Goal: Task Accomplishment & Management: Complete application form

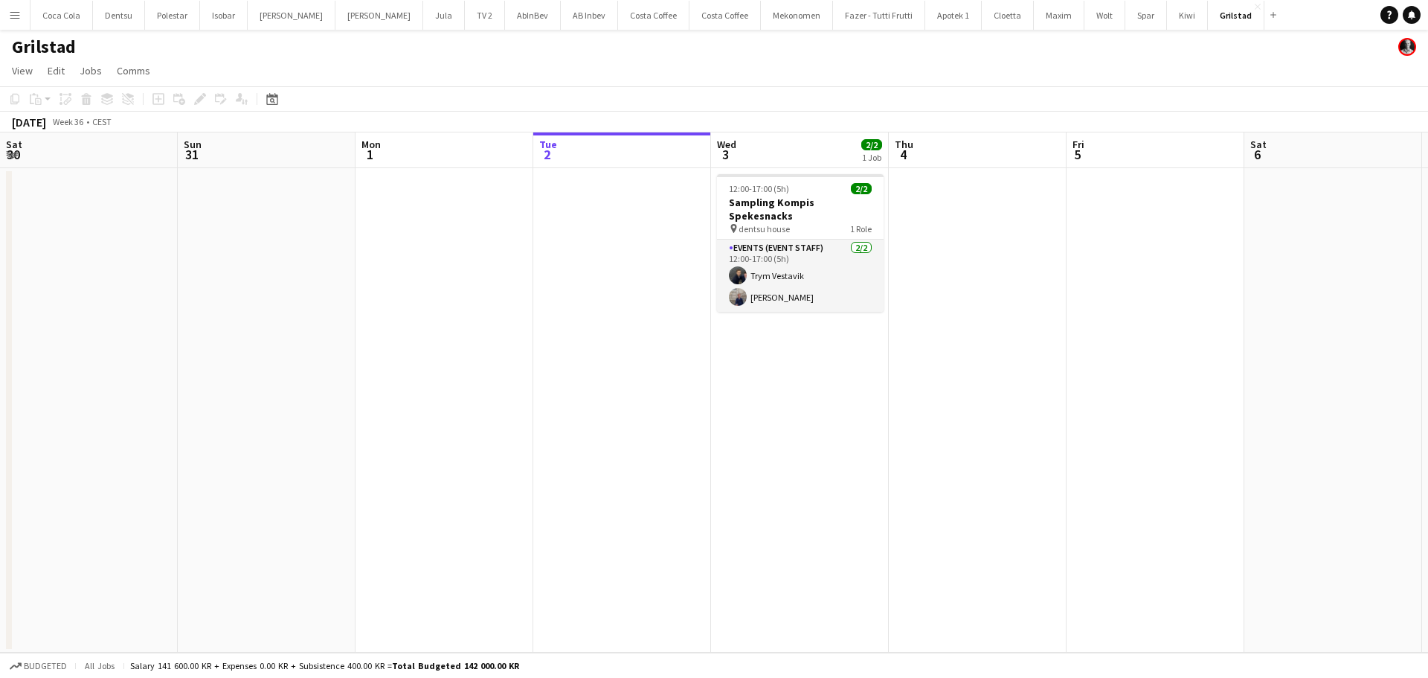
scroll to position [0, 356]
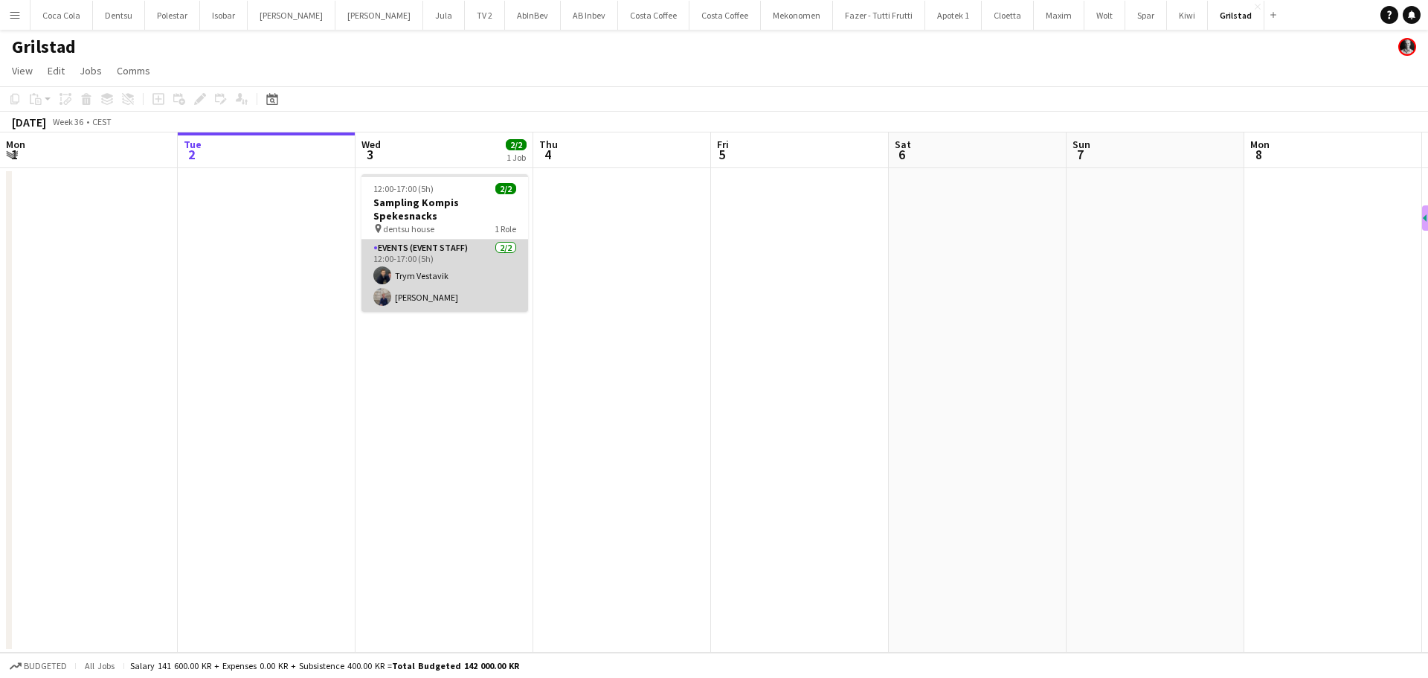
click at [443, 277] on app-card-role "Events (Event Staff) [DATE] 12:00-17:00 (5h) Trym Vestavik [PERSON_NAME]" at bounding box center [444, 275] width 167 height 72
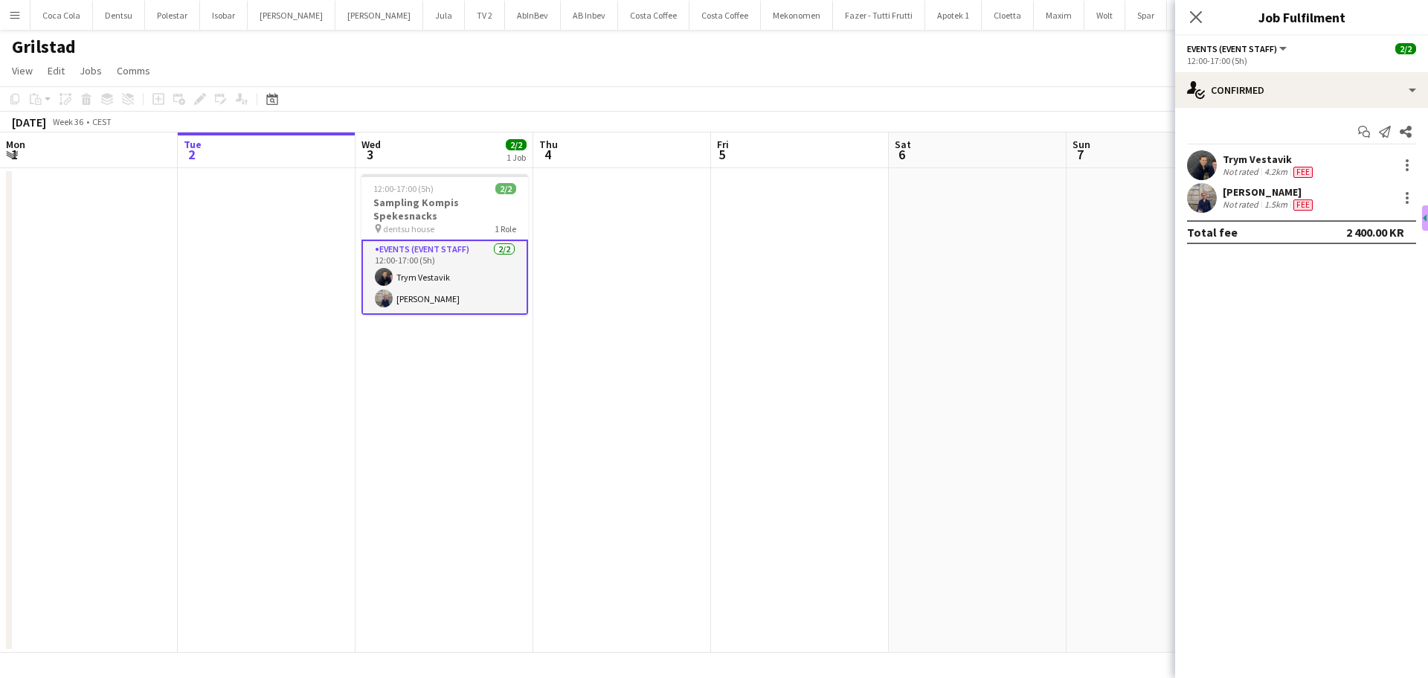
click at [1240, 190] on div "[PERSON_NAME]" at bounding box center [1269, 191] width 93 height 13
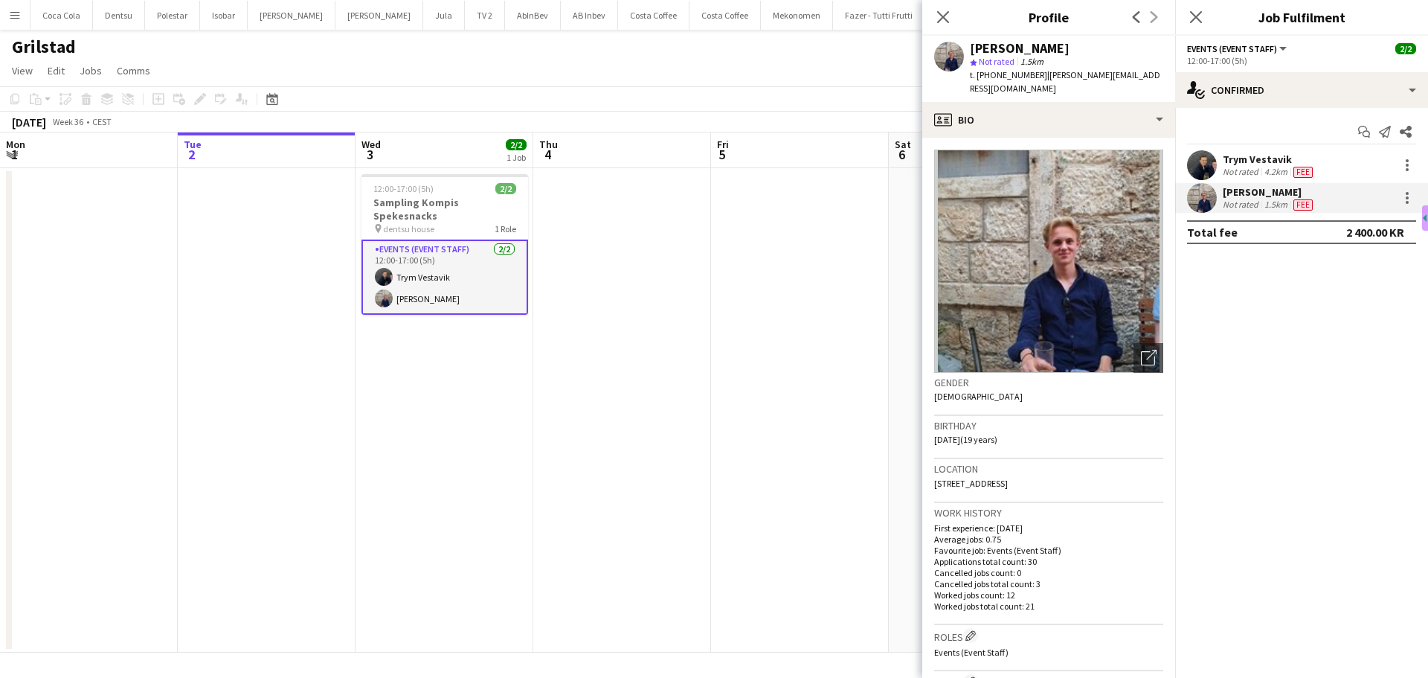
click at [1073, 274] on img at bounding box center [1048, 260] width 229 height 223
click at [1409, 193] on div at bounding box center [1407, 198] width 18 height 18
click at [1375, 361] on span "Remove" at bounding box center [1358, 367] width 92 height 13
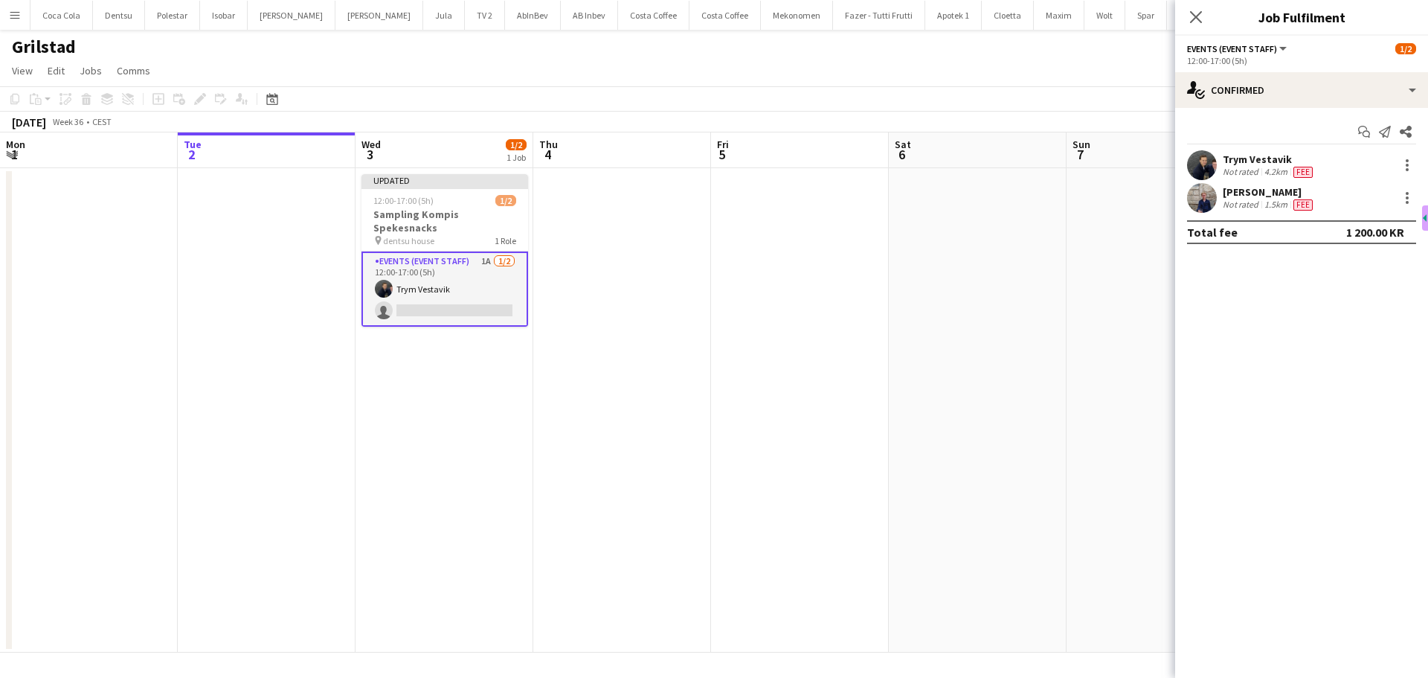
click at [814, 293] on app-date-cell at bounding box center [800, 410] width 178 height 484
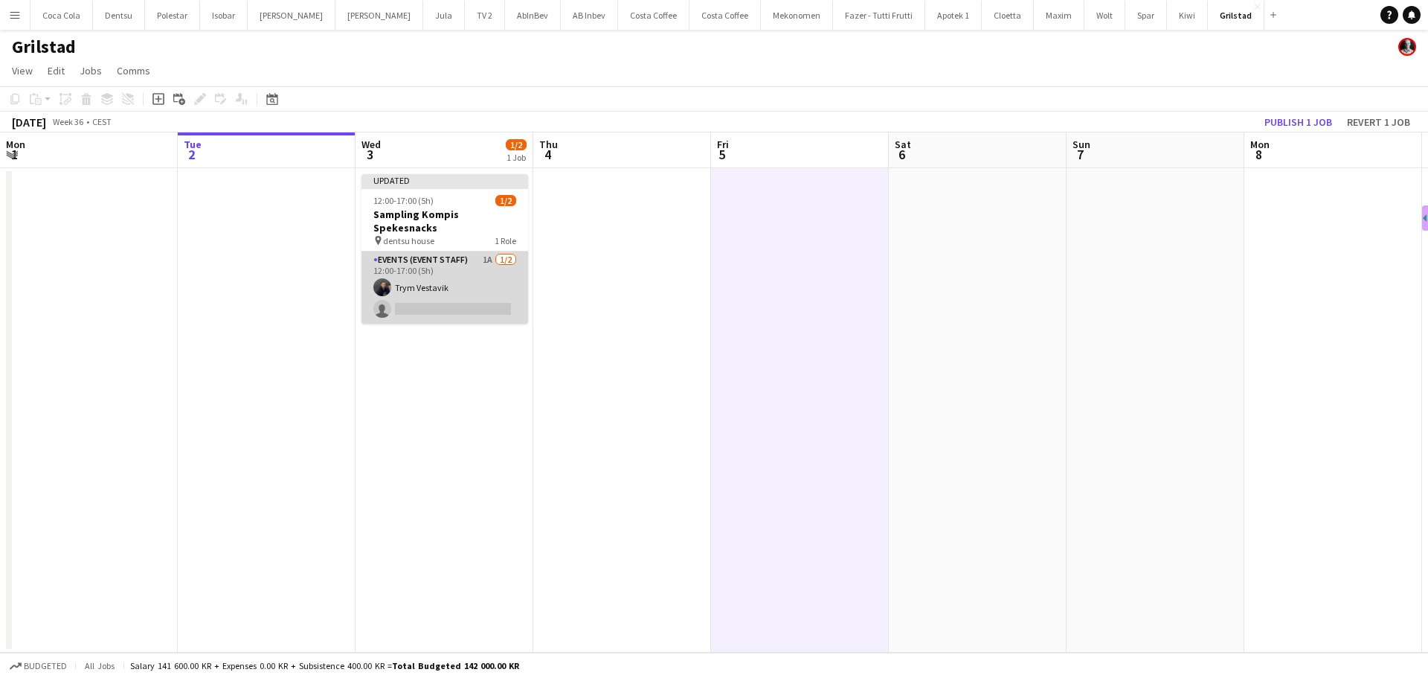
click at [471, 284] on app-card-role "Events (Event Staff) 1A [DATE] 12:00-17:00 (5h) Trym Vestavik single-neutral-ac…" at bounding box center [444, 287] width 167 height 72
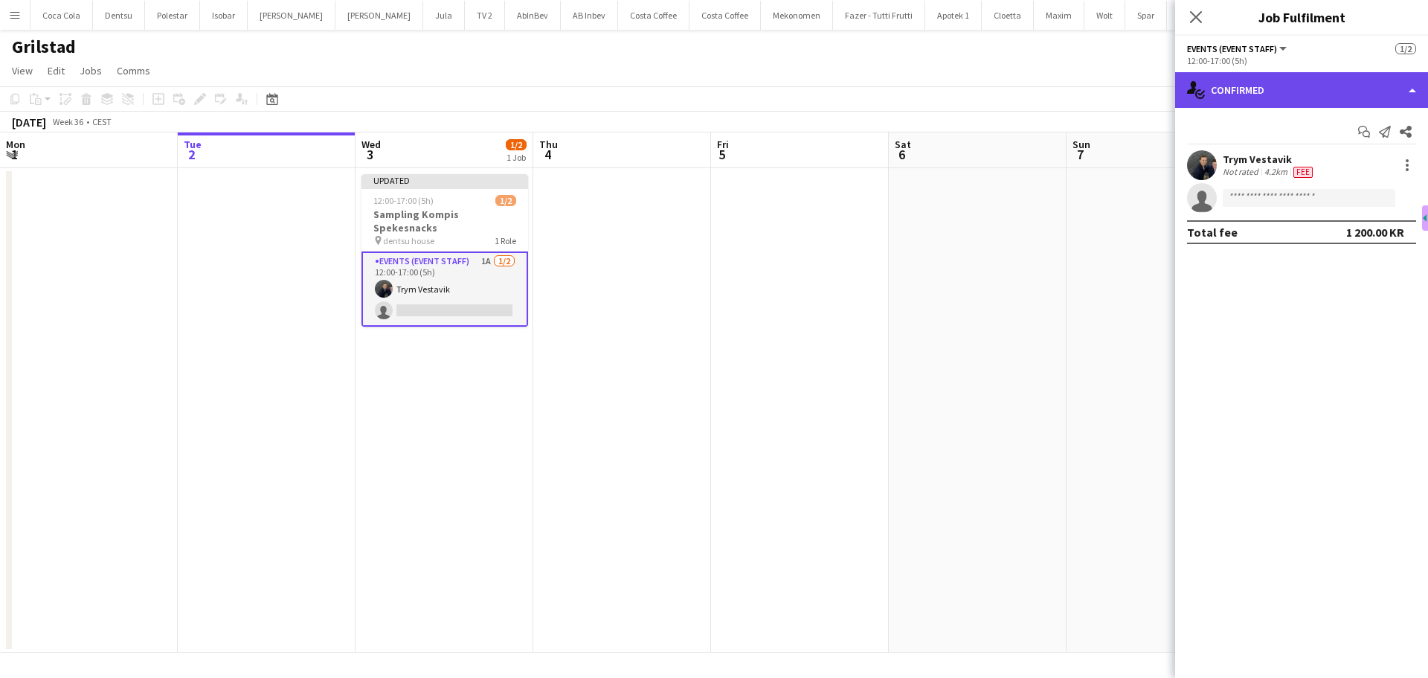
click at [1261, 91] on div "single-neutral-actions-check-2 Confirmed" at bounding box center [1301, 90] width 253 height 36
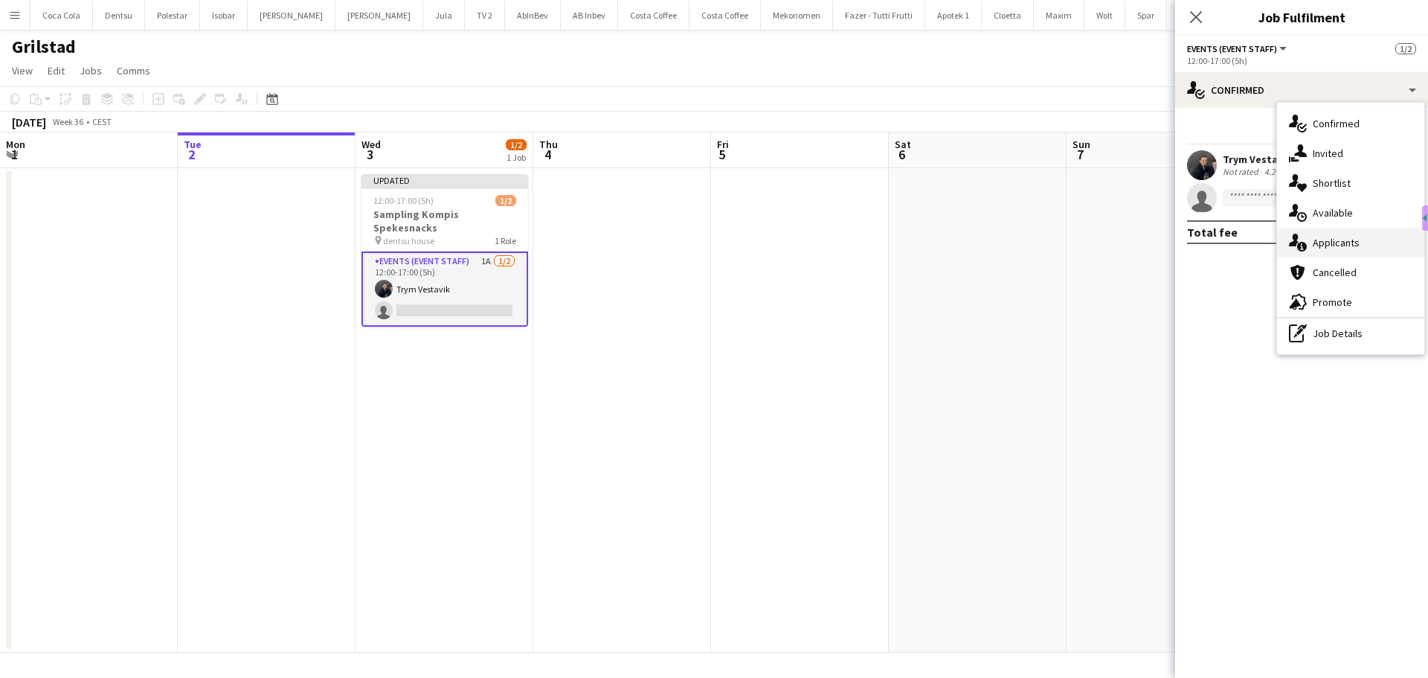
click at [1351, 248] on span "Applicants" at bounding box center [1336, 242] width 47 height 13
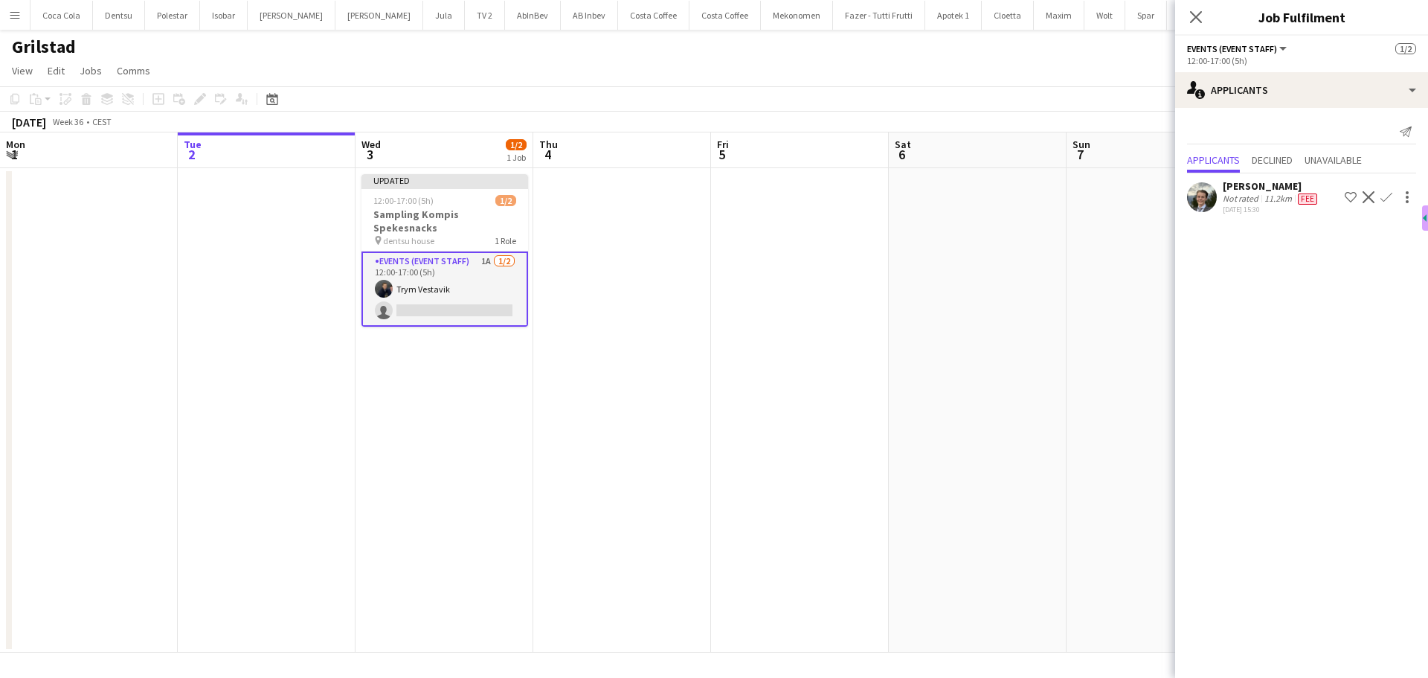
click at [1201, 196] on app-user-avatar at bounding box center [1202, 197] width 30 height 30
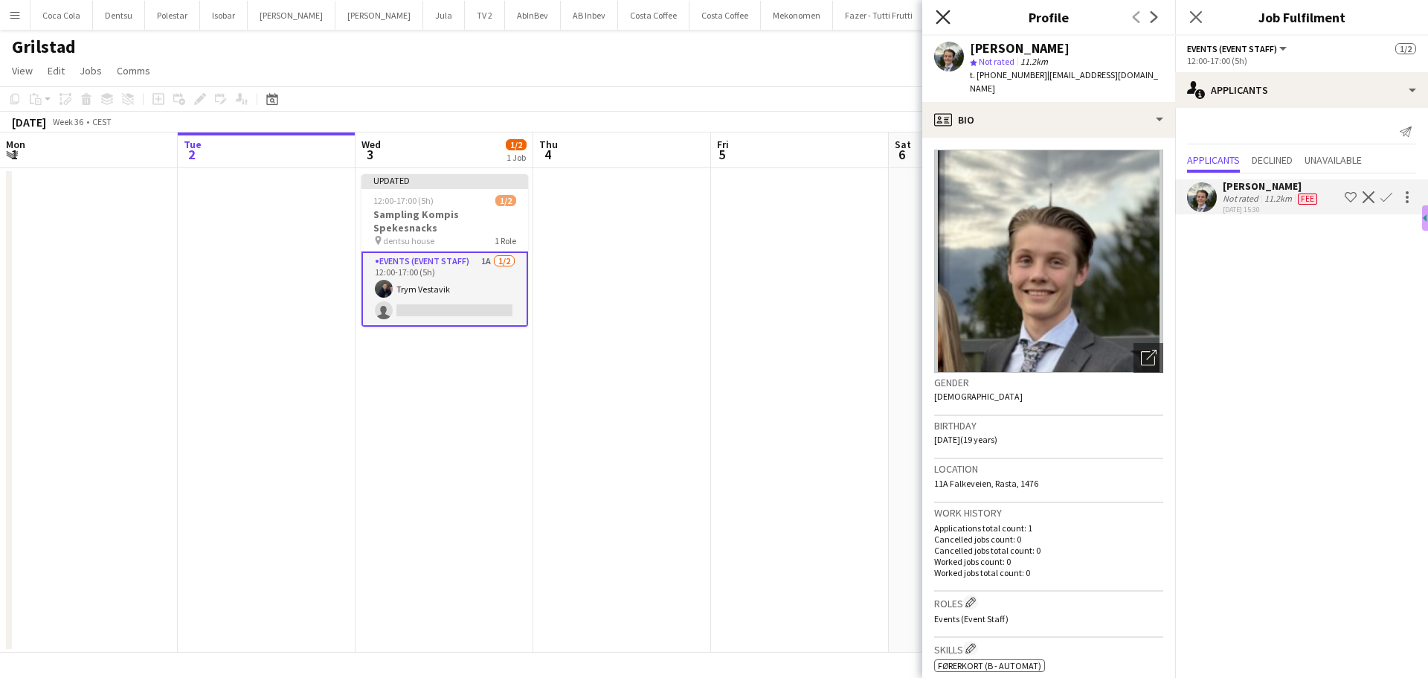
click at [941, 19] on icon at bounding box center [943, 17] width 14 height 14
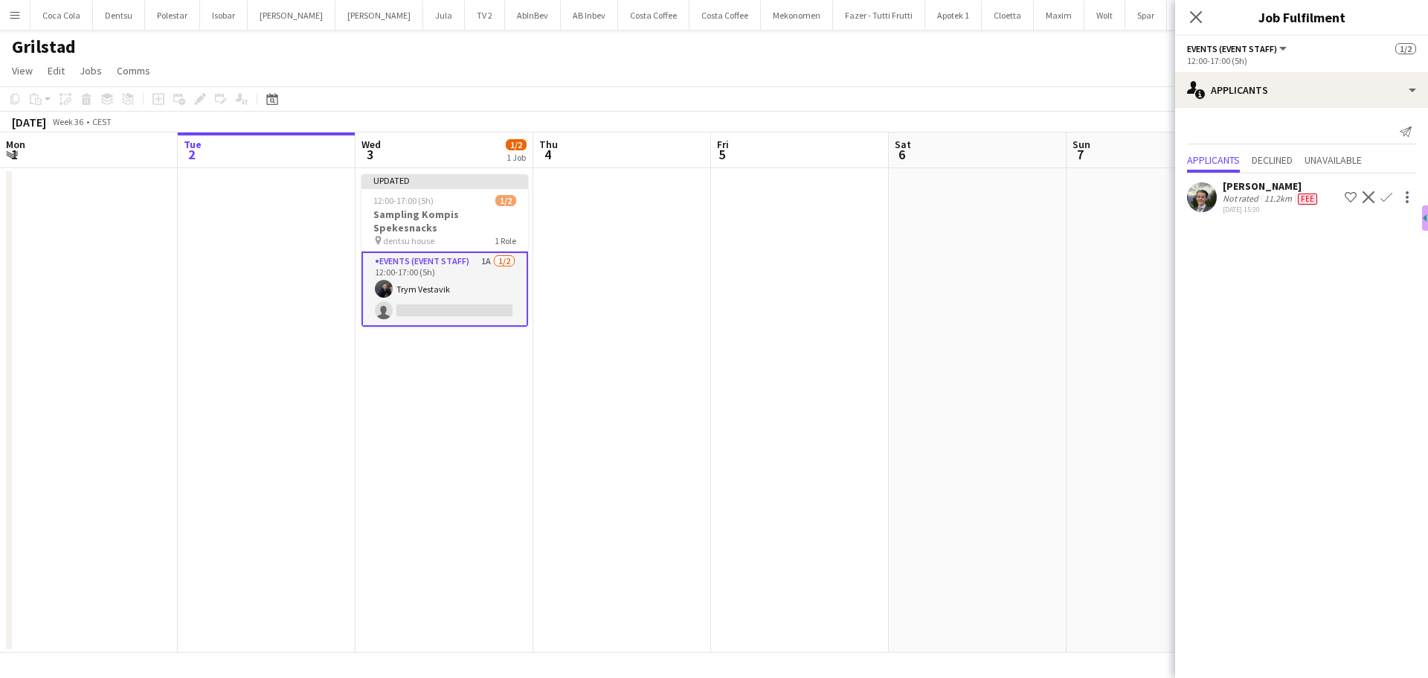
click at [452, 285] on app-card-role "Events (Event Staff) 1A [DATE] 12:00-17:00 (5h) Trym Vestavik single-neutral-ac…" at bounding box center [444, 288] width 167 height 75
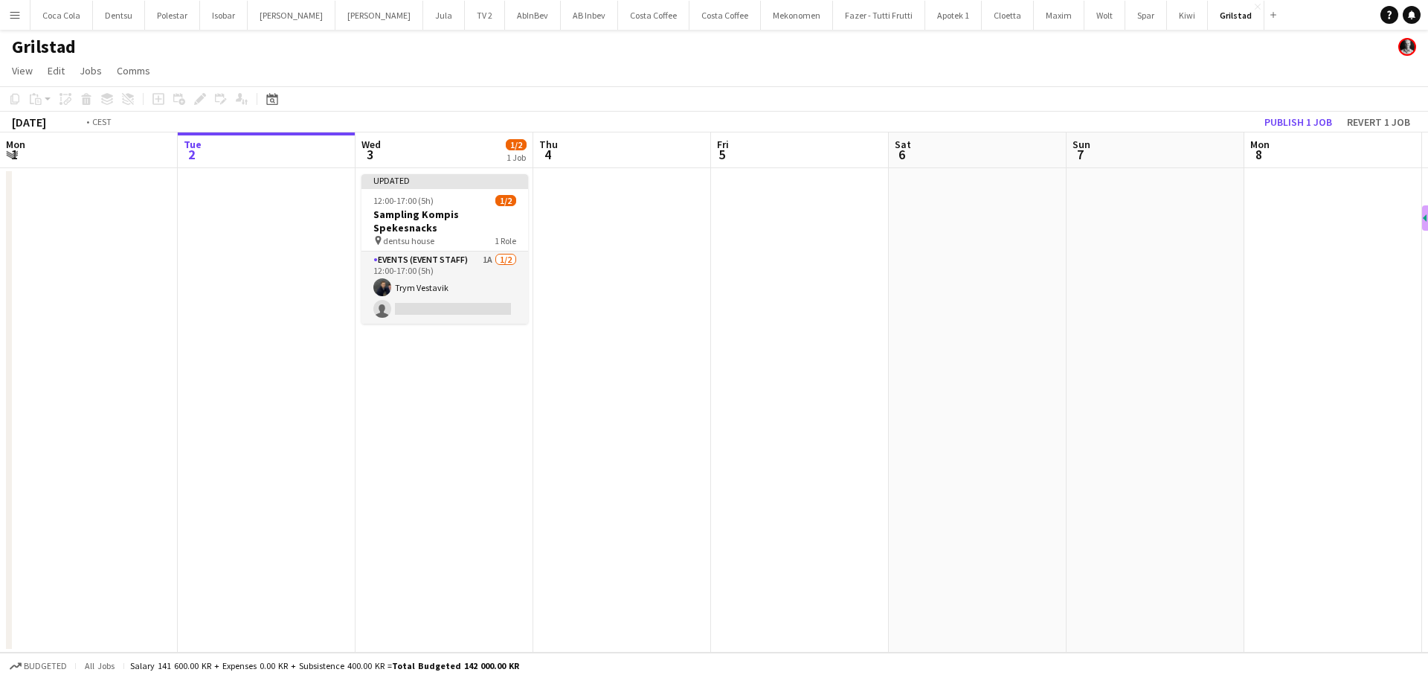
drag, startPoint x: 451, startPoint y: 286, endPoint x: 575, endPoint y: 283, distance: 124.2
click at [451, 286] on app-card-role "Events (Event Staff) 1A [DATE] 12:00-17:00 (5h) Trym Vestavik single-neutral-ac…" at bounding box center [444, 287] width 167 height 72
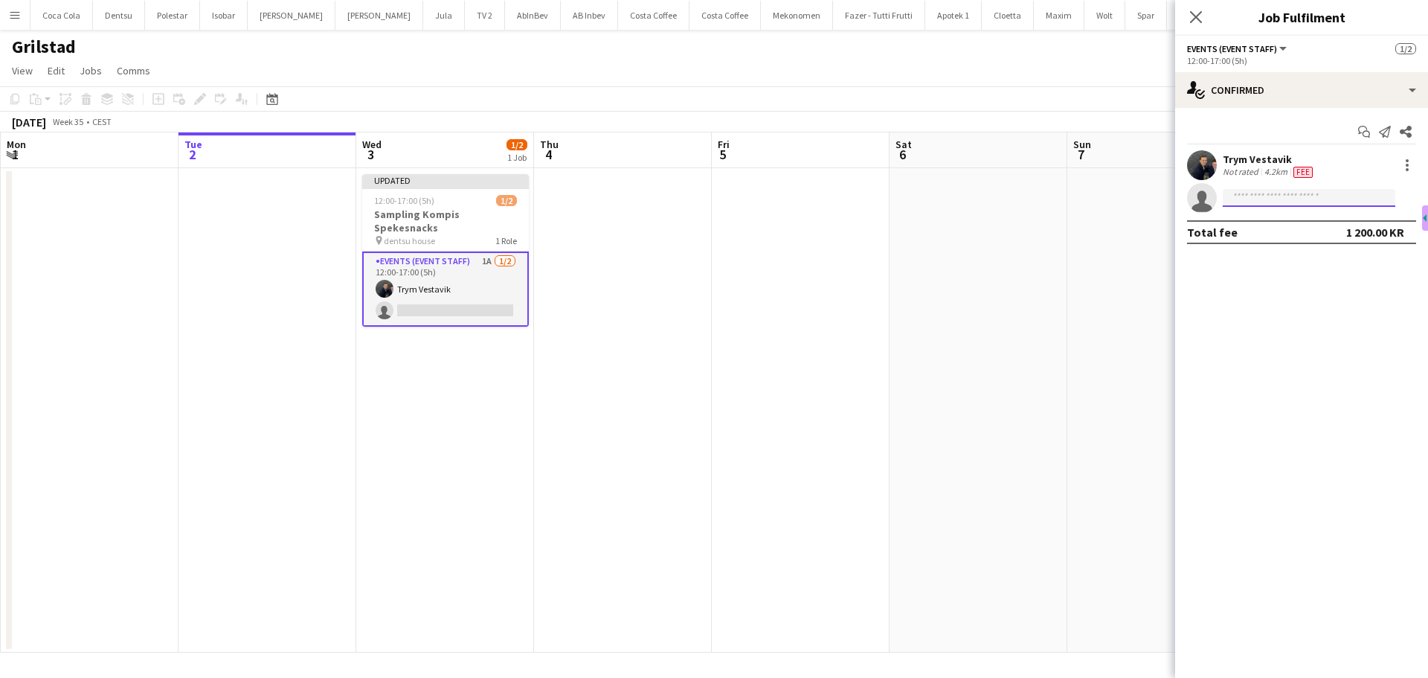
click at [1330, 199] on input at bounding box center [1309, 198] width 173 height 18
type input "****"
click at [1307, 232] on span "[EMAIL_ADDRESS][DOMAIN_NAME]" at bounding box center [1309, 231] width 149 height 12
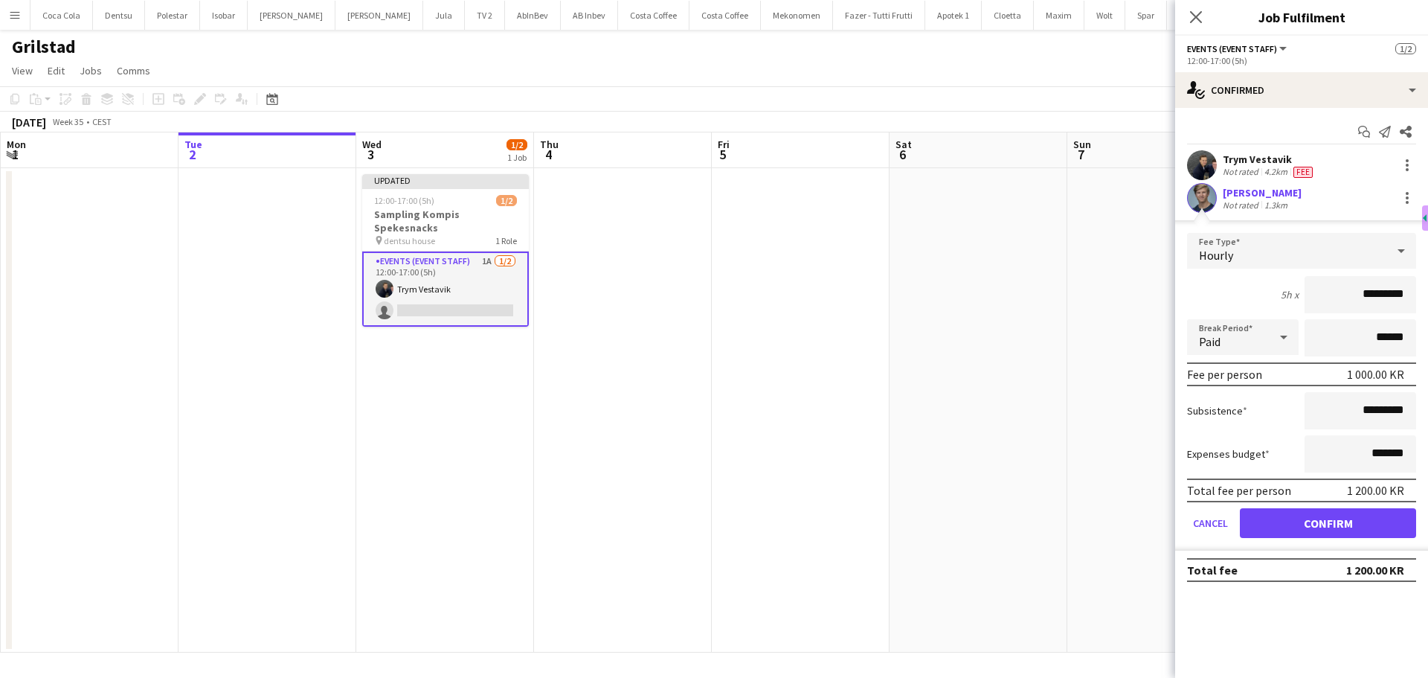
click at [1225, 48] on span "Events (Event Staff)" at bounding box center [1232, 48] width 90 height 11
click at [1358, 521] on button "Confirm" at bounding box center [1328, 523] width 176 height 30
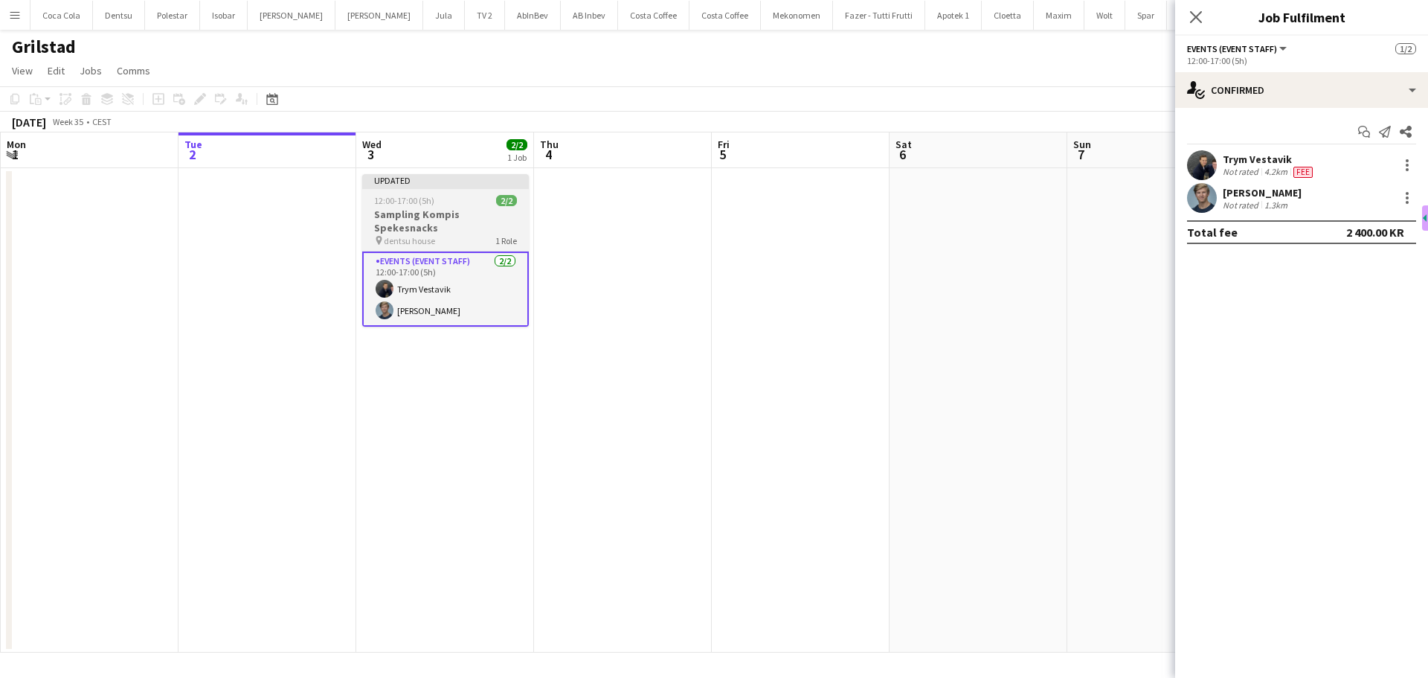
click at [441, 219] on h3 "Sampling Kompis Spekesnacks" at bounding box center [445, 221] width 167 height 27
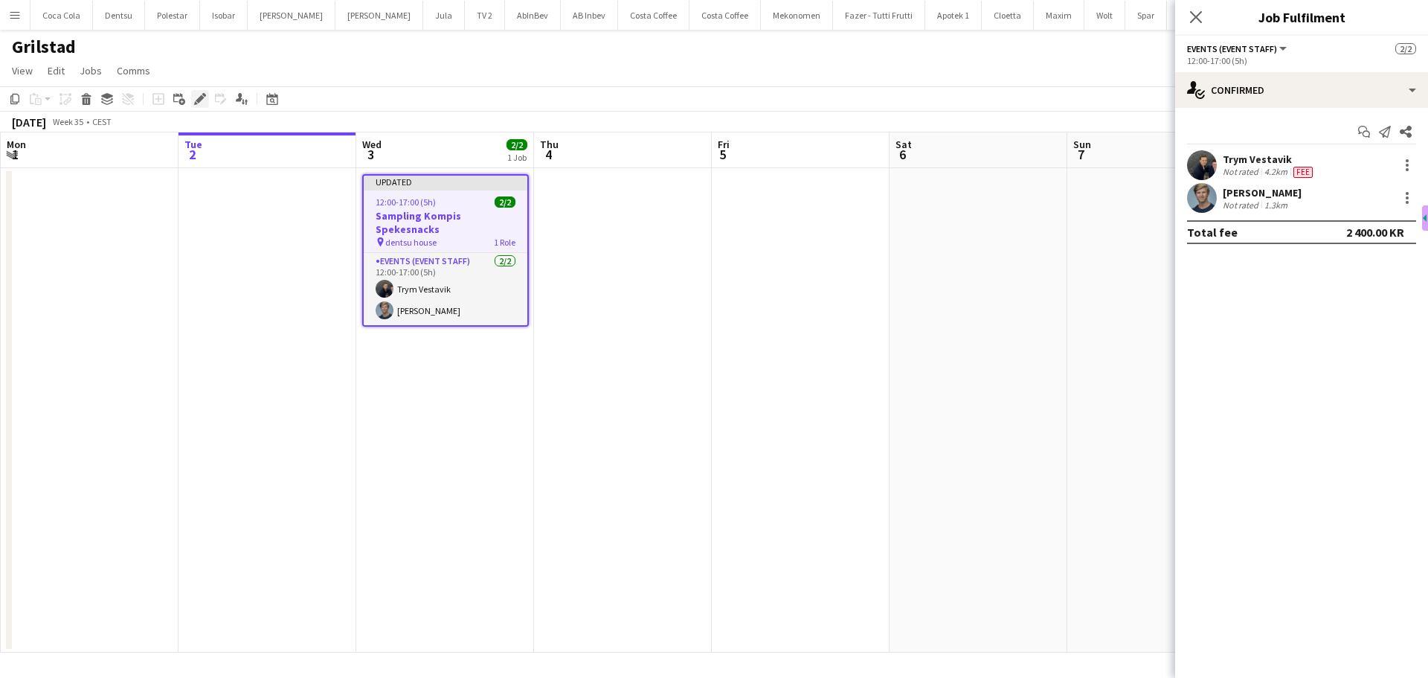
click at [202, 101] on icon "Edit" at bounding box center [200, 99] width 12 height 12
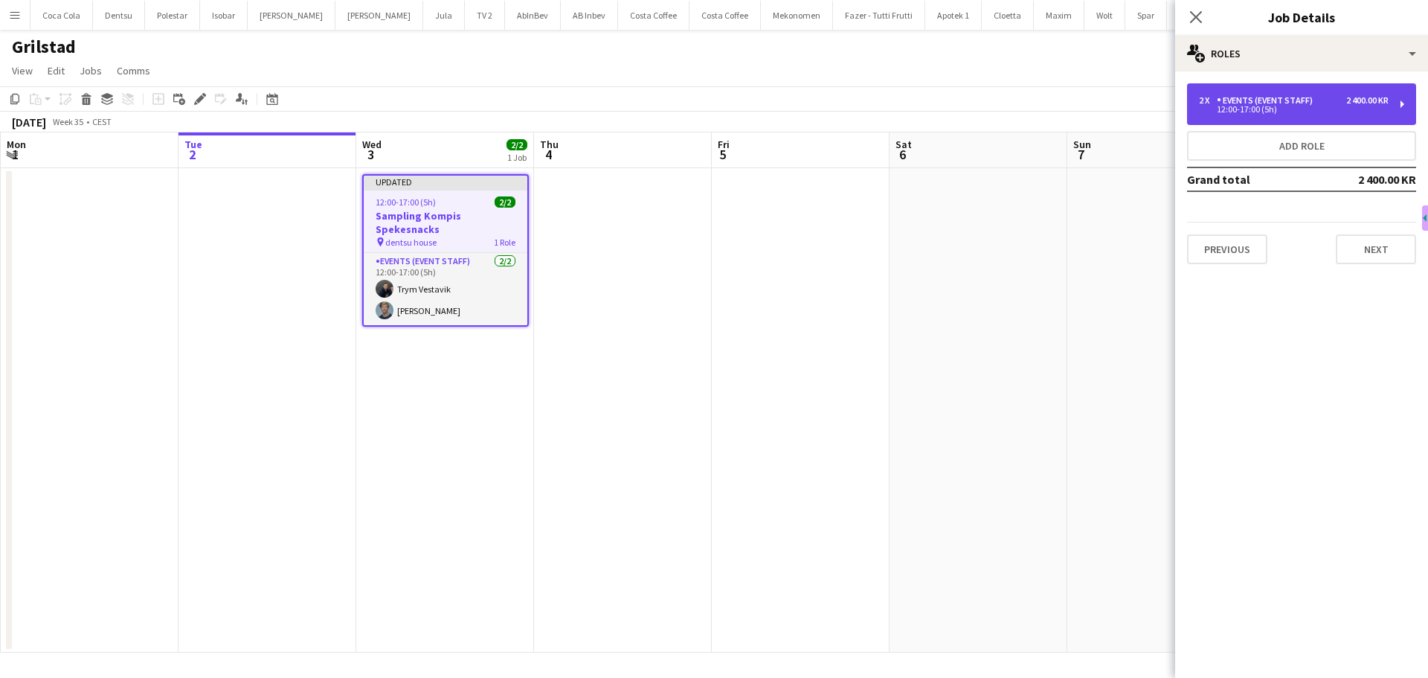
click at [1202, 97] on div "2 x" at bounding box center [1208, 100] width 18 height 10
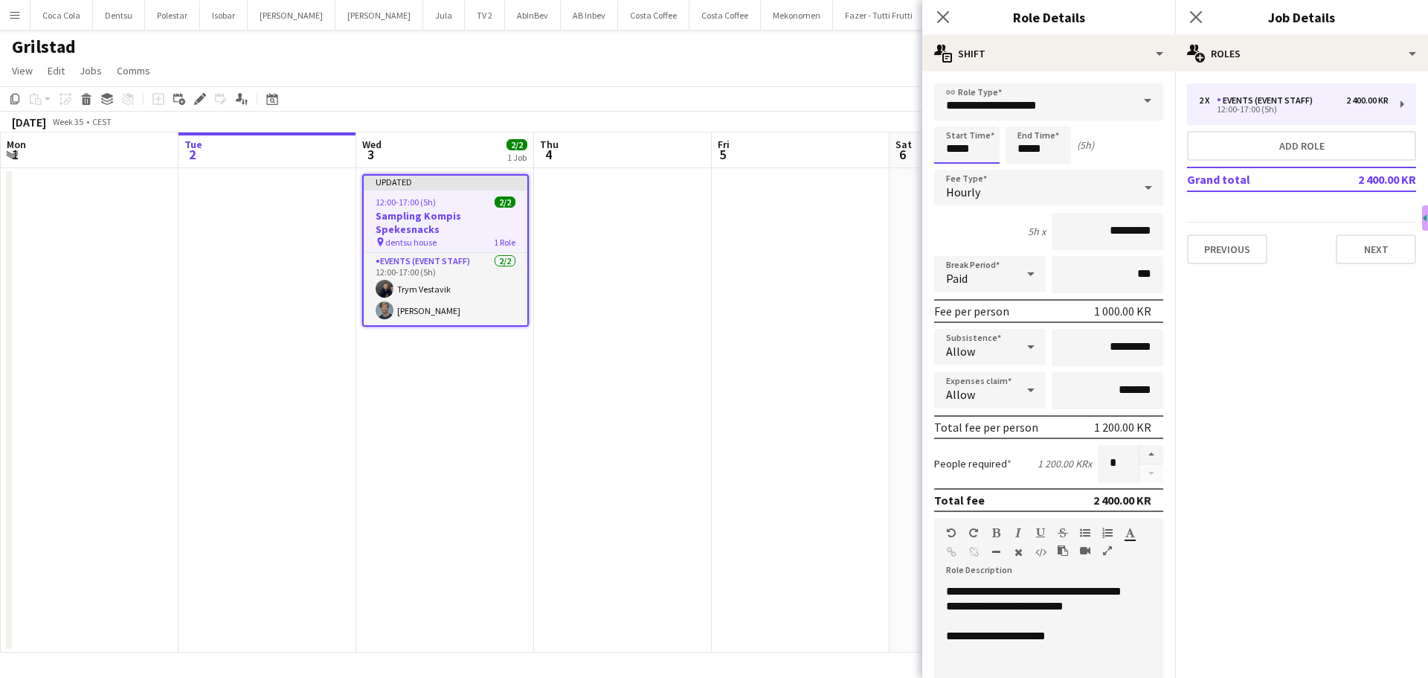
click at [955, 148] on input "*****" at bounding box center [966, 144] width 65 height 37
type input "*****"
click at [1027, 149] on input "*****" at bounding box center [1038, 144] width 65 height 37
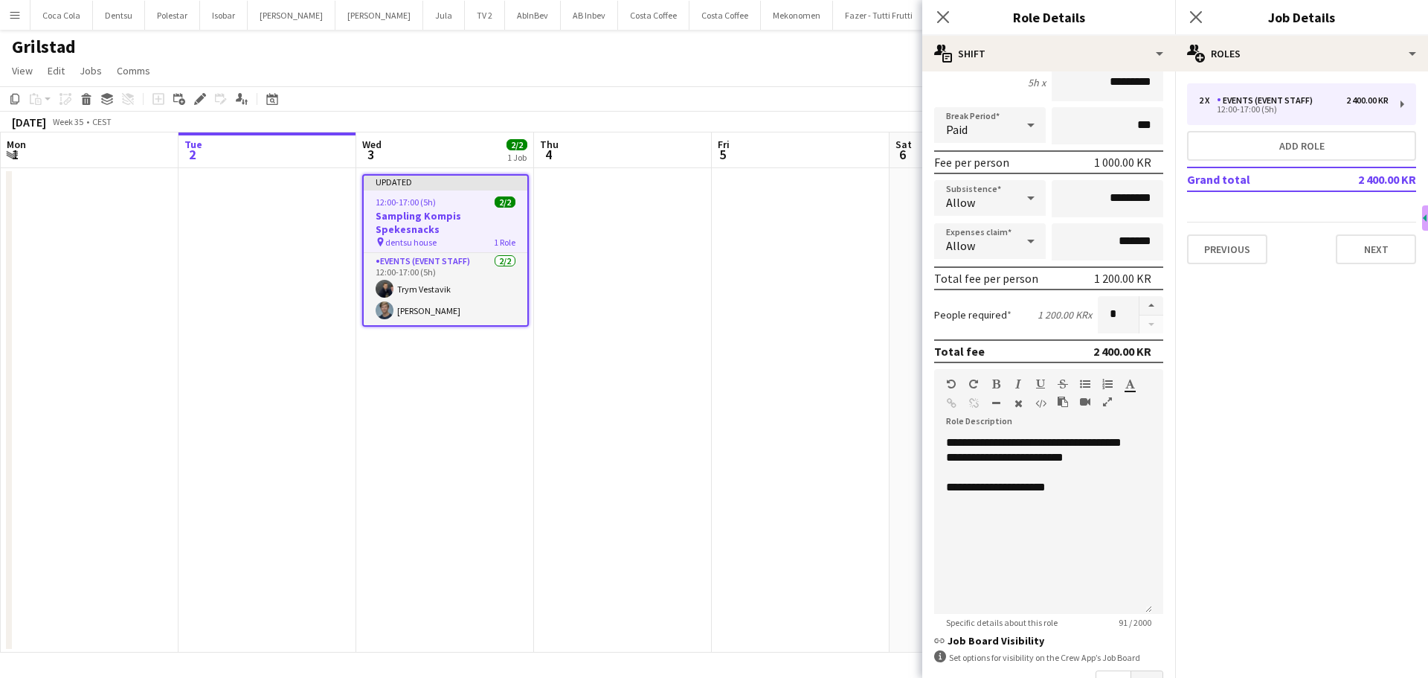
scroll to position [330, 0]
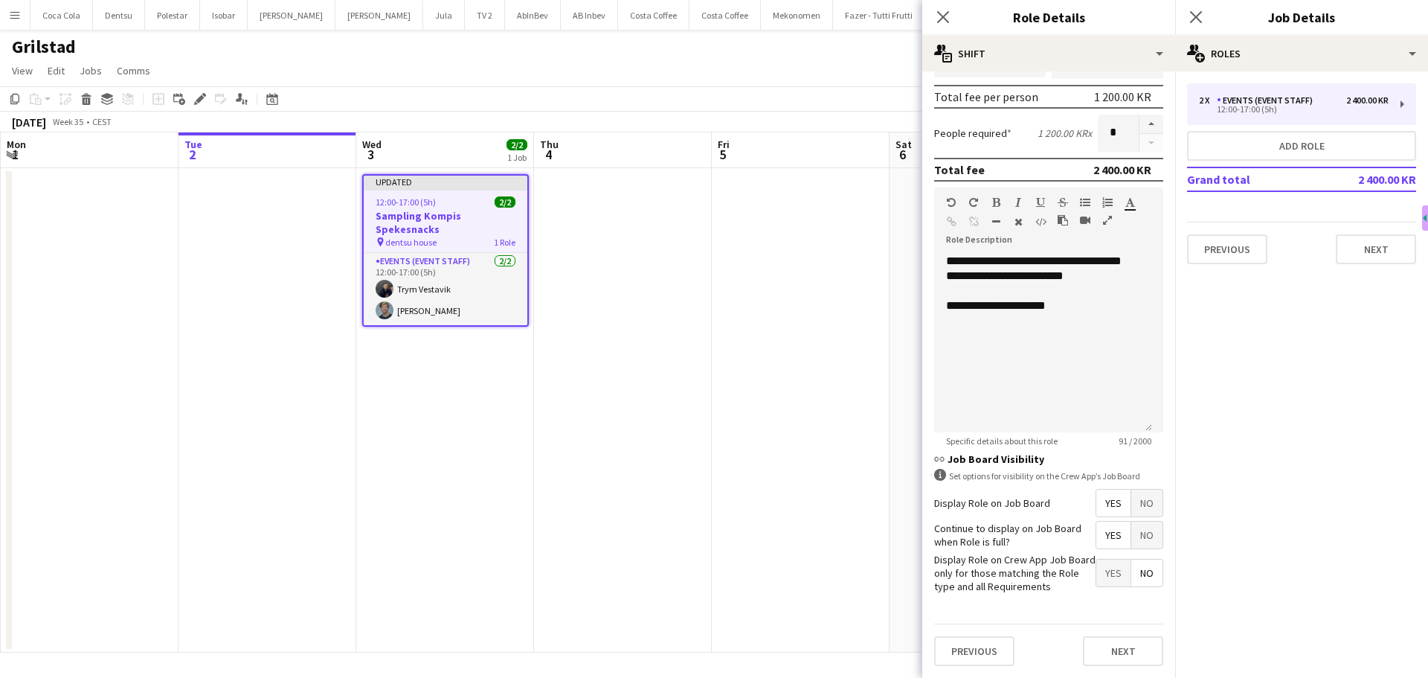
type input "*****"
drag, startPoint x: 1136, startPoint y: 536, endPoint x: 1134, endPoint y: 543, distance: 7.6
click at [1136, 536] on span "No" at bounding box center [1146, 534] width 31 height 27
click at [1119, 657] on button "Next" at bounding box center [1123, 651] width 80 height 30
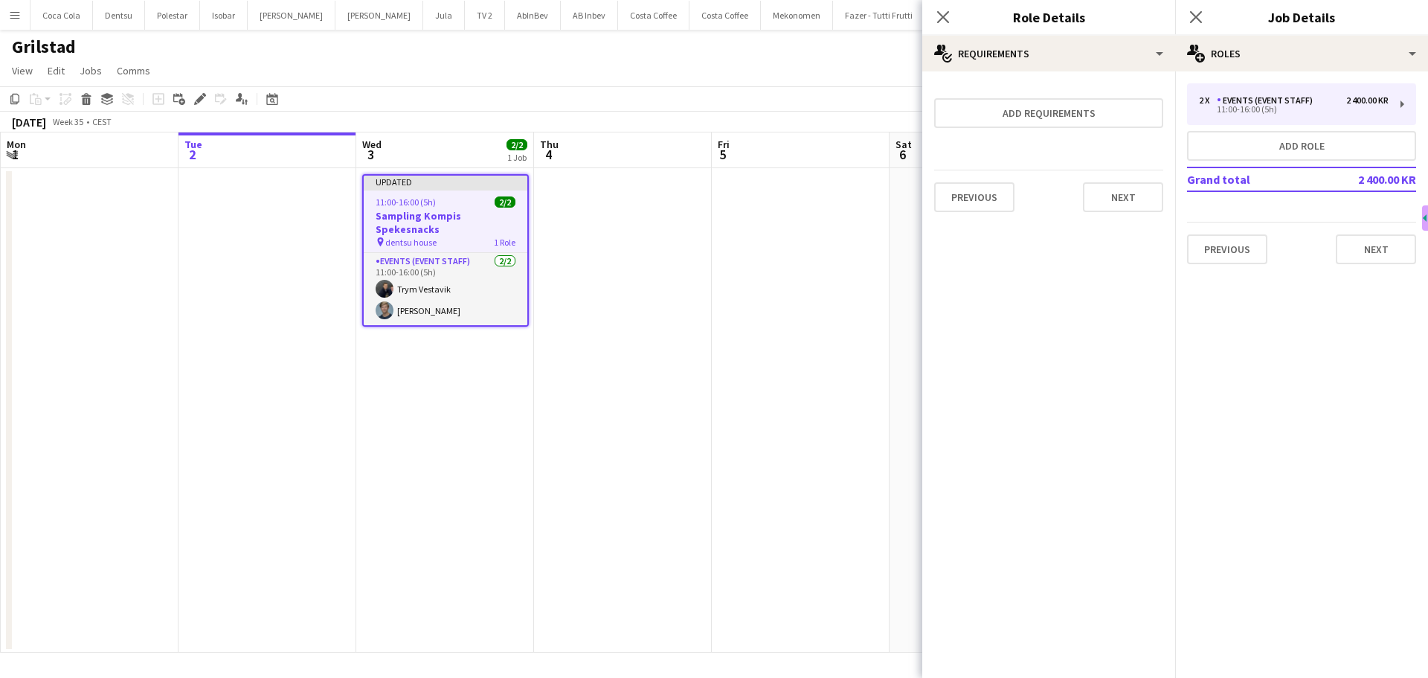
scroll to position [0, 0]
click at [1359, 267] on div "2 x Events (Event Staff) 2 400.00 KR 11:00-16:00 (5h) Add role Grand total 2 40…" at bounding box center [1301, 173] width 253 height 205
click at [1369, 257] on button "Next" at bounding box center [1376, 249] width 80 height 30
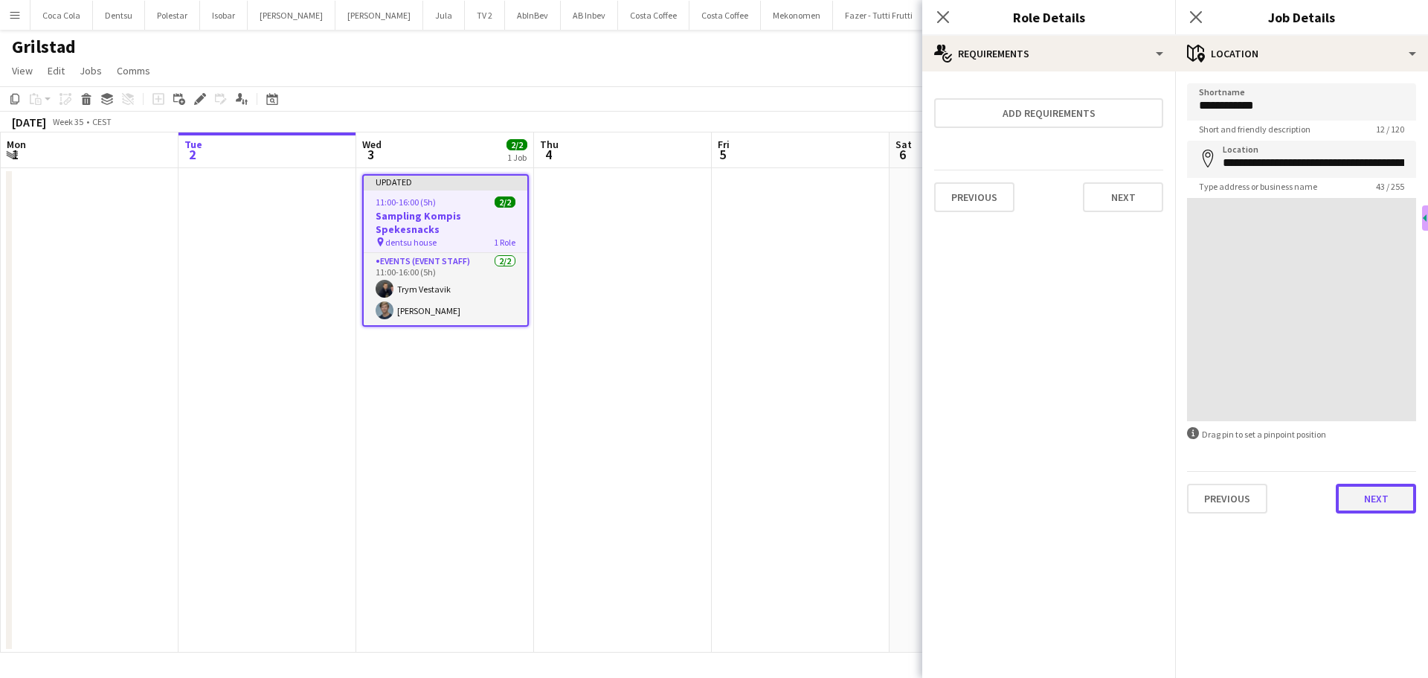
click at [1361, 500] on button "Next" at bounding box center [1376, 498] width 80 height 30
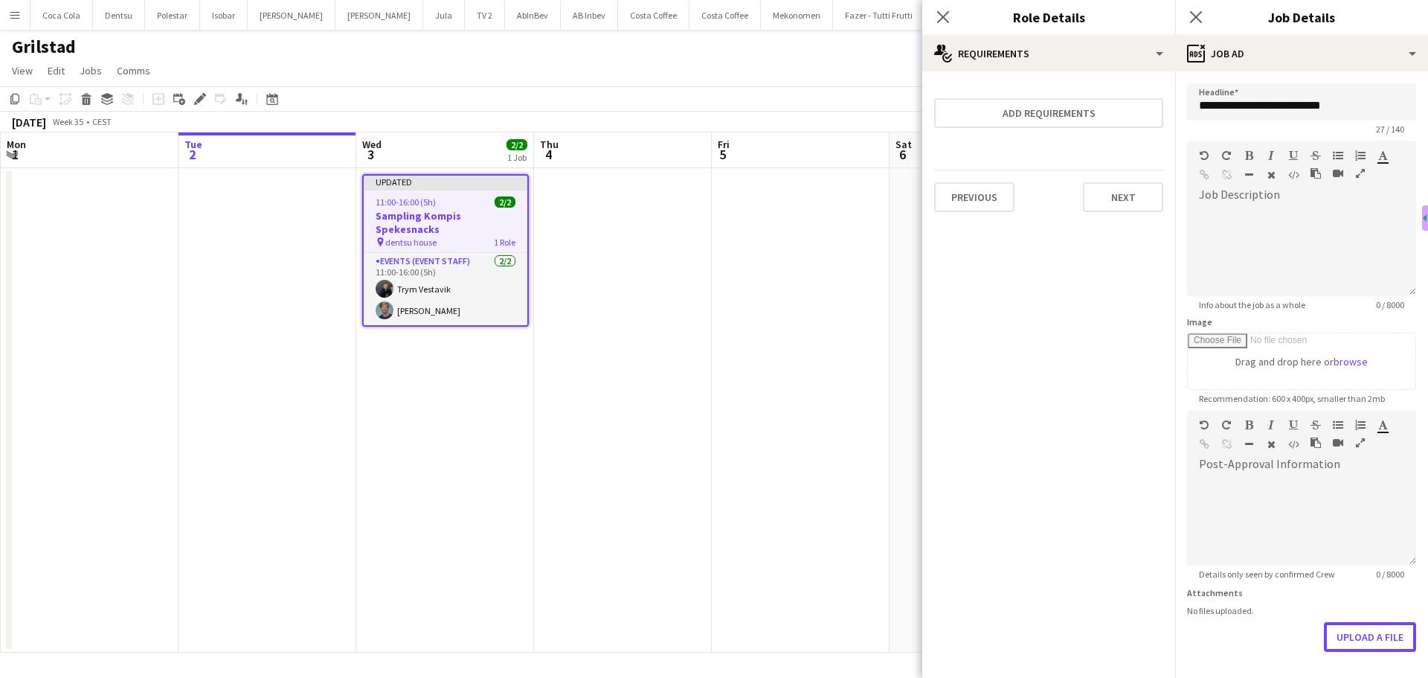
drag, startPoint x: 1360, startPoint y: 642, endPoint x: 1309, endPoint y: 417, distance: 231.1
click at [1312, 427] on form "**********" at bounding box center [1301, 403] width 253 height 640
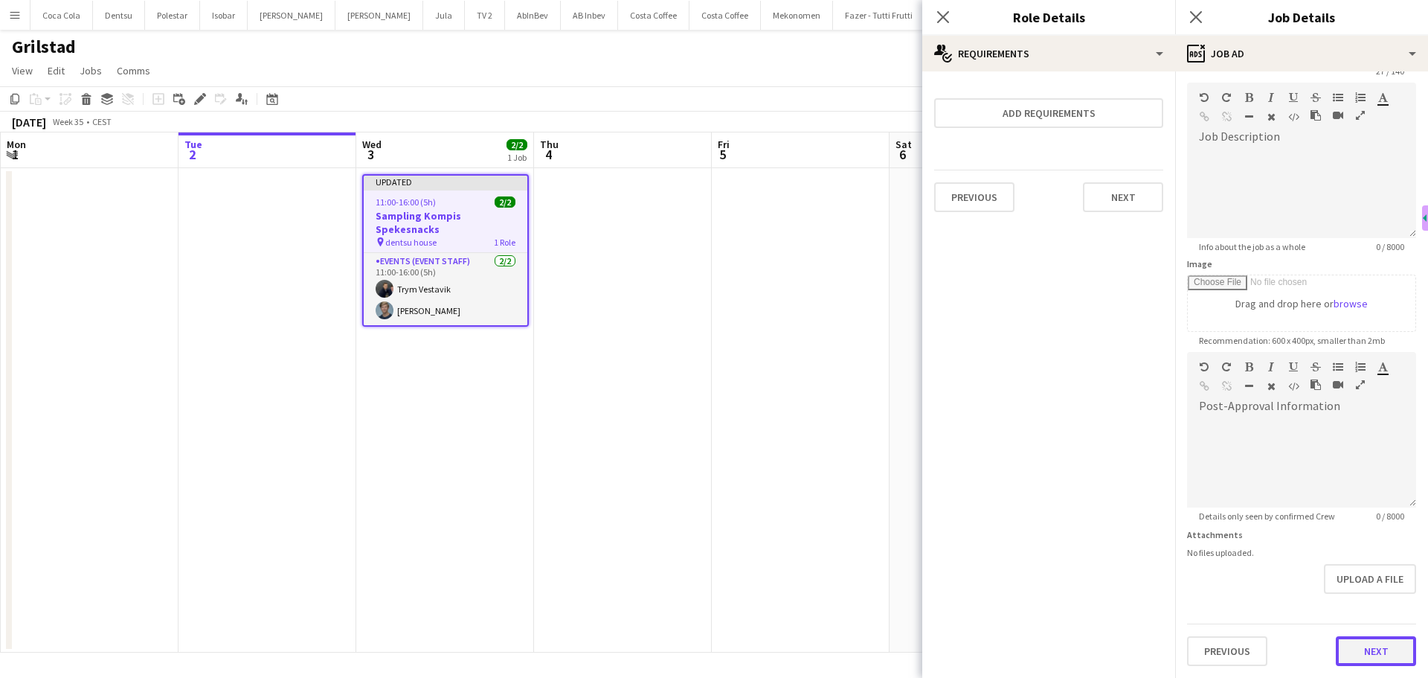
click at [1362, 657] on button "Next" at bounding box center [1376, 651] width 80 height 30
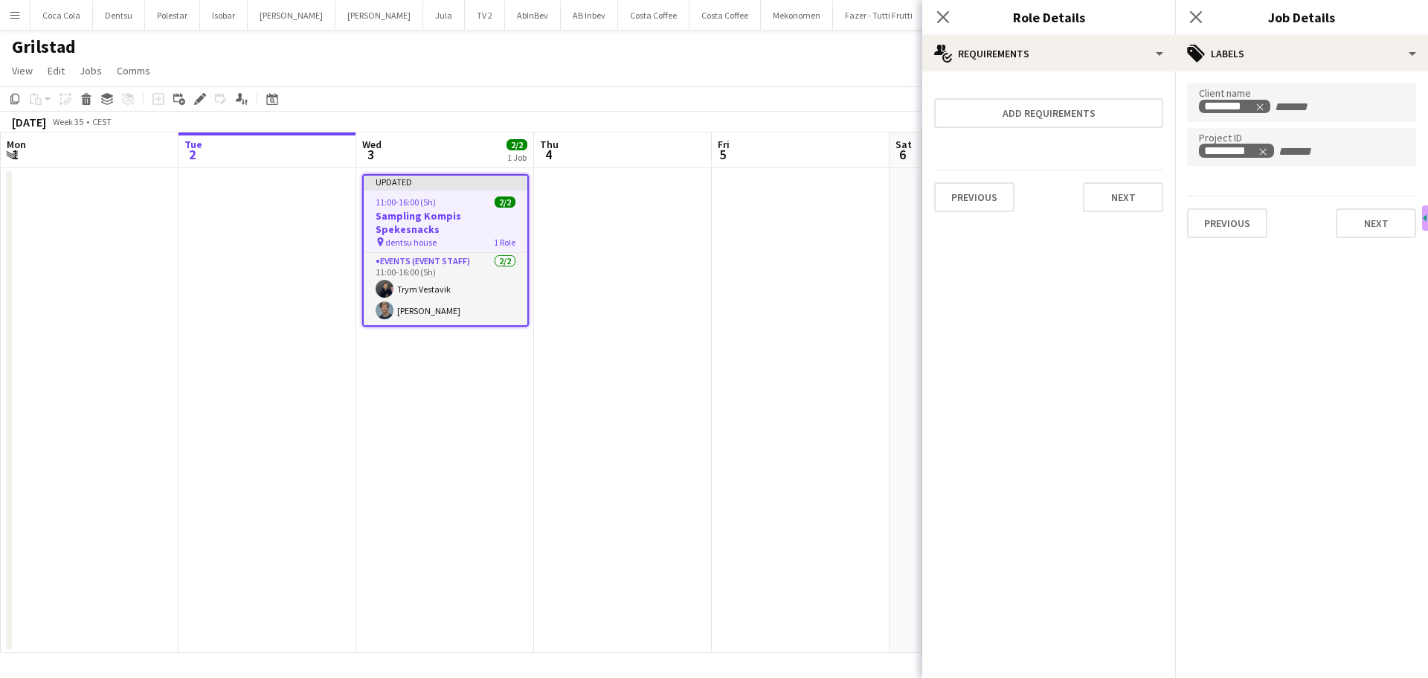
scroll to position [0, 0]
click at [1377, 222] on button "Next" at bounding box center [1376, 223] width 80 height 30
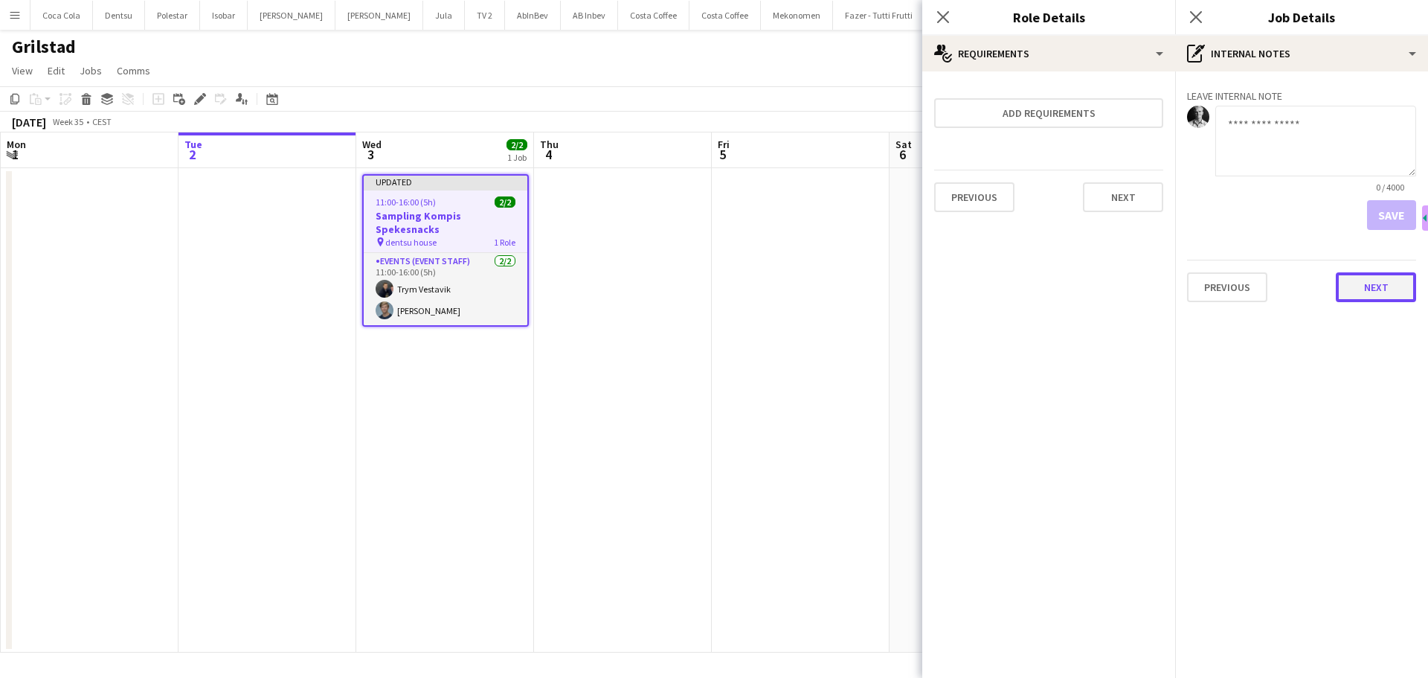
click at [1382, 287] on button "Next" at bounding box center [1376, 287] width 80 height 30
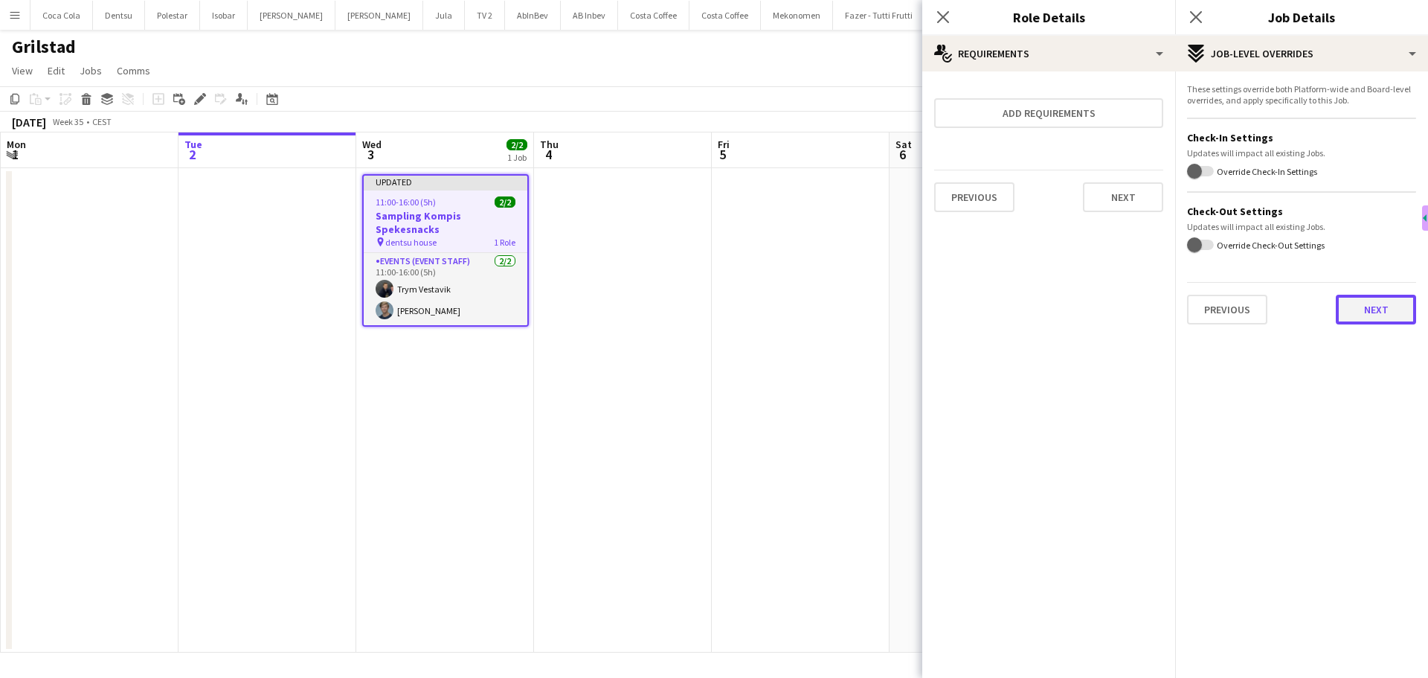
click at [1389, 316] on button "Next" at bounding box center [1376, 310] width 80 height 30
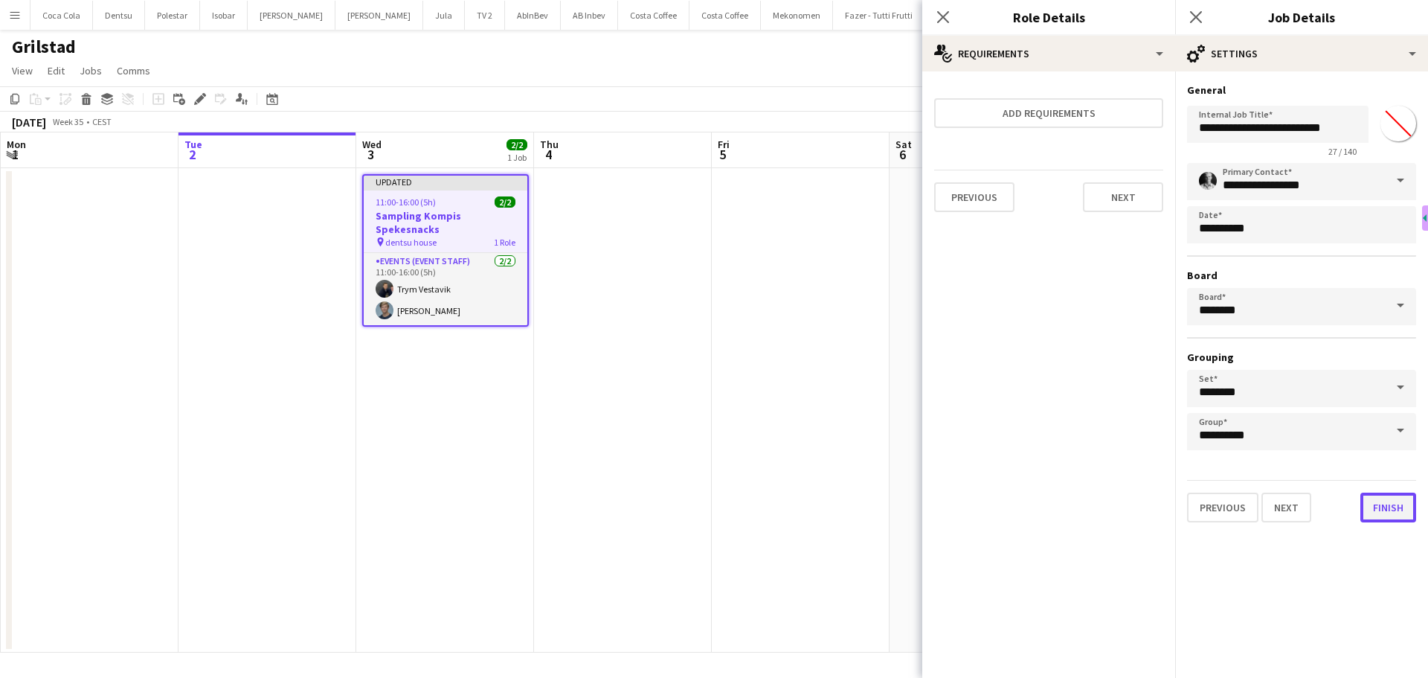
click at [1396, 517] on button "Finish" at bounding box center [1388, 507] width 56 height 30
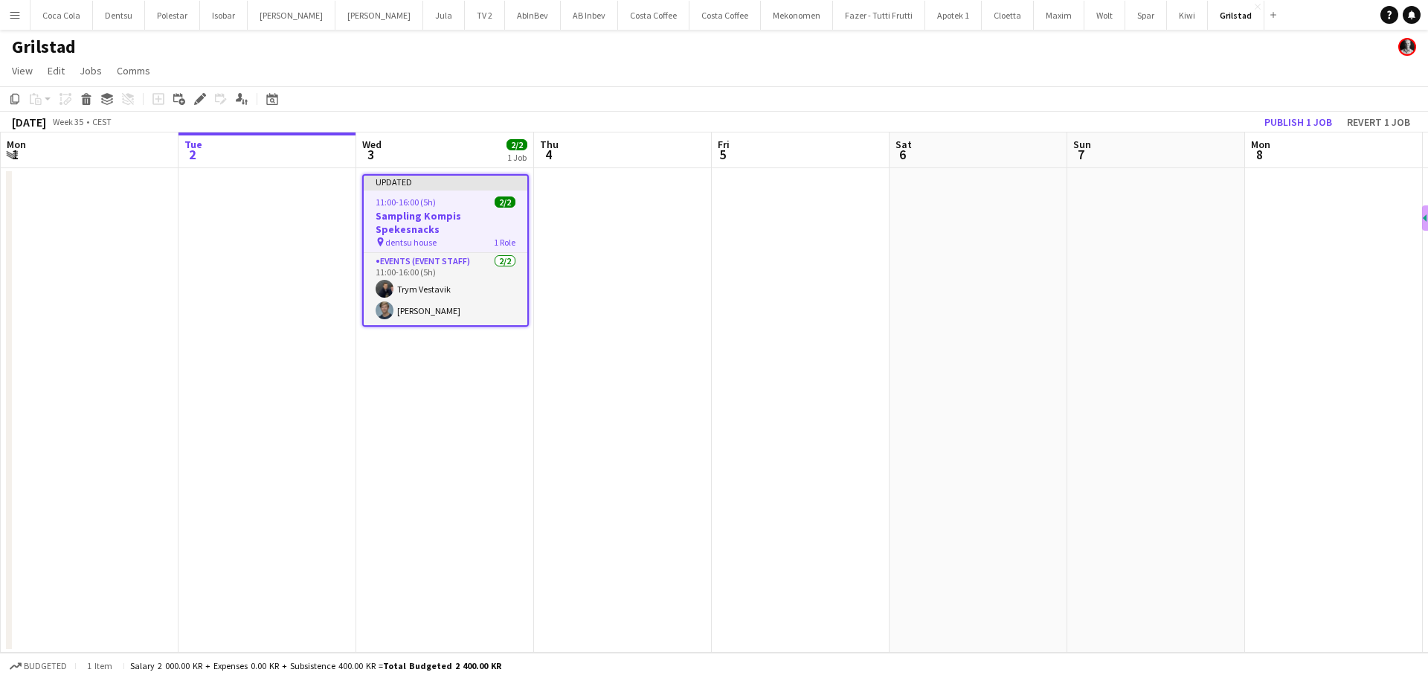
click at [619, 429] on app-calendar-viewport "Sat 30 Sun 31 Mon 1 Tue 2 Wed 3 2/2 1 Job Thu 4 Fri 5 Sat 6 Sun 7 Mon 8 Tue 9 W…" at bounding box center [714, 392] width 1428 height 520
click at [1279, 116] on button "Publish 1 job" at bounding box center [1298, 121] width 80 height 19
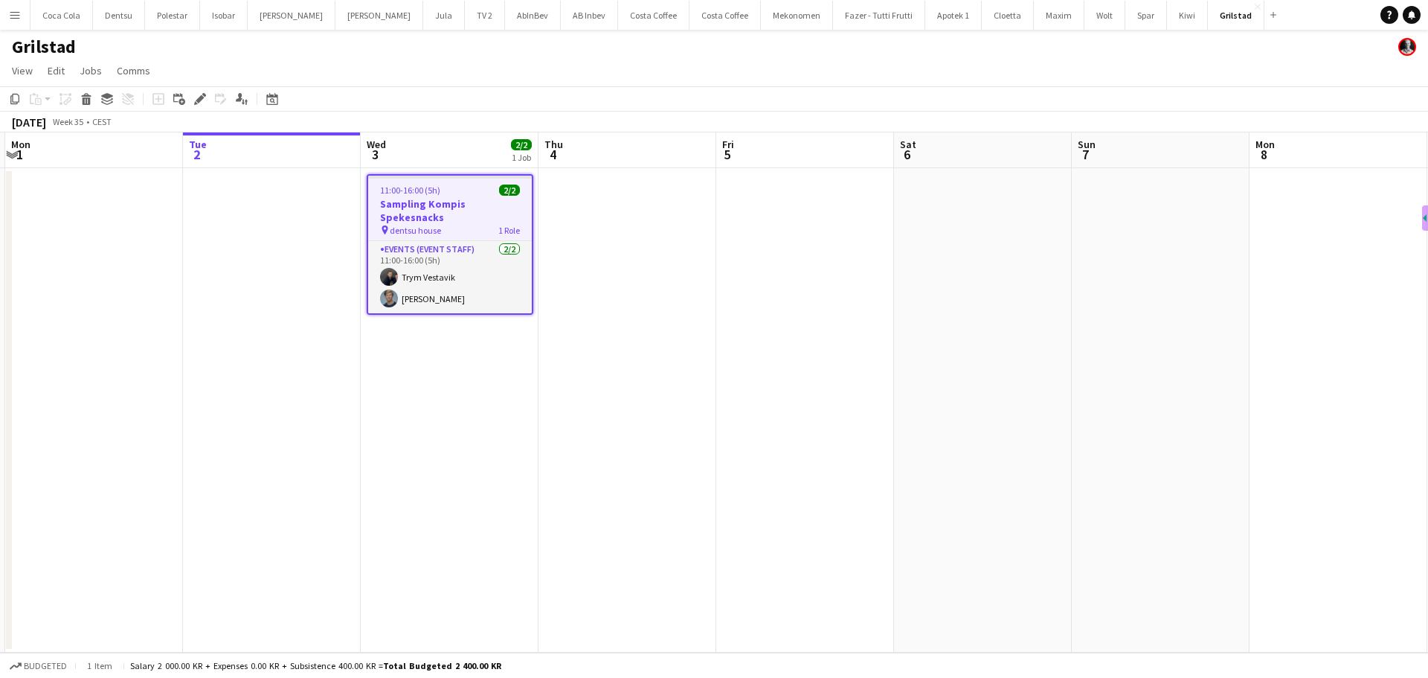
click at [12, 17] on app-icon "Menu" at bounding box center [15, 15] width 12 height 12
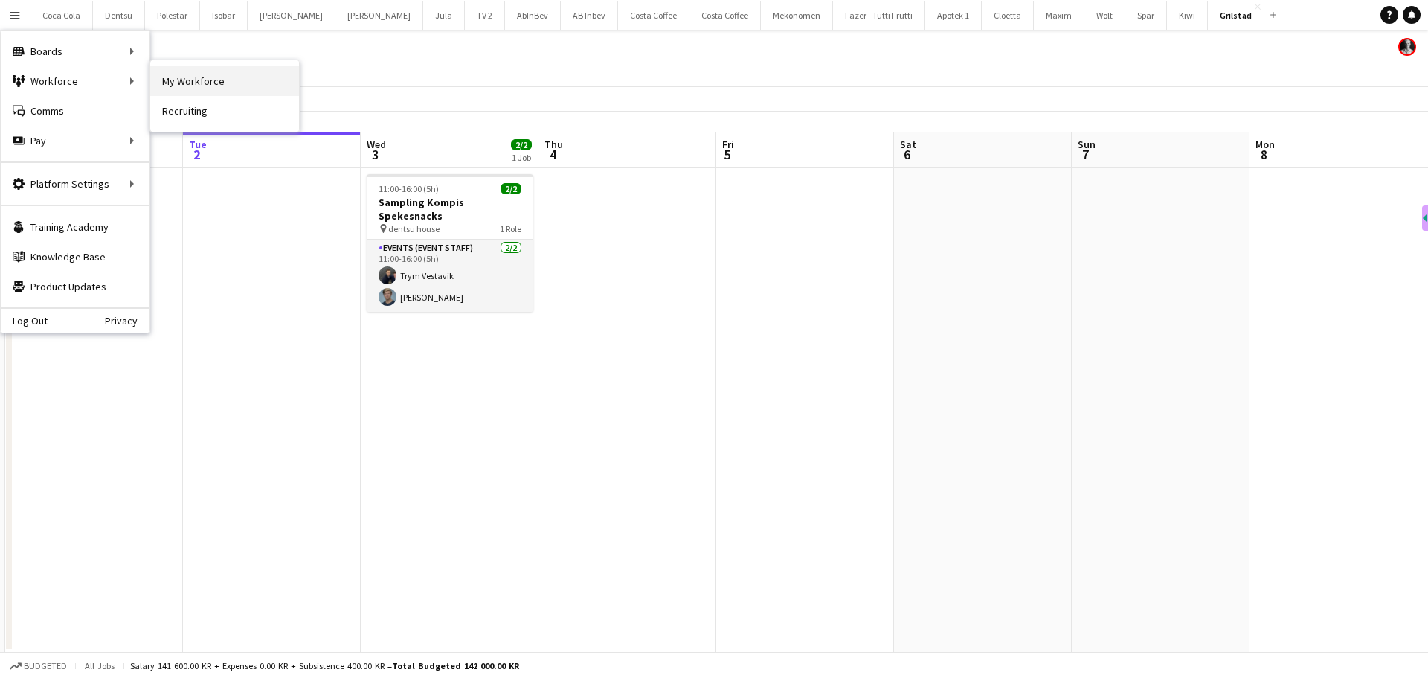
click at [209, 86] on link "My Workforce" at bounding box center [224, 81] width 149 height 30
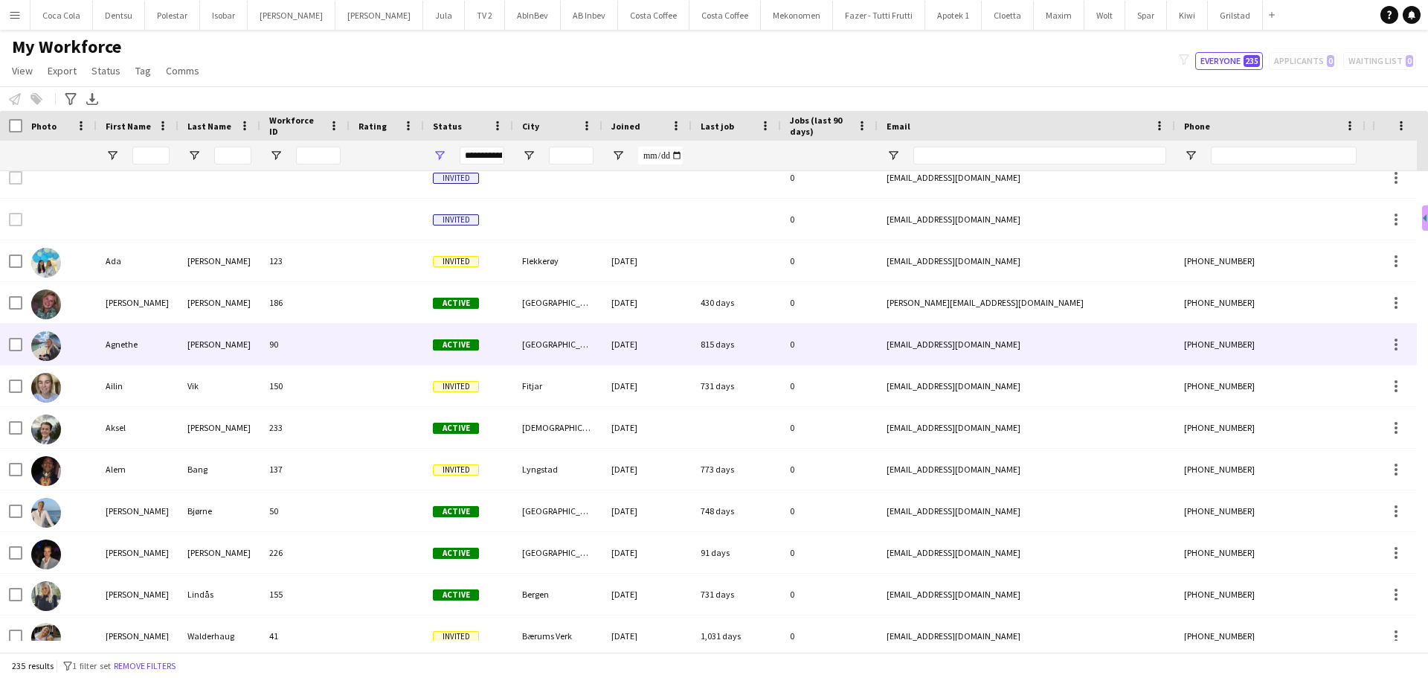
scroll to position [298, 0]
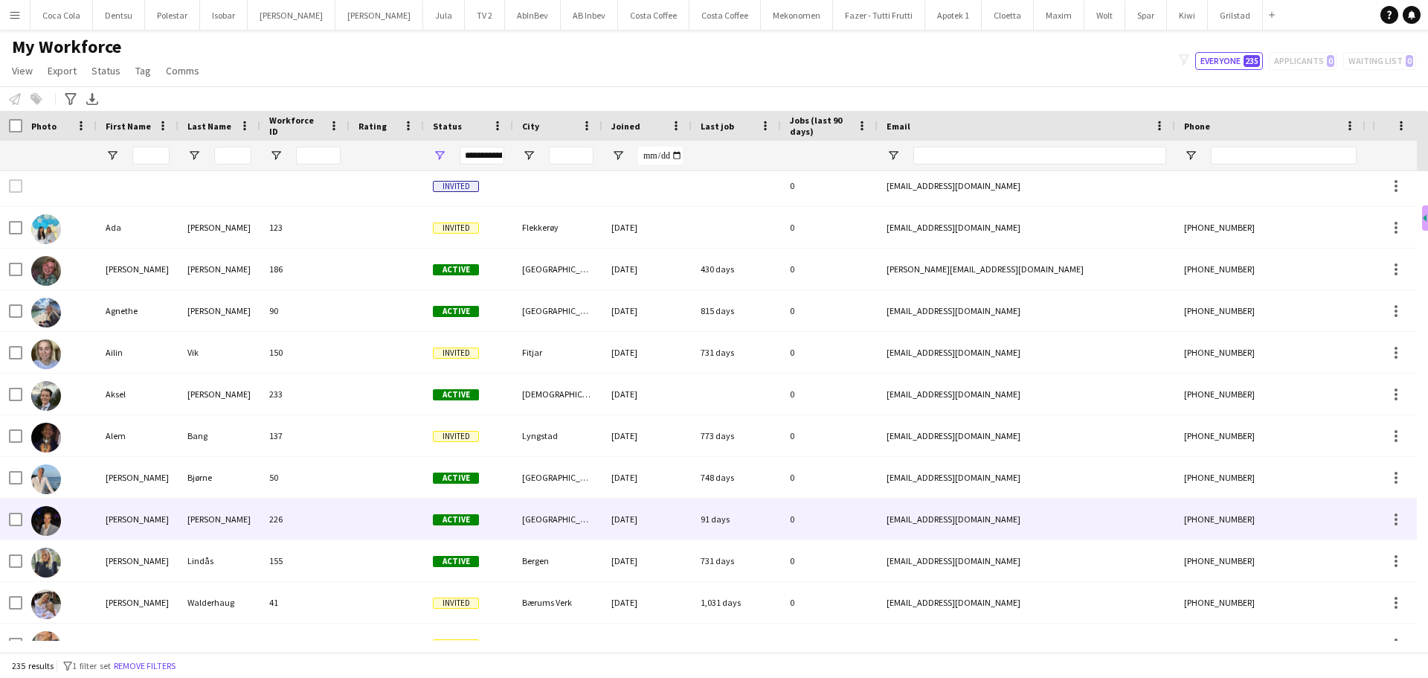
click at [349, 524] on div "226" at bounding box center [304, 518] width 89 height 41
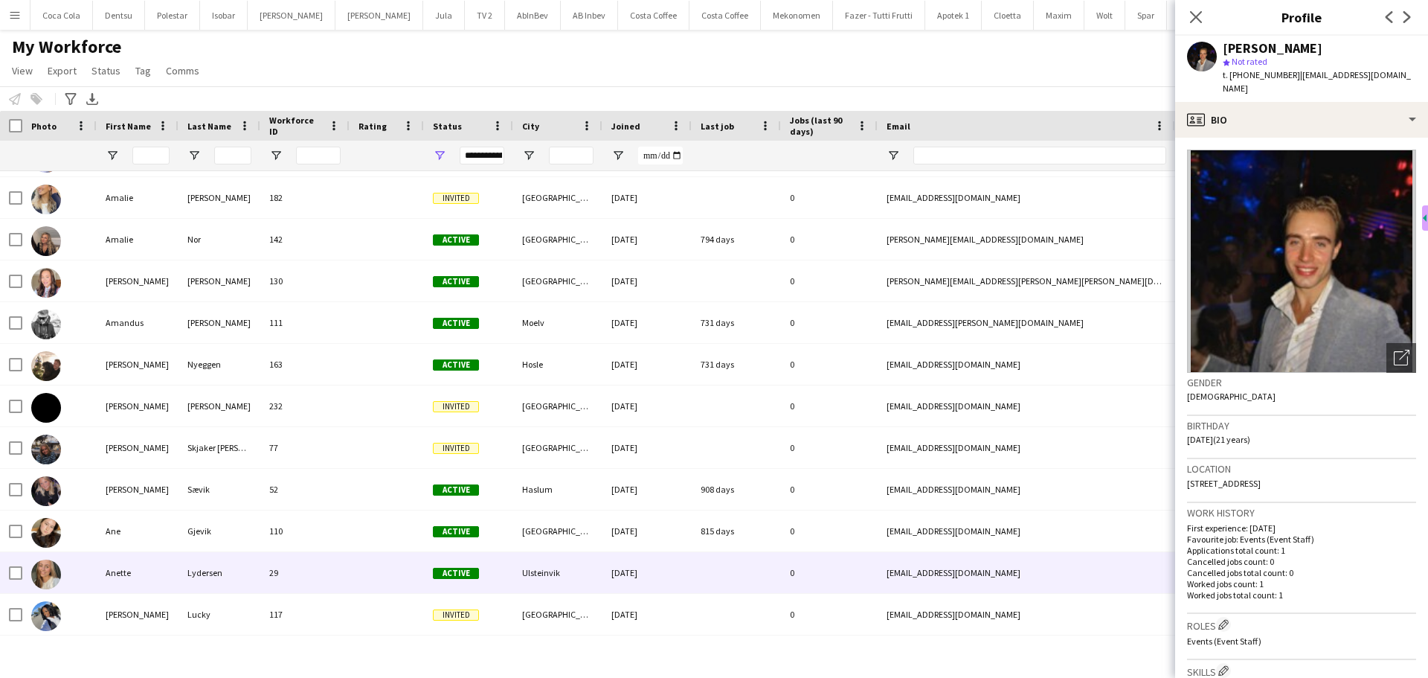
scroll to position [0, 0]
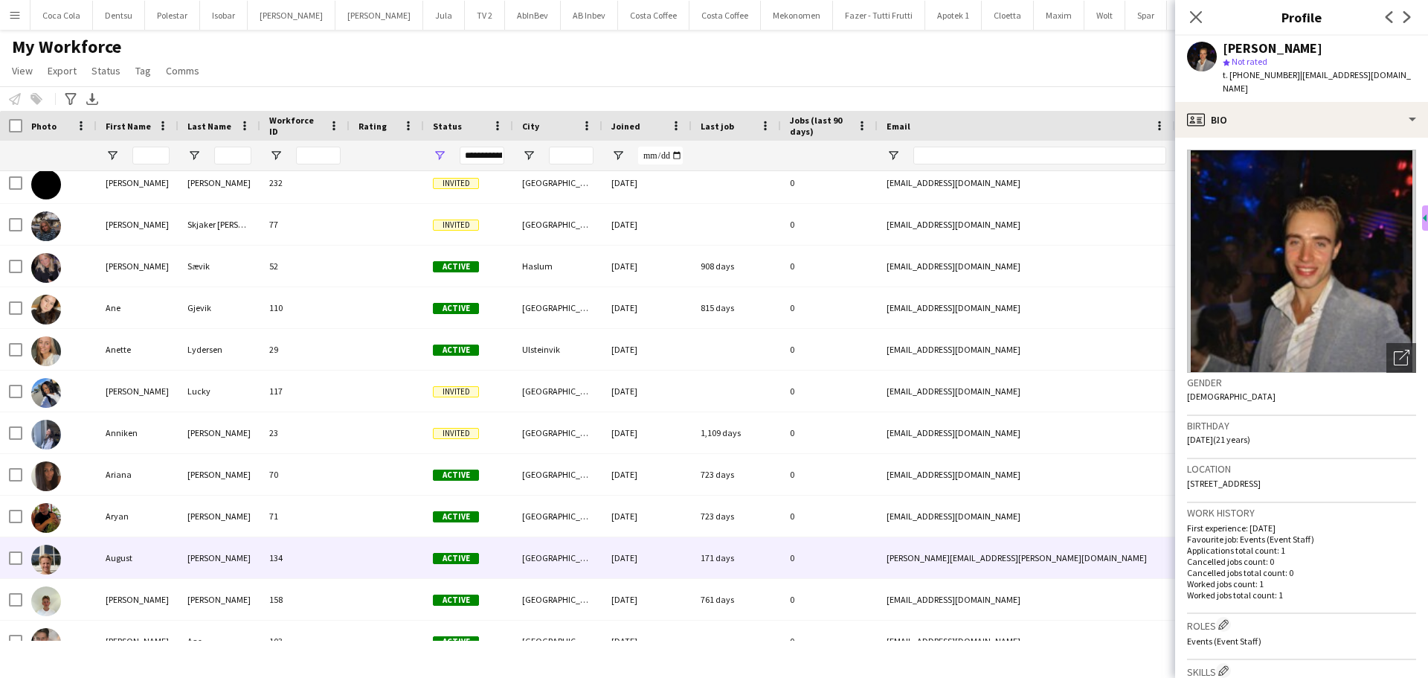
click at [349, 550] on div "134" at bounding box center [304, 557] width 89 height 41
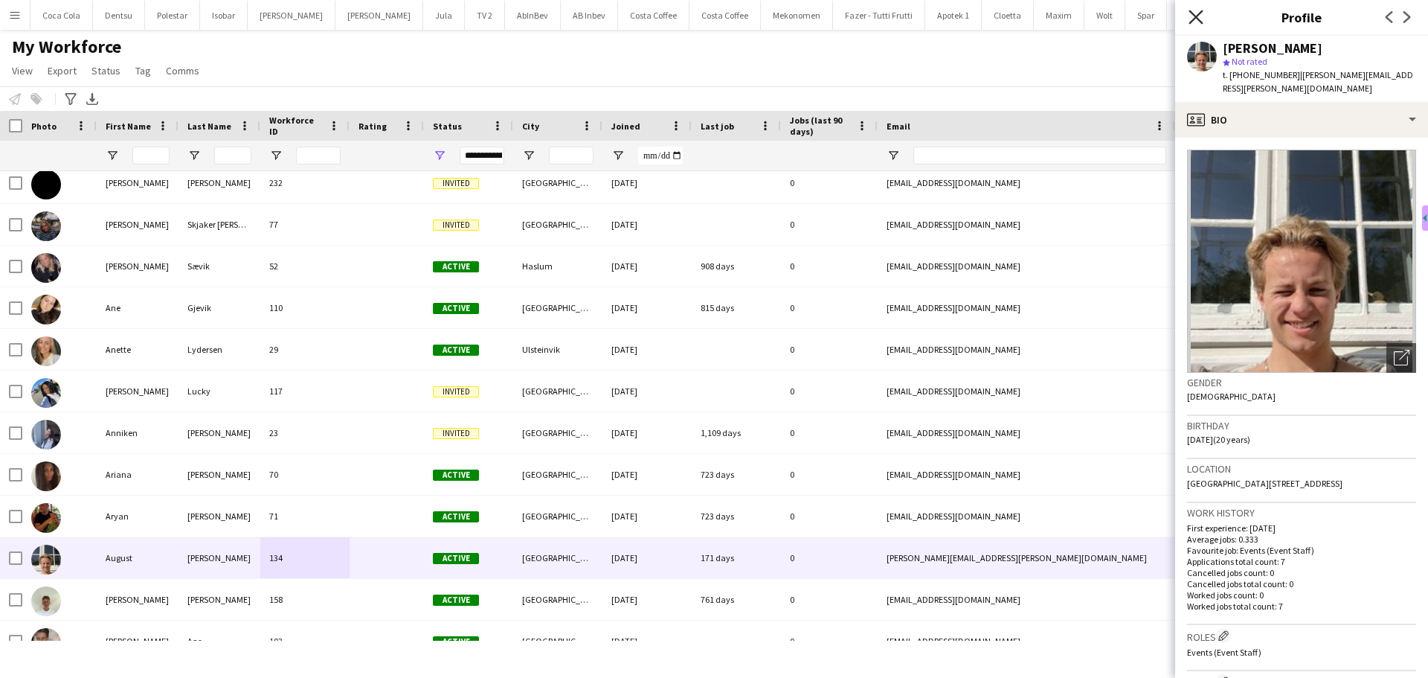
click at [1201, 16] on icon "Close pop-in" at bounding box center [1196, 17] width 14 height 14
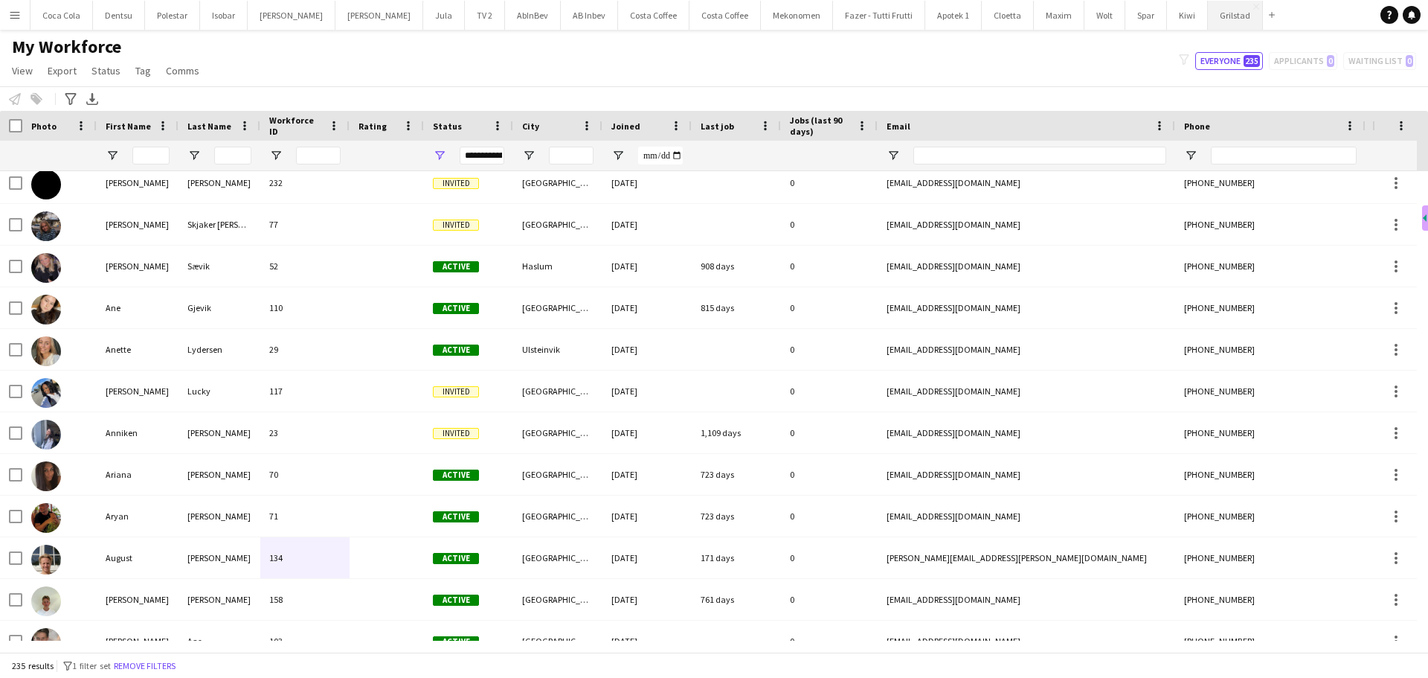
click at [1208, 17] on button "Grilstad Close" at bounding box center [1235, 15] width 55 height 29
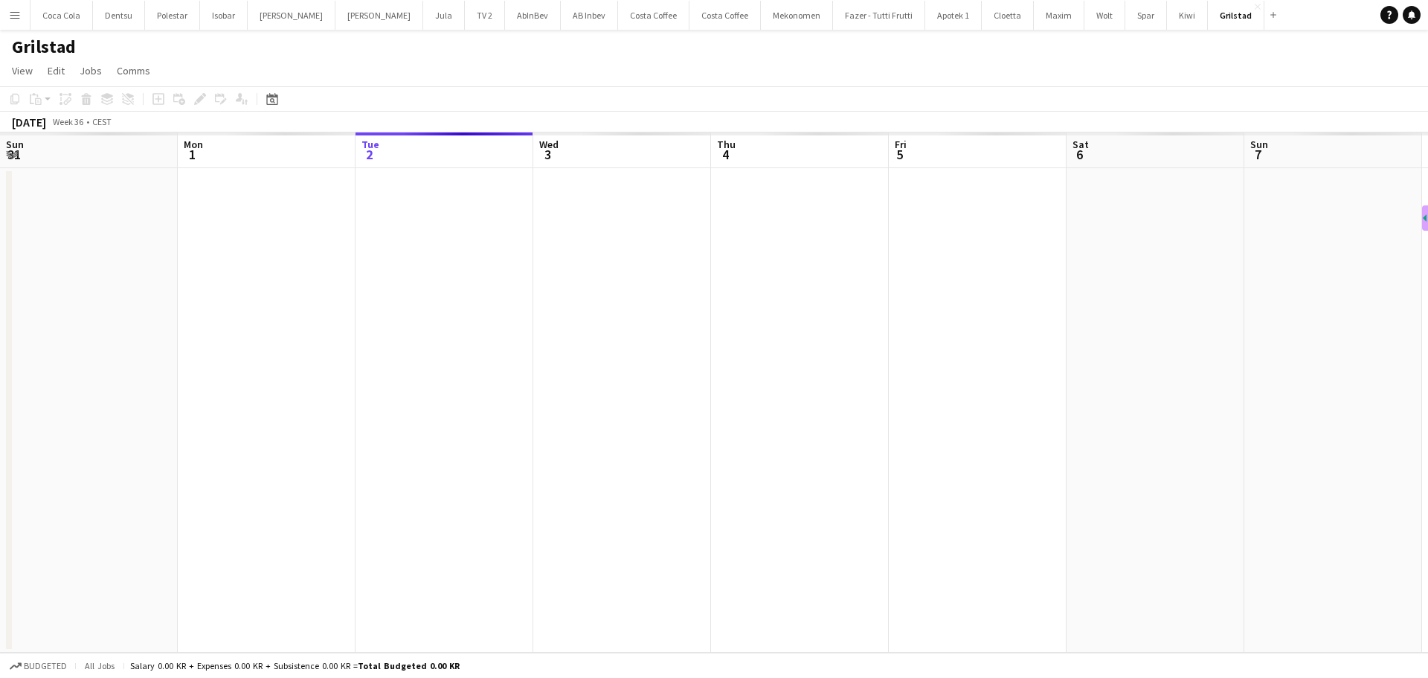
scroll to position [0, 300]
click at [997, 367] on app-calendar-viewport "Fri 29 Sat 30 Sun 31 Mon 1 Tue 2 Wed 3 Thu 4 Fri 5 Sat 6 Sun 7 Mon 8 Tue 9 Wed …" at bounding box center [714, 392] width 1428 height 520
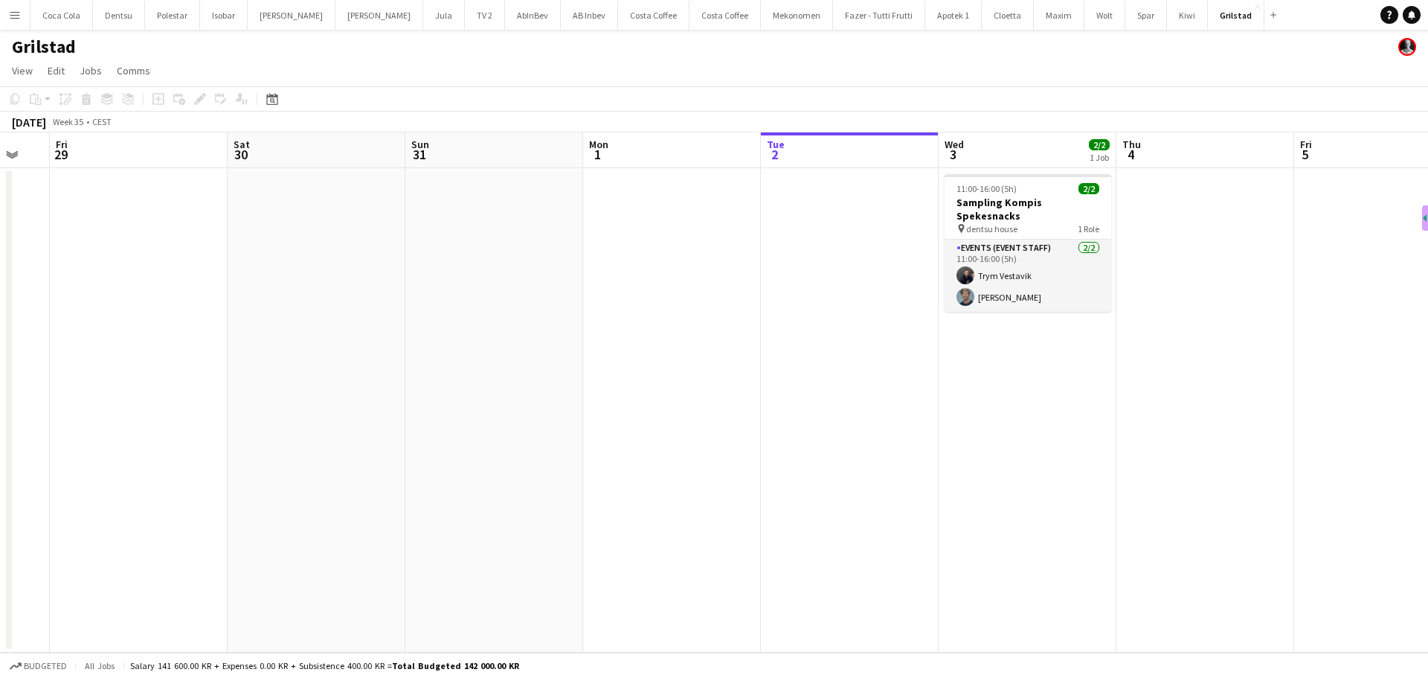
drag, startPoint x: 498, startPoint y: 249, endPoint x: 638, endPoint y: 278, distance: 143.5
click at [663, 278] on app-calendar-viewport "Wed 27 Thu 28 Fri 29 Sat 30 Sun 31 Mon 1 Tue 2 Wed 3 2/2 1 Job Thu 4 Fri 5 Sat …" at bounding box center [714, 392] width 1428 height 520
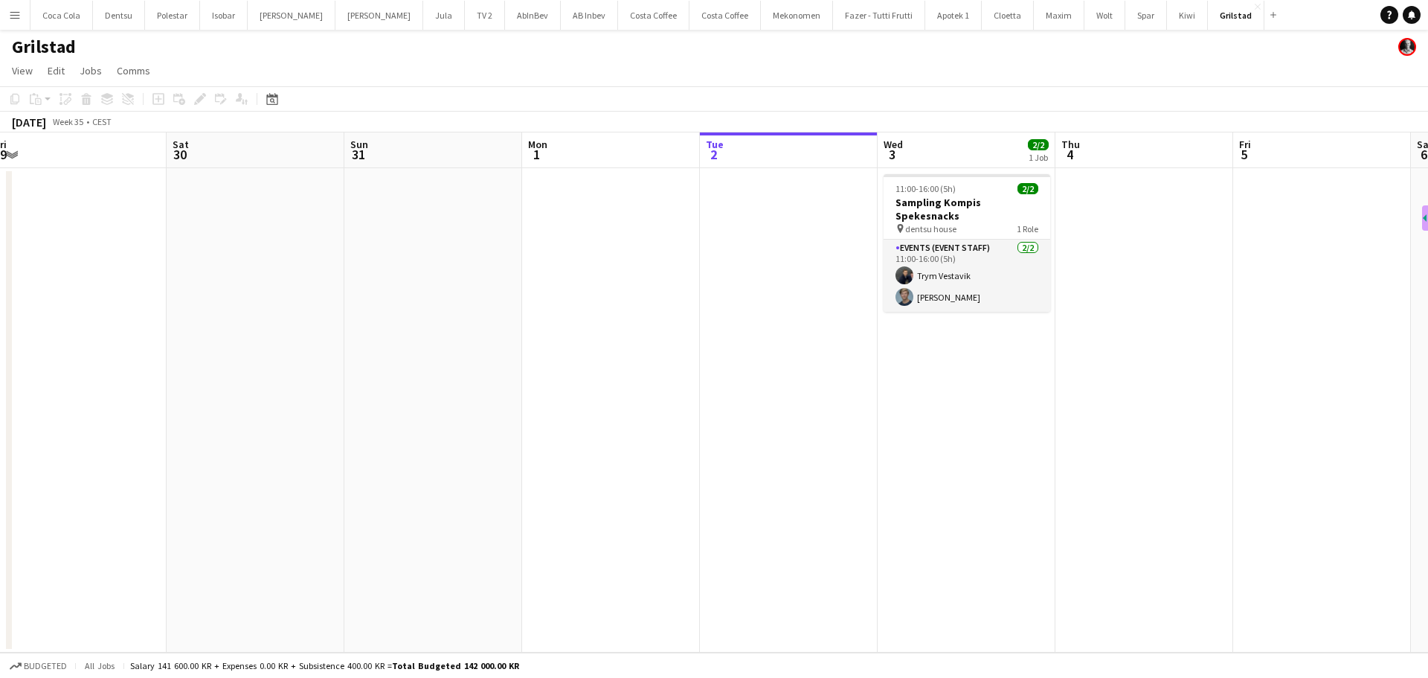
scroll to position [0, 556]
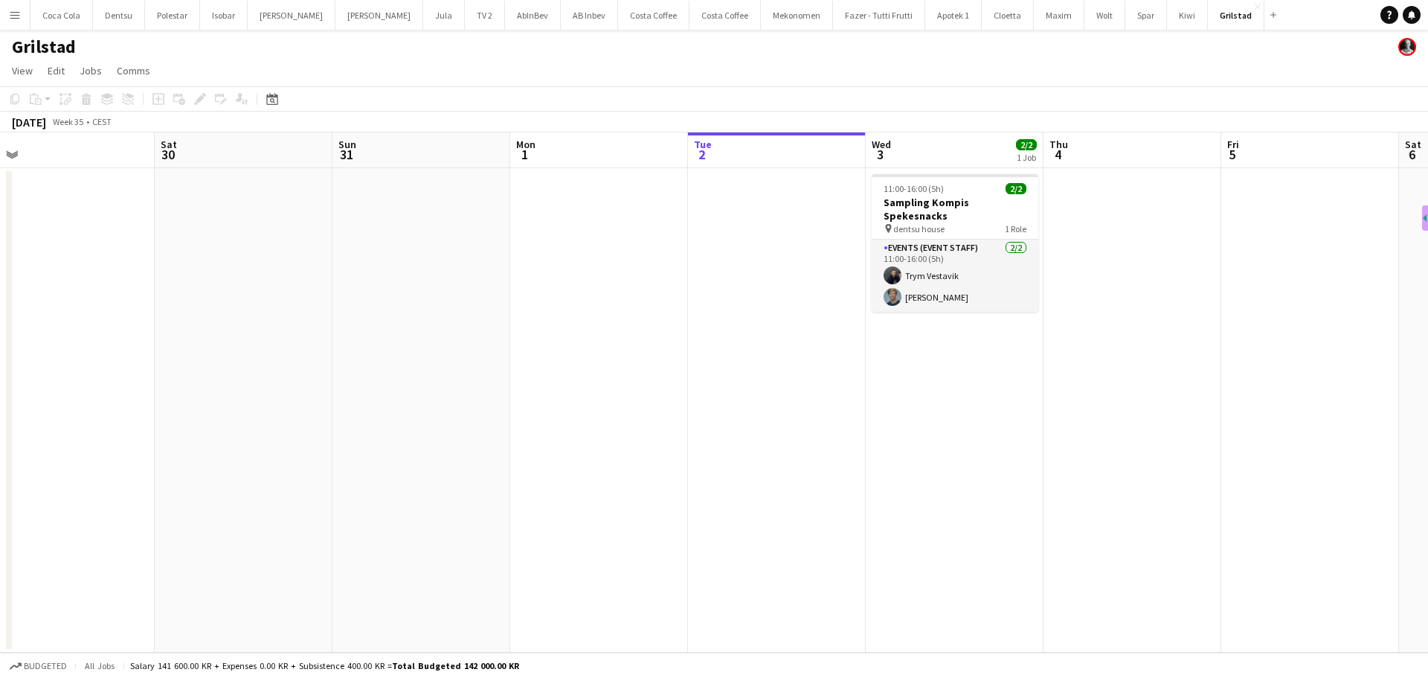
drag, startPoint x: 379, startPoint y: 311, endPoint x: 312, endPoint y: 357, distance: 81.3
click at [312, 357] on app-calendar-viewport "Tue 26 Wed 27 Thu 28 Fri 29 Sat 30 Sun 31 Mon 1 Tue 2 Wed 3 2/2 1 Job Thu 4 Fri…" at bounding box center [714, 392] width 1428 height 520
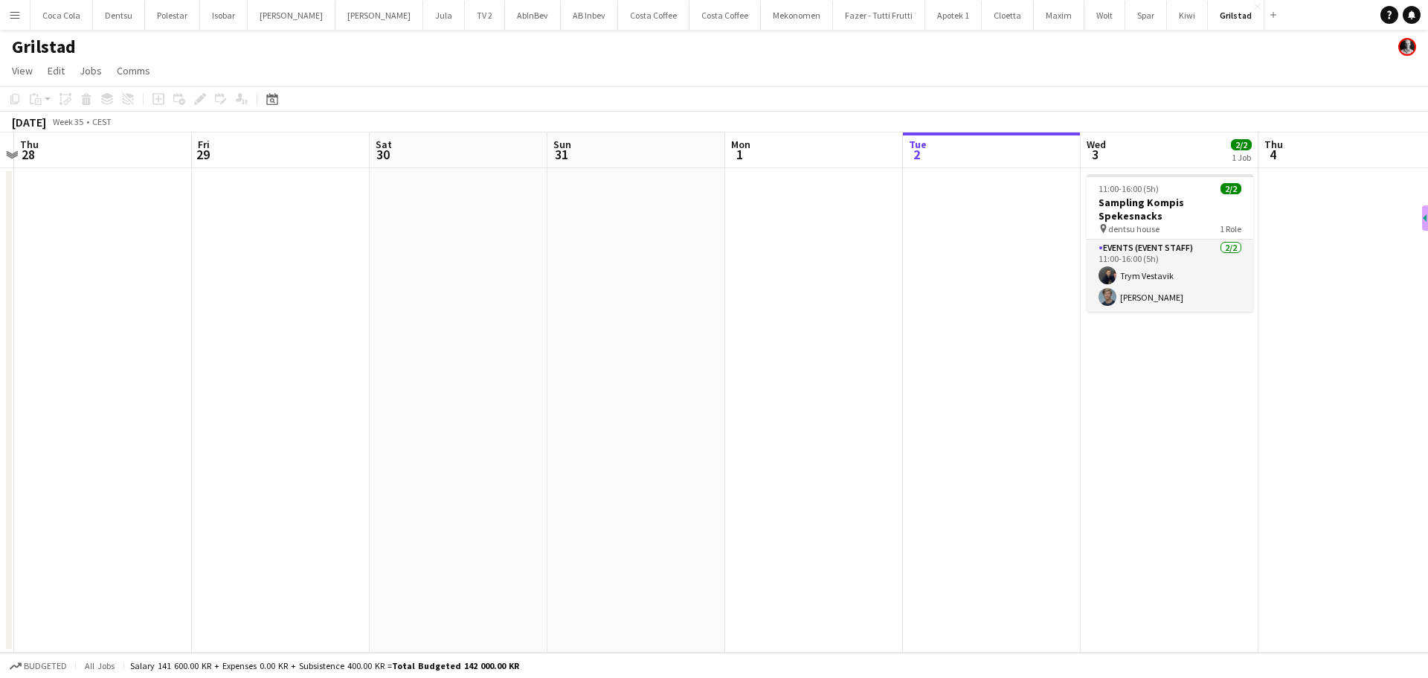
scroll to position [0, 428]
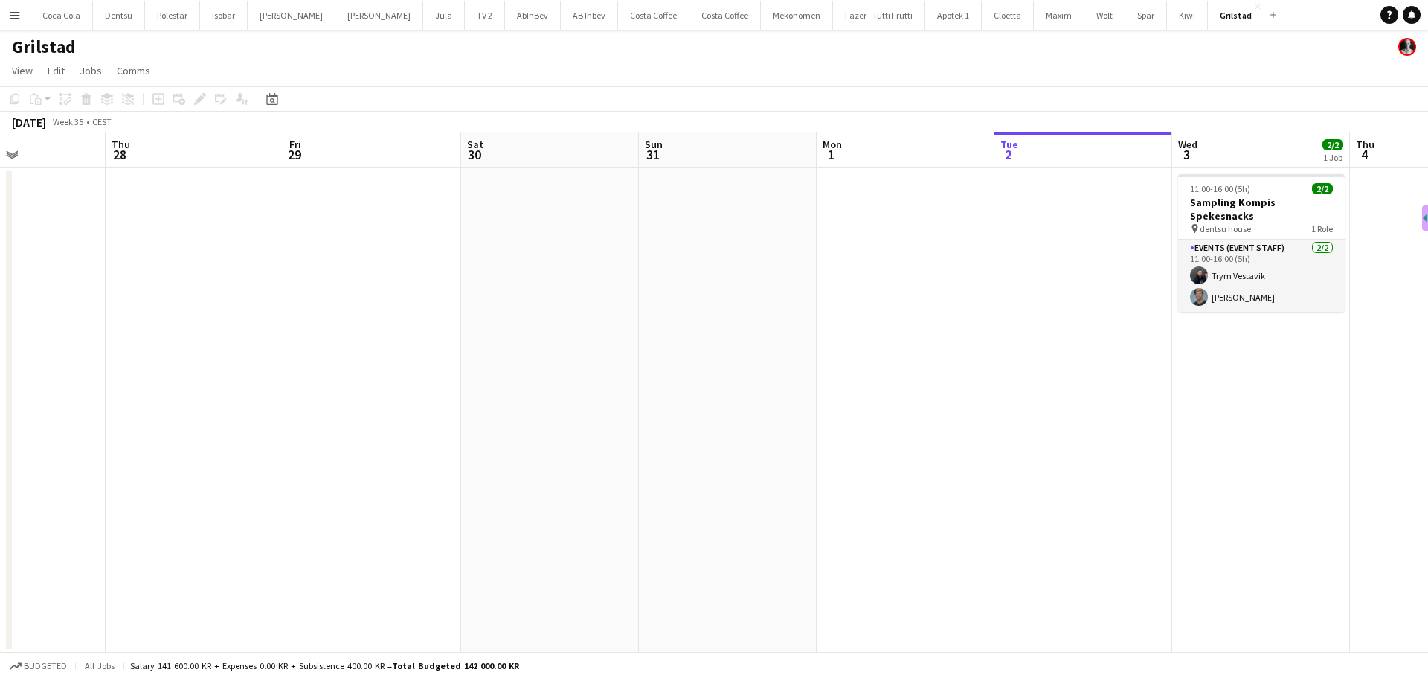
drag, startPoint x: 382, startPoint y: 362, endPoint x: 614, endPoint y: 341, distance: 233.0
click at [614, 341] on app-calendar-viewport "Mon 25 Tue 26 Wed 27 Thu 28 Fri 29 Sat 30 Sun 31 Mon 1 Tue 2 Wed 3 2/2 1 Job Th…" at bounding box center [714, 392] width 1428 height 520
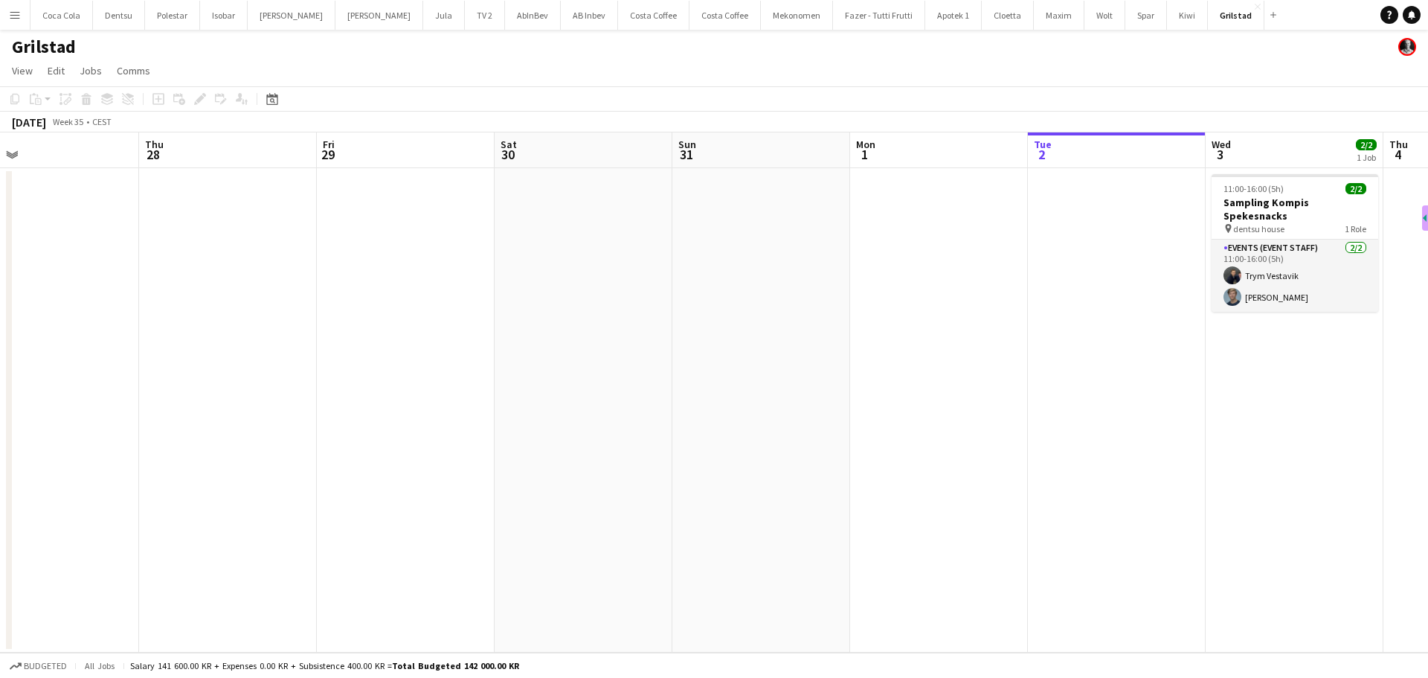
drag, startPoint x: 544, startPoint y: 349, endPoint x: 707, endPoint y: 347, distance: 163.6
click at [707, 347] on app-calendar-viewport "Mon 25 Tue 26 Wed 27 Thu 28 Fri 29 Sat 30 Sun 31 Mon 1 Tue 2 Wed 3 2/2 1 Job Th…" at bounding box center [714, 392] width 1428 height 520
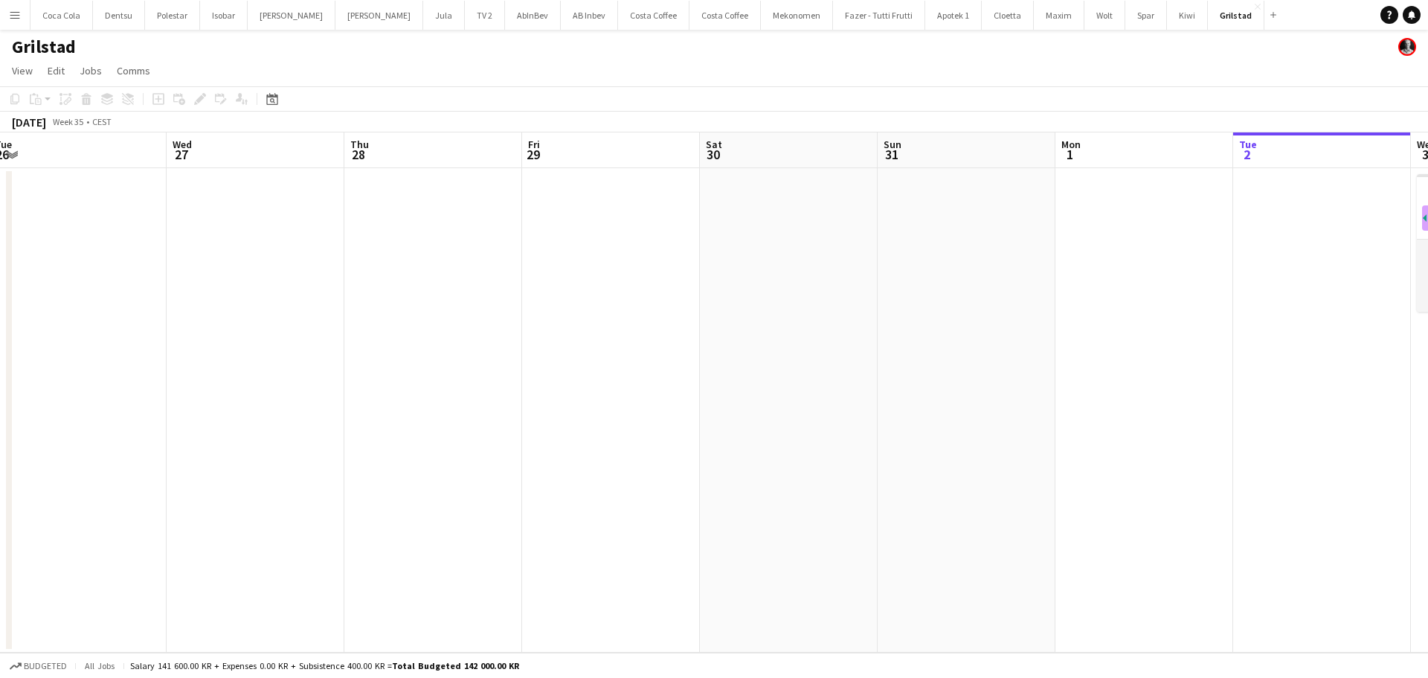
drag, startPoint x: 536, startPoint y: 356, endPoint x: 572, endPoint y: 355, distance: 35.7
click at [572, 355] on app-calendar-viewport "Sun 24 Mon 25 Tue 26 Wed 27 Thu 28 Fri 29 Sat 30 Sun 31 Mon 1 Tue 2 Wed 3 2/2 1…" at bounding box center [714, 392] width 1428 height 520
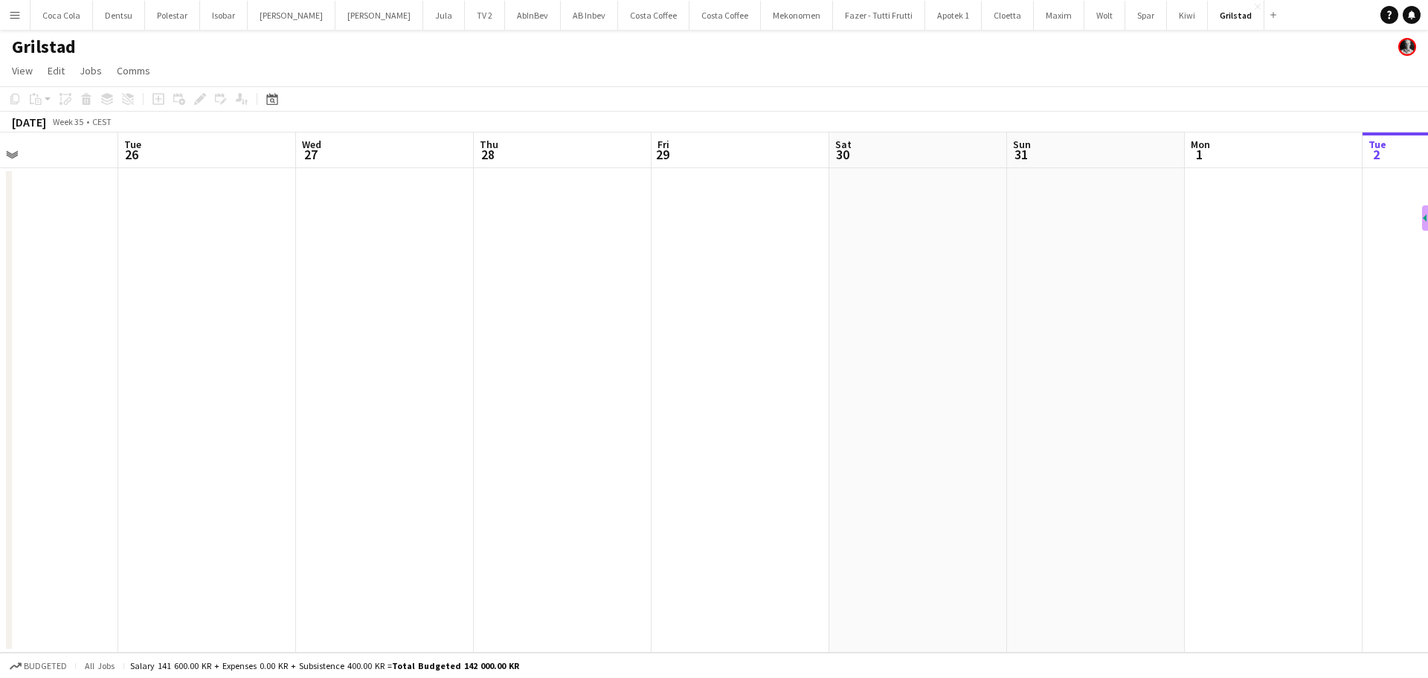
click at [742, 337] on app-calendar-viewport "Sat 23 Sun 24 Mon 25 Tue 26 Wed 27 Thu 28 Fri 29 Sat 30 Sun 31 Mon 1 Tue 2 Wed …" at bounding box center [714, 392] width 1428 height 520
drag, startPoint x: 805, startPoint y: 245, endPoint x: 692, endPoint y: 245, distance: 113.1
click at [803, 245] on app-date-cell at bounding box center [784, 410] width 178 height 484
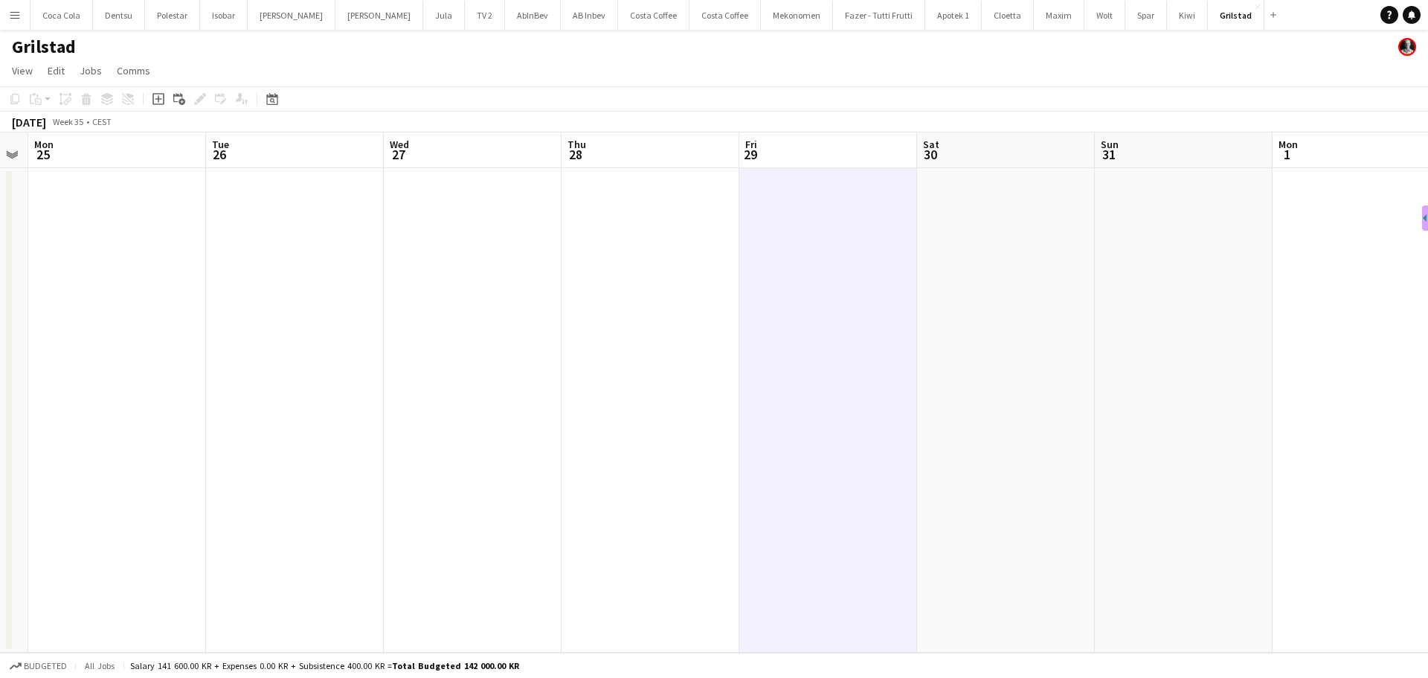
scroll to position [0, 321]
drag, startPoint x: 272, startPoint y: 287, endPoint x: 289, endPoint y: 287, distance: 16.4
click at [289, 287] on app-calendar-viewport "Sat 23 Sun 24 Mon 25 Tue 26 Wed 27 Thu 28 Fri 29 Sat 30 Sun 31 Mon 1 Tue 2 Wed …" at bounding box center [714, 392] width 1428 height 520
click at [158, 97] on icon at bounding box center [158, 99] width 7 height 7
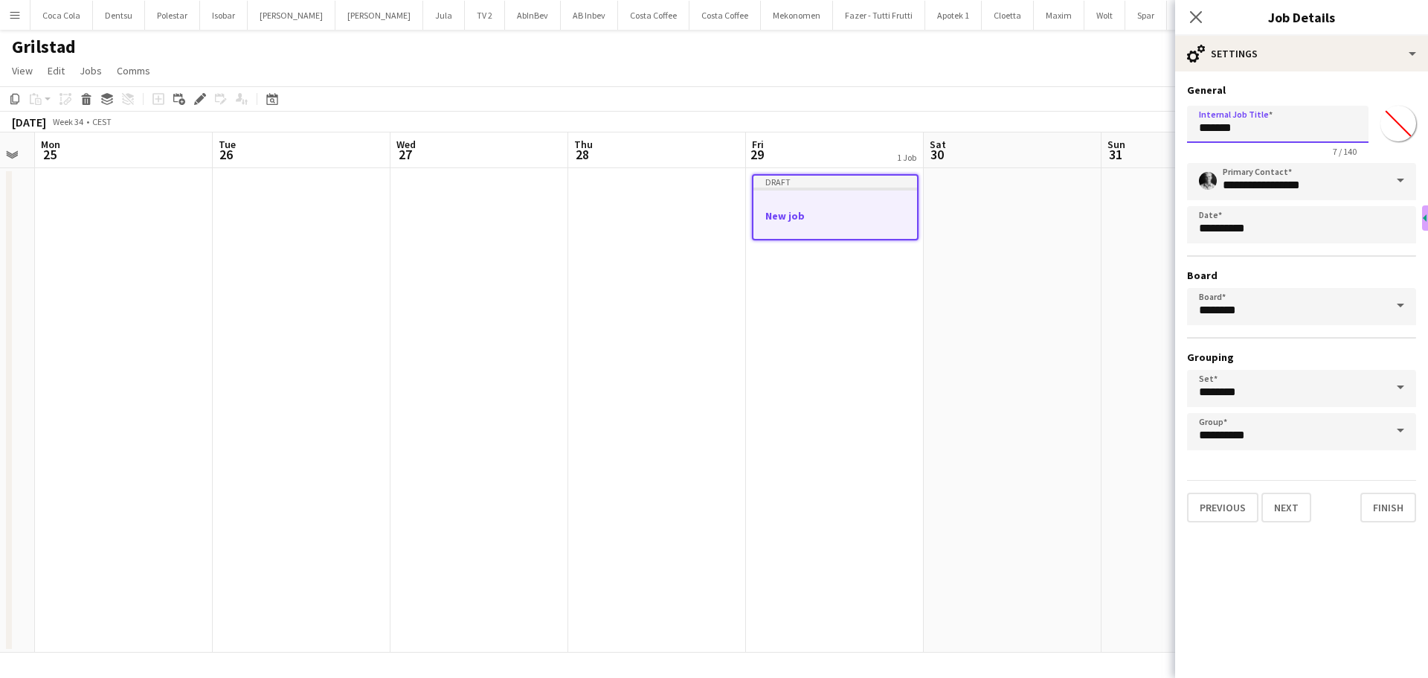
drag, startPoint x: 1259, startPoint y: 129, endPoint x: 843, endPoint y: 159, distance: 417.6
click at [843, 159] on body "Menu Boards Boards Boards All jobs Status Workforce Workforce My Workforce Recr…" at bounding box center [714, 339] width 1428 height 678
type input "**********"
click at [1304, 520] on button "Next" at bounding box center [1286, 507] width 50 height 30
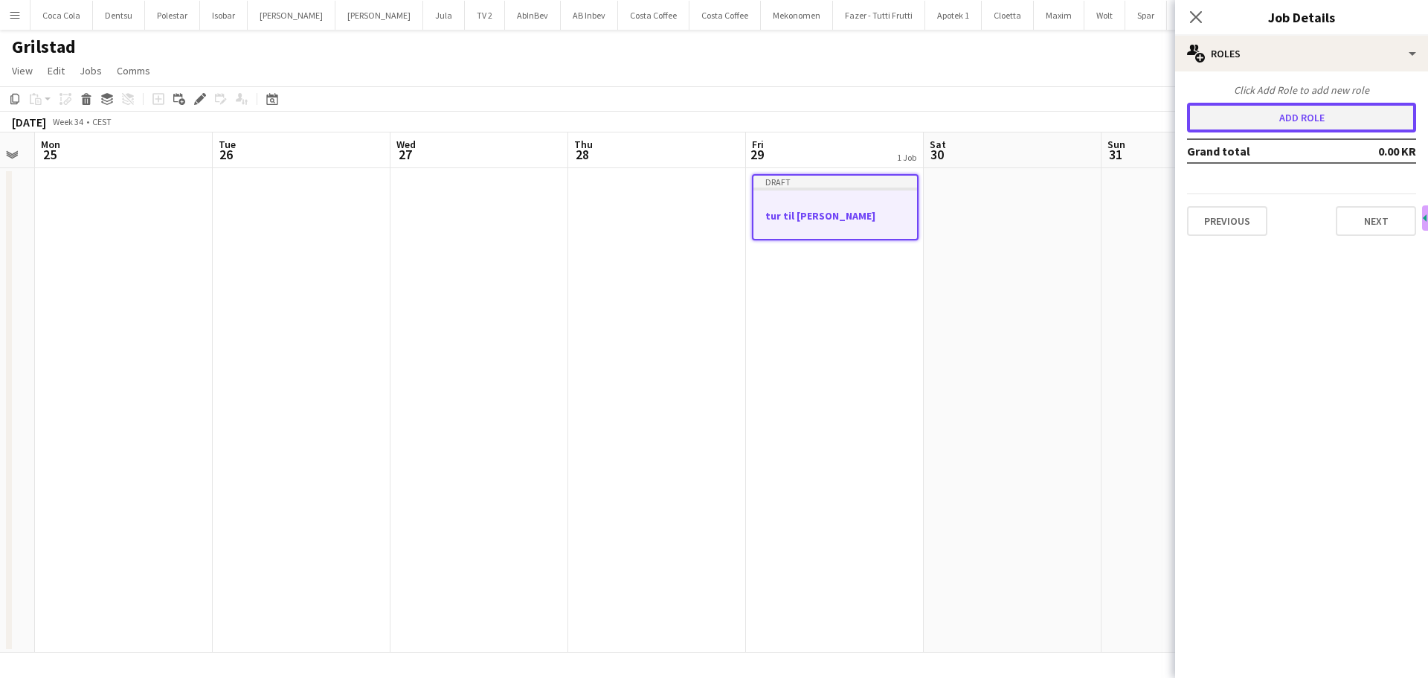
click at [1258, 116] on button "Add role" at bounding box center [1301, 118] width 229 height 30
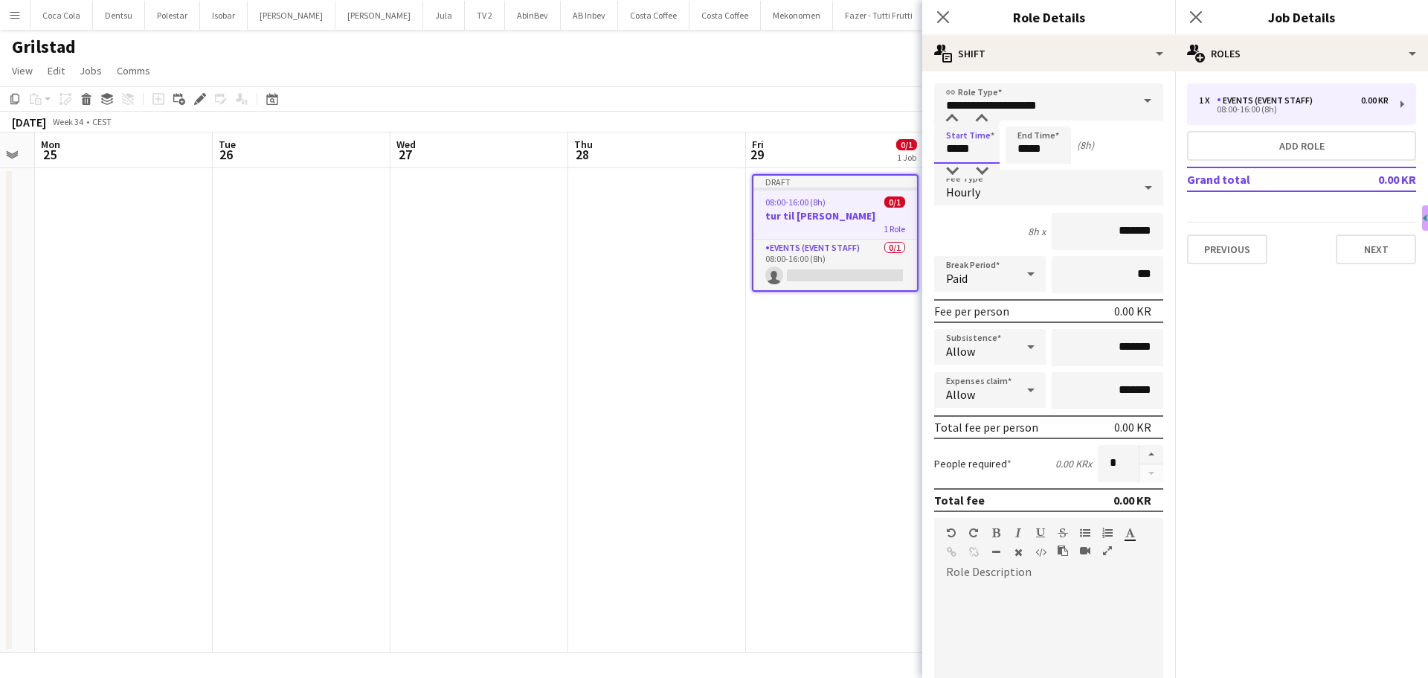
drag, startPoint x: 983, startPoint y: 147, endPoint x: 872, endPoint y: 141, distance: 111.0
click at [872, 141] on body "Menu Boards Boards Boards All jobs Status Workforce Workforce My Workforce Recr…" at bounding box center [714, 339] width 1428 height 678
type input "*****"
click at [1063, 148] on input "*****" at bounding box center [1038, 144] width 65 height 37
type input "*****"
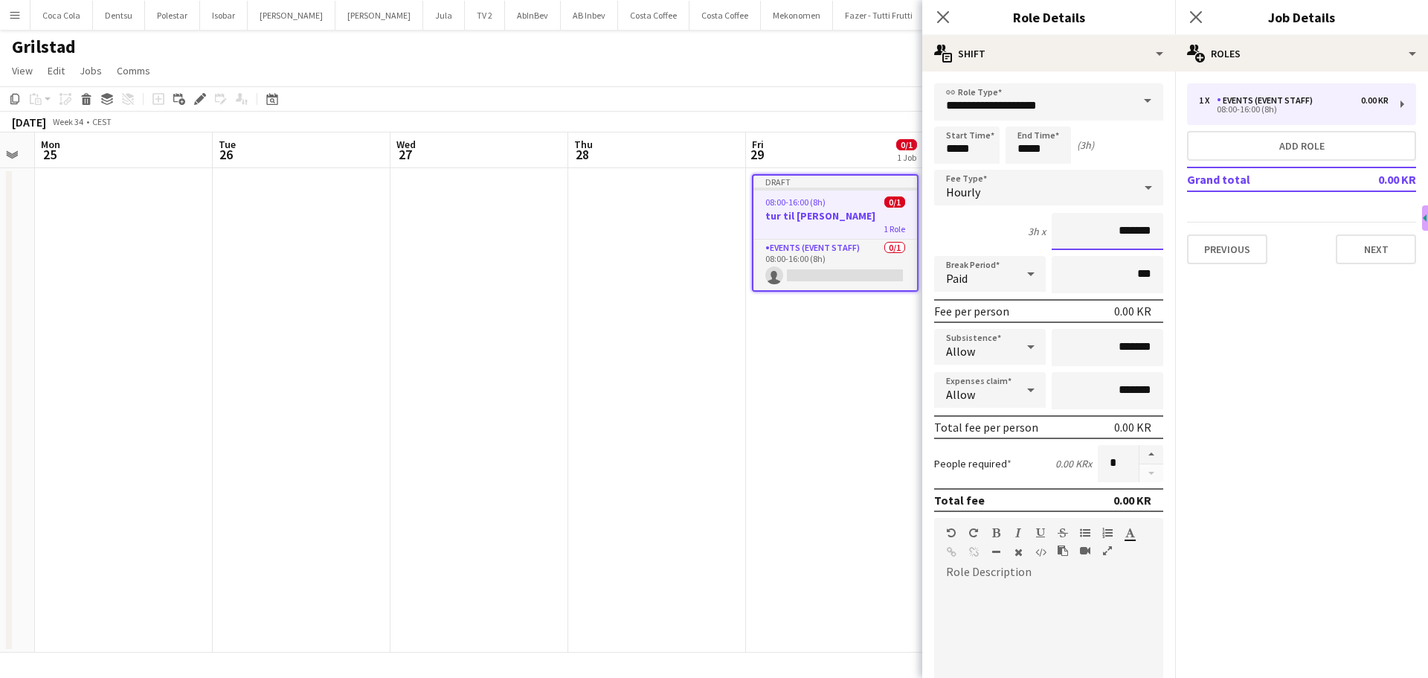
drag, startPoint x: 1122, startPoint y: 231, endPoint x: 1051, endPoint y: 230, distance: 71.4
click at [1052, 230] on input "*******" at bounding box center [1108, 231] width 112 height 37
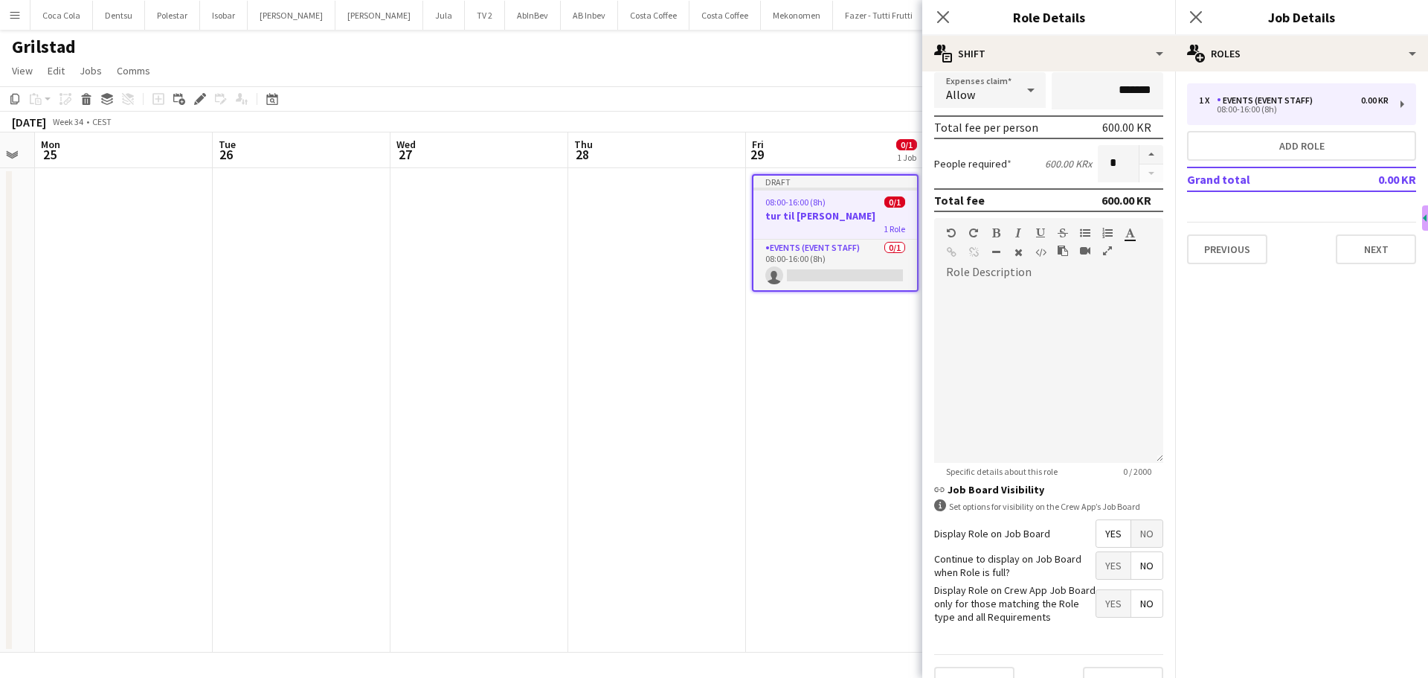
scroll to position [330, 0]
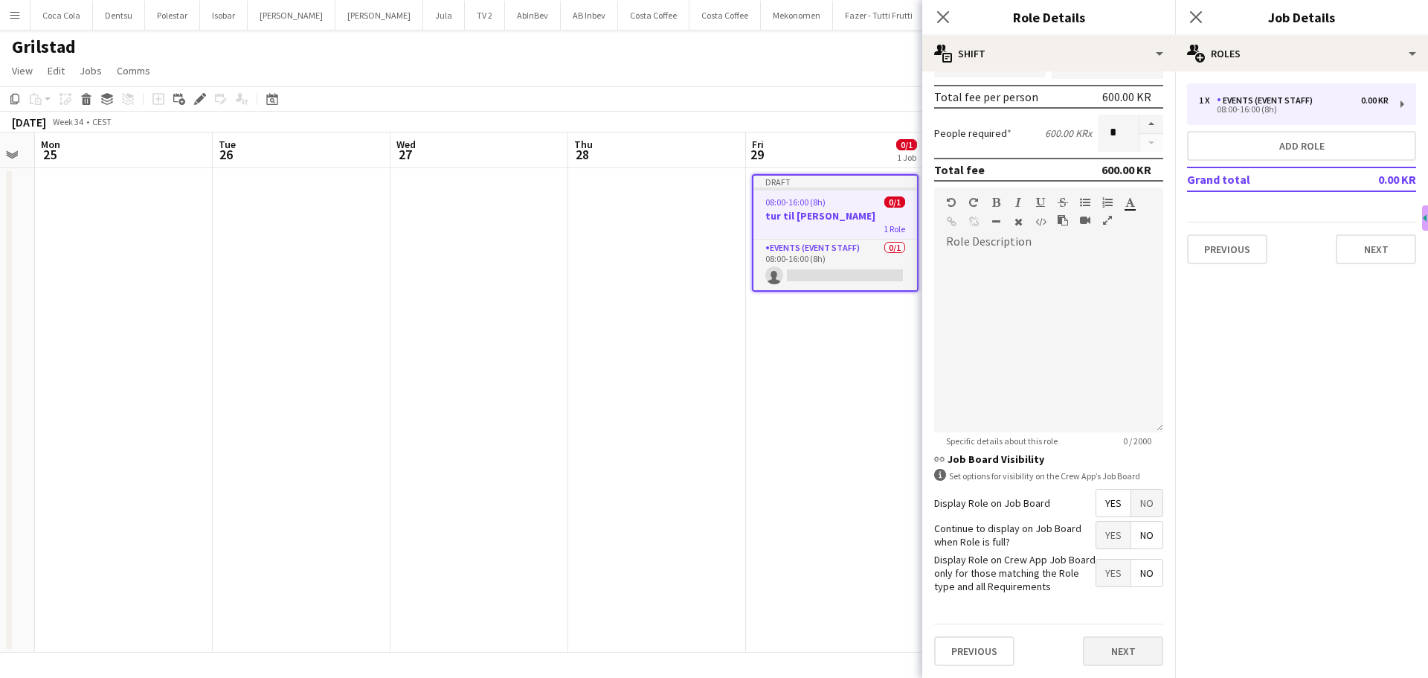
type input "******"
click at [1119, 651] on button "Next" at bounding box center [1123, 651] width 80 height 30
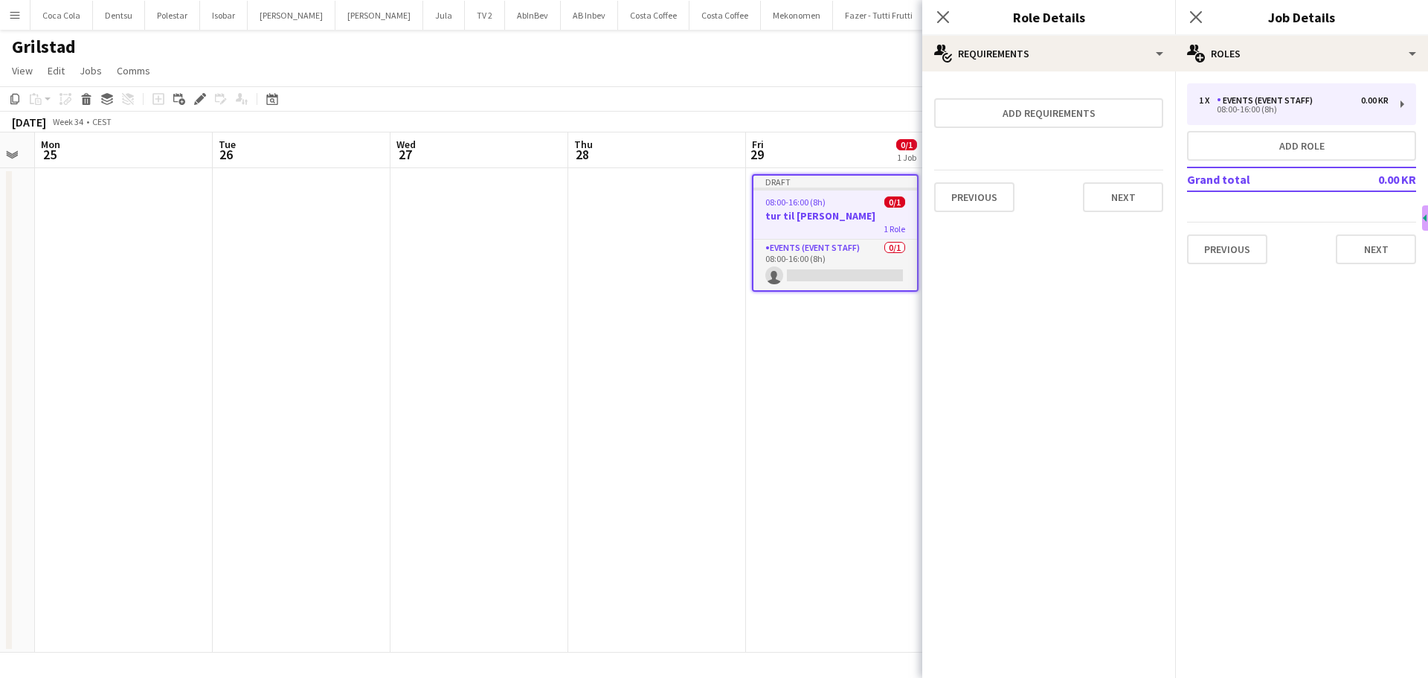
scroll to position [0, 0]
click at [1377, 247] on button "Next" at bounding box center [1376, 249] width 80 height 30
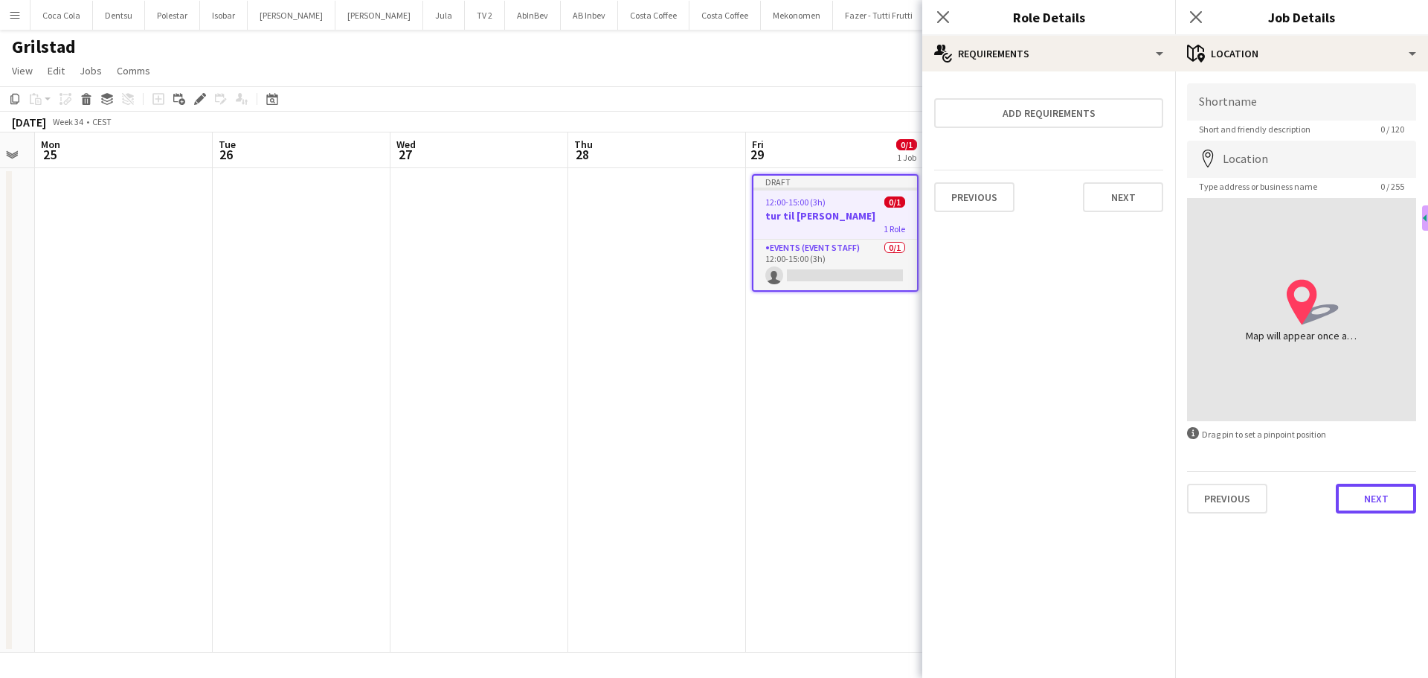
click at [1387, 496] on button "Next" at bounding box center [1376, 498] width 80 height 30
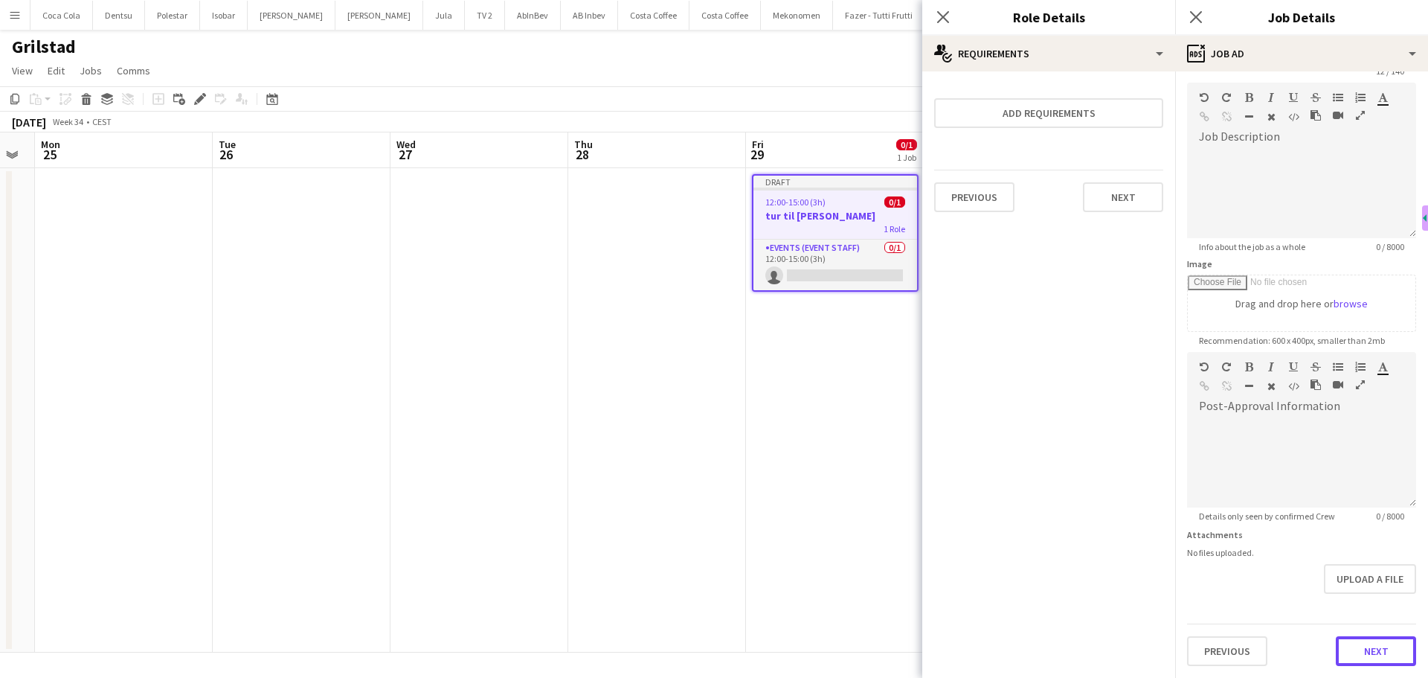
drag, startPoint x: 1359, startPoint y: 609, endPoint x: 1313, endPoint y: 502, distance: 116.6
click at [1359, 608] on form "**********" at bounding box center [1301, 345] width 253 height 640
click at [1355, 655] on button "Next" at bounding box center [1376, 651] width 80 height 30
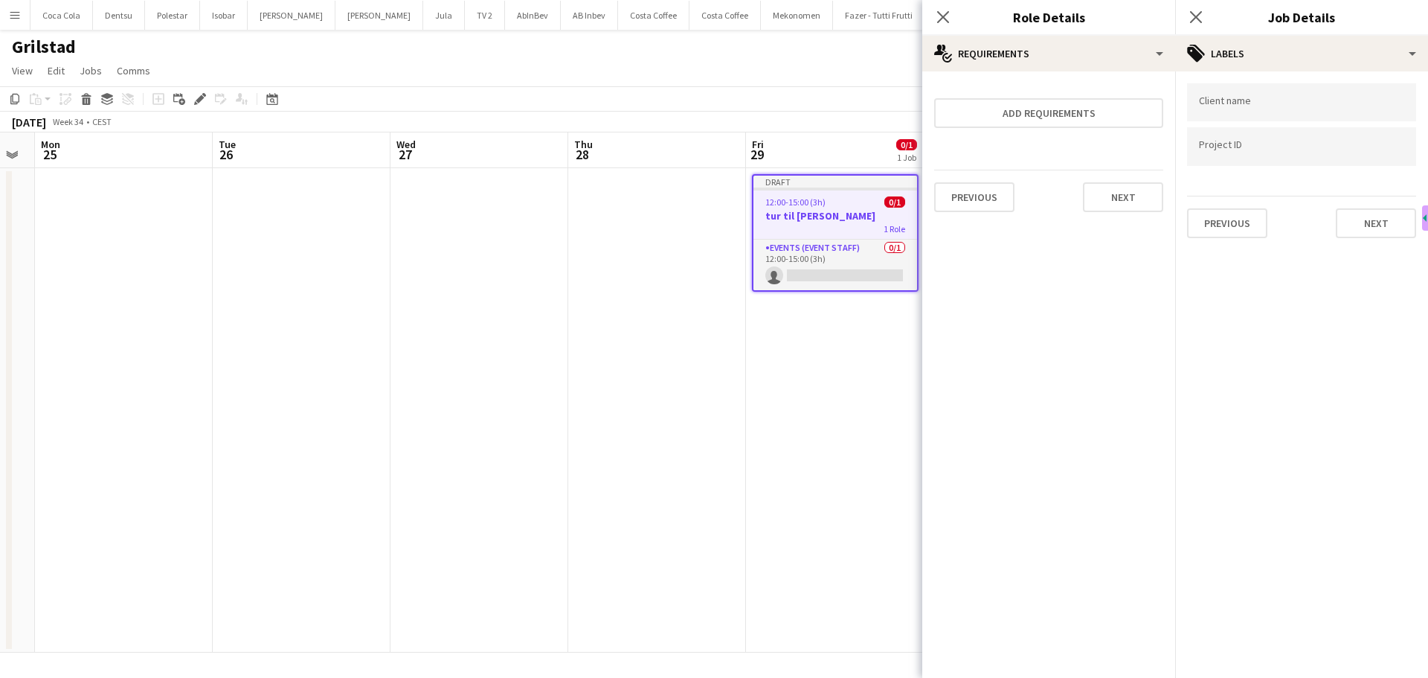
click at [1218, 114] on div at bounding box center [1301, 102] width 229 height 38
type input "****"
click at [1221, 153] on div "Grilstad" at bounding box center [1301, 148] width 229 height 36
click at [1226, 160] on div at bounding box center [1301, 147] width 229 height 38
type input "****"
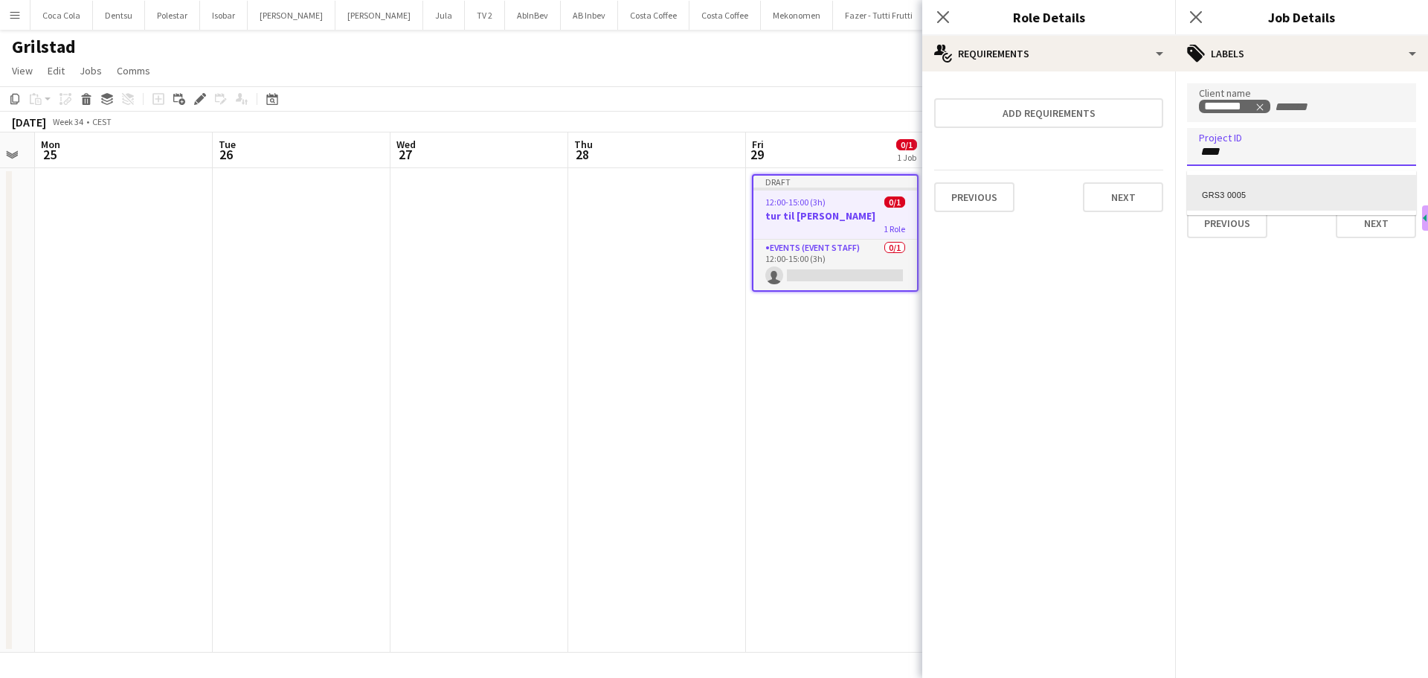
click at [1226, 195] on div "GRS3 0005" at bounding box center [1301, 193] width 229 height 36
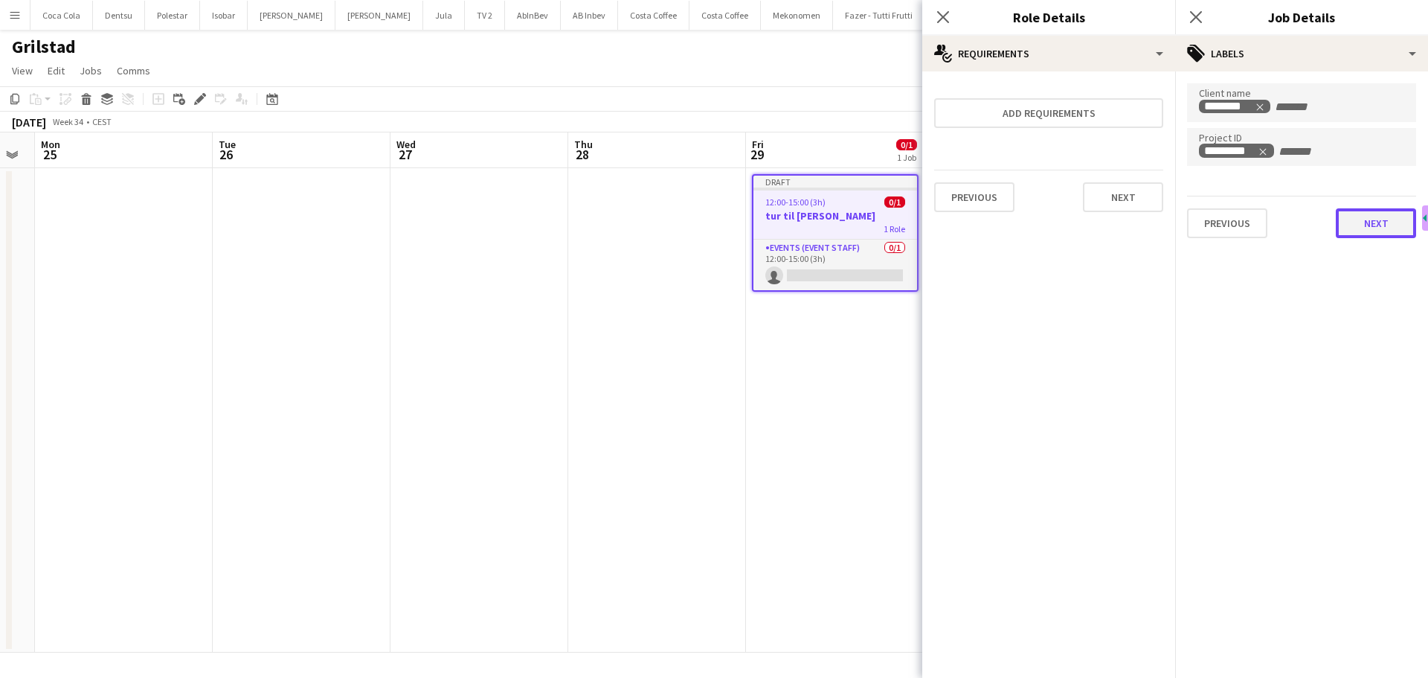
click at [1357, 223] on button "Next" at bounding box center [1376, 223] width 80 height 30
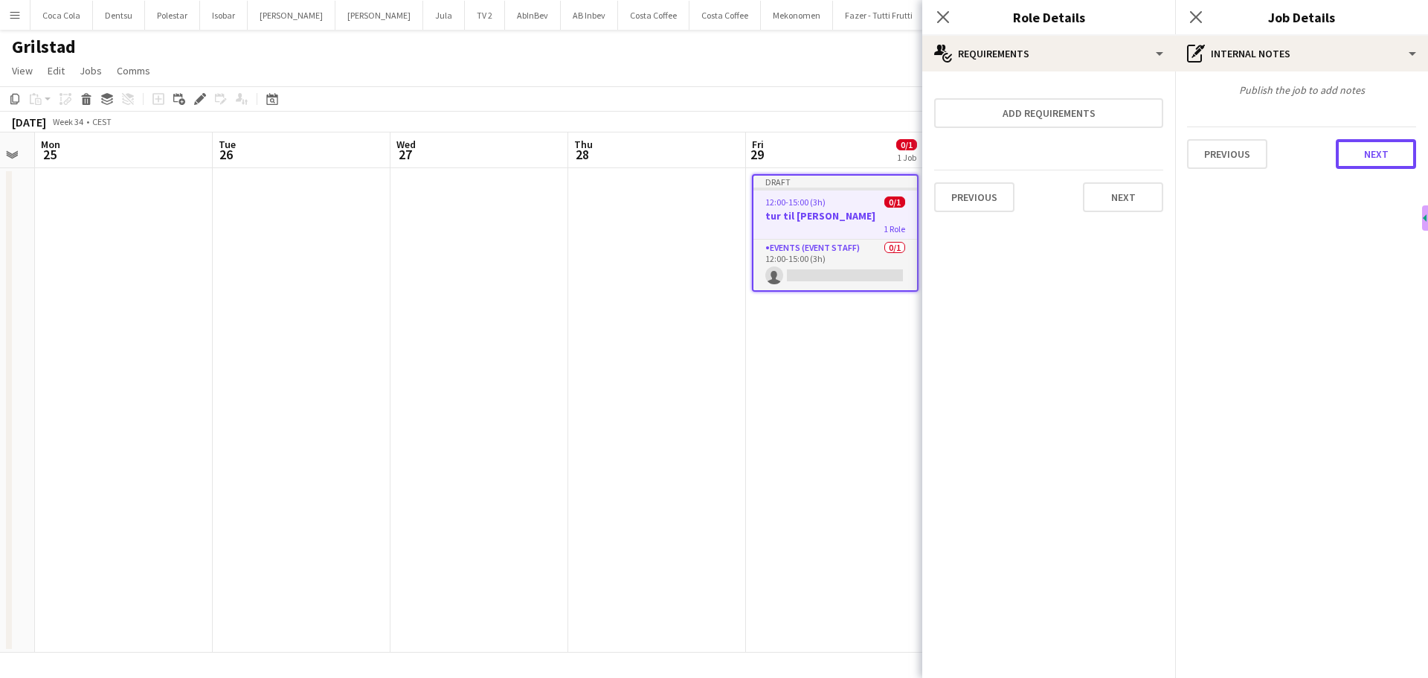
drag, startPoint x: 1355, startPoint y: 159, endPoint x: 1359, endPoint y: 178, distance: 19.0
click at [1355, 160] on button "Next" at bounding box center [1376, 154] width 80 height 30
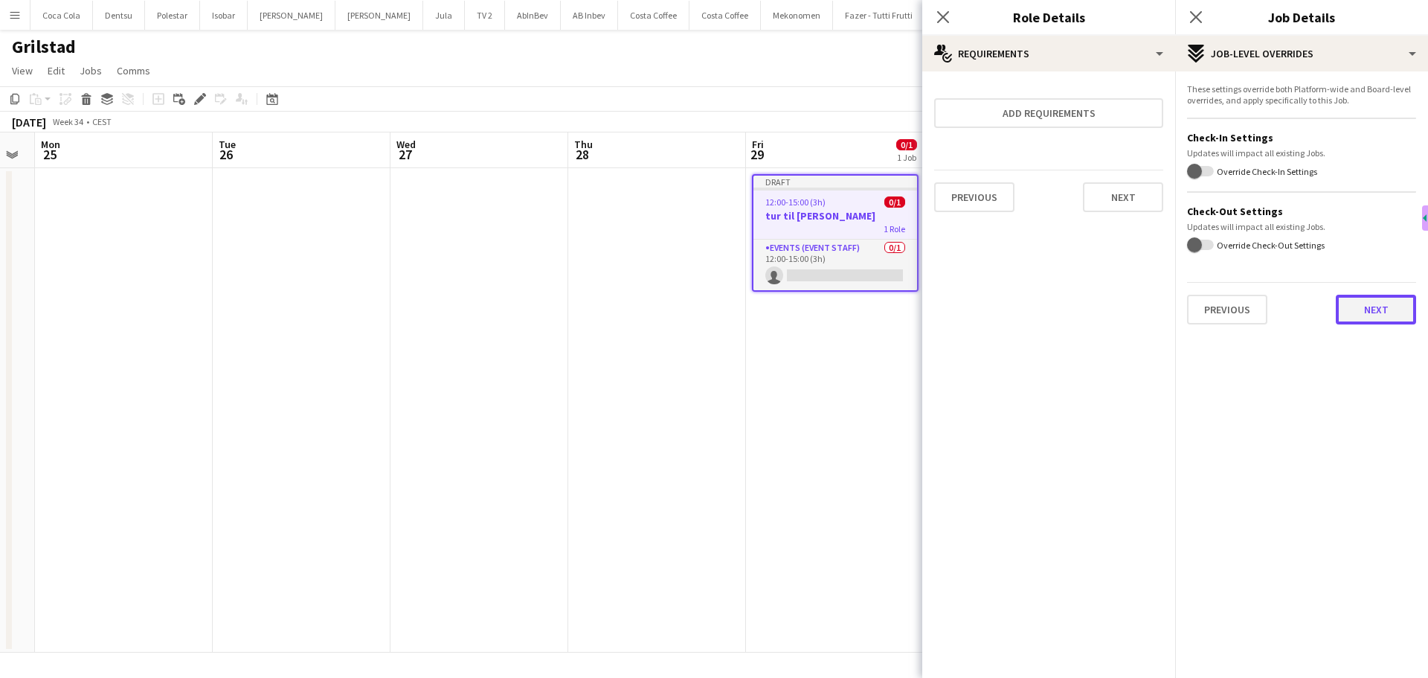
click at [1396, 304] on button "Next" at bounding box center [1376, 310] width 80 height 30
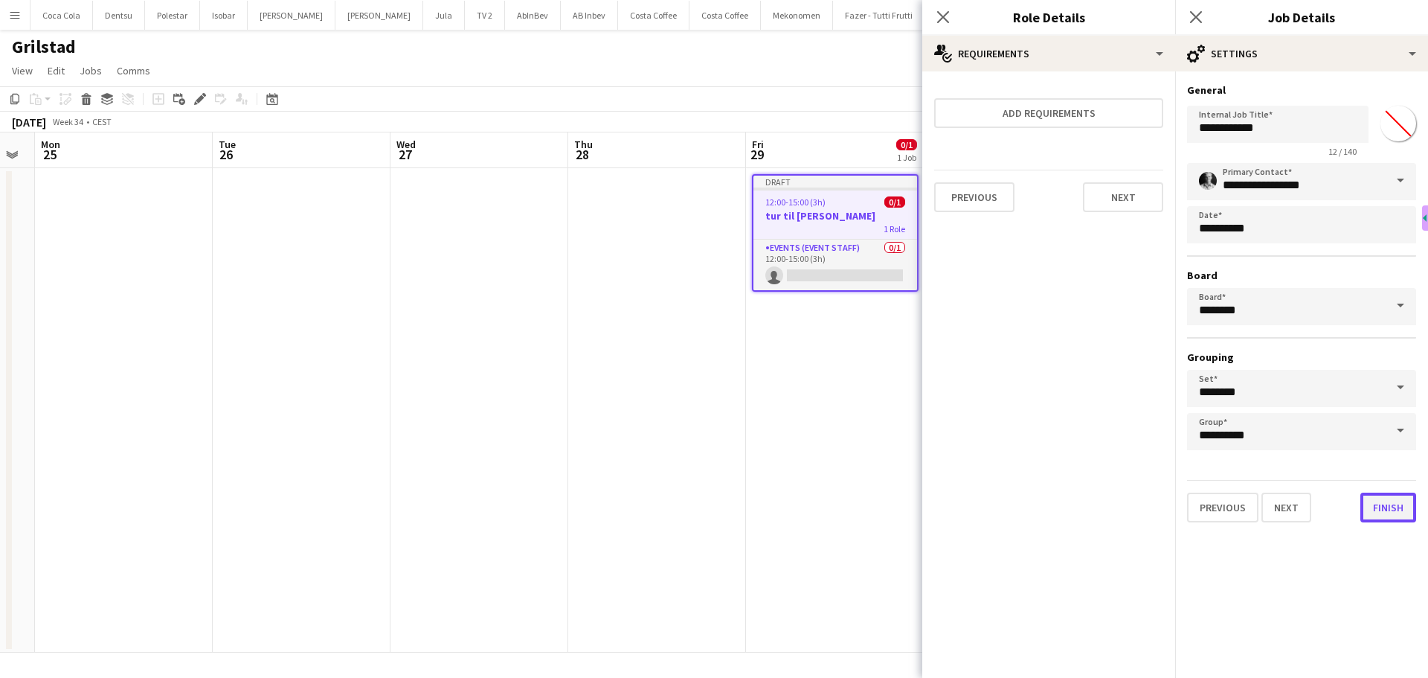
click at [1401, 507] on button "Finish" at bounding box center [1388, 507] width 56 height 30
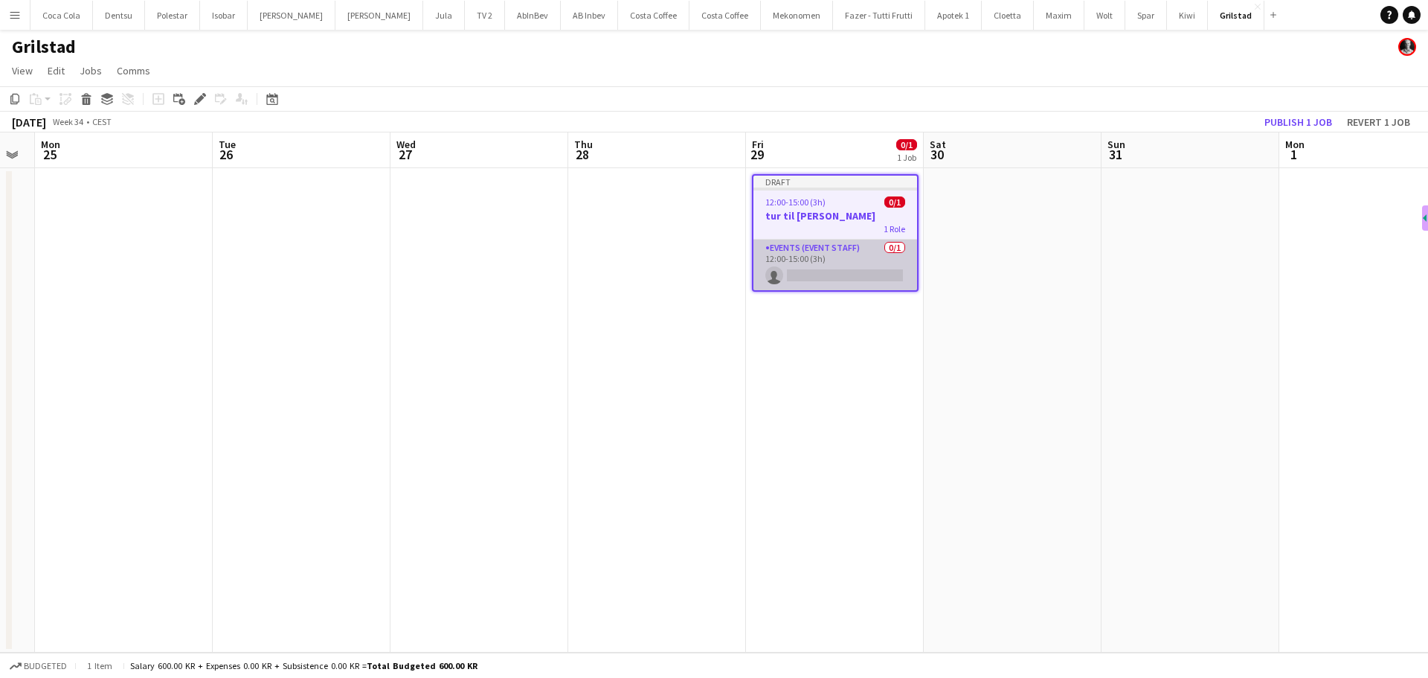
click at [877, 269] on app-card-role "Events (Event Staff) 0/1 12:00-15:00 (3h) single-neutral-actions" at bounding box center [835, 264] width 164 height 51
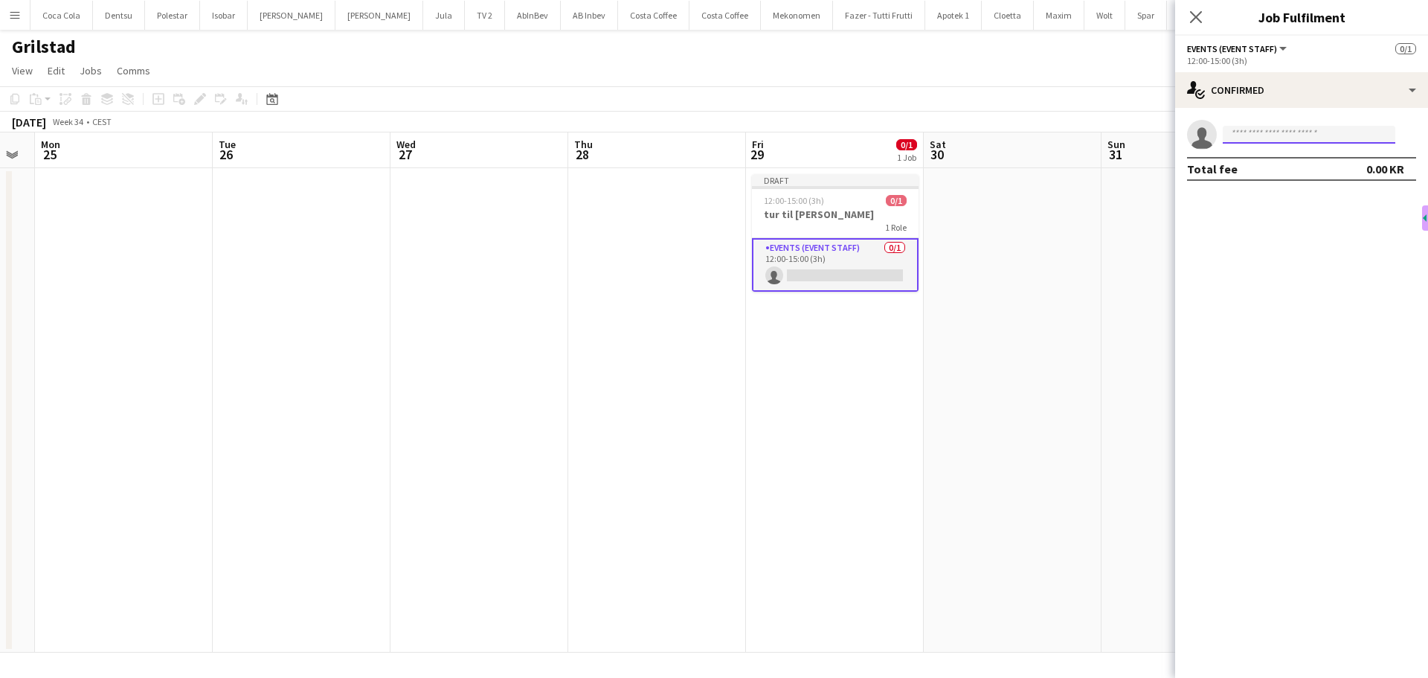
click at [1250, 138] on input at bounding box center [1309, 135] width 173 height 18
type input "****"
click at [1250, 167] on span "[EMAIL_ADDRESS][DOMAIN_NAME]" at bounding box center [1309, 168] width 149 height 12
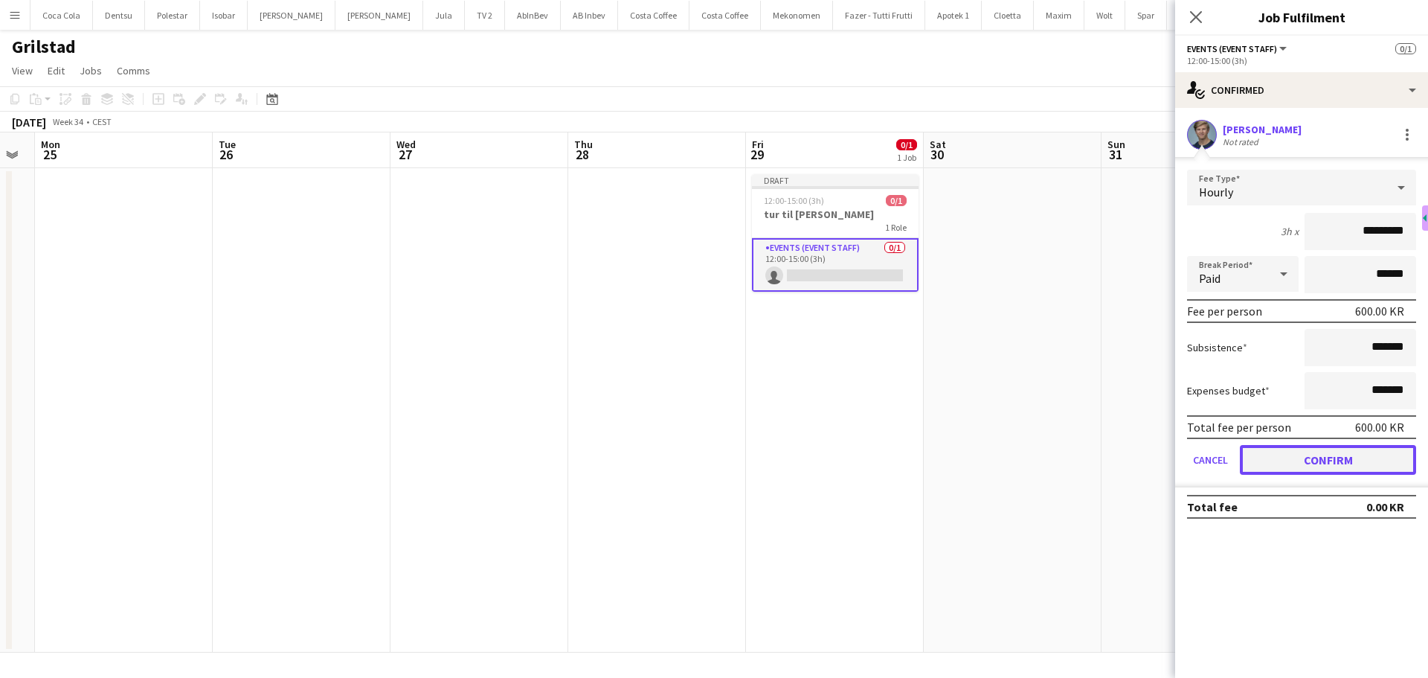
click at [1320, 460] on button "Confirm" at bounding box center [1328, 460] width 176 height 30
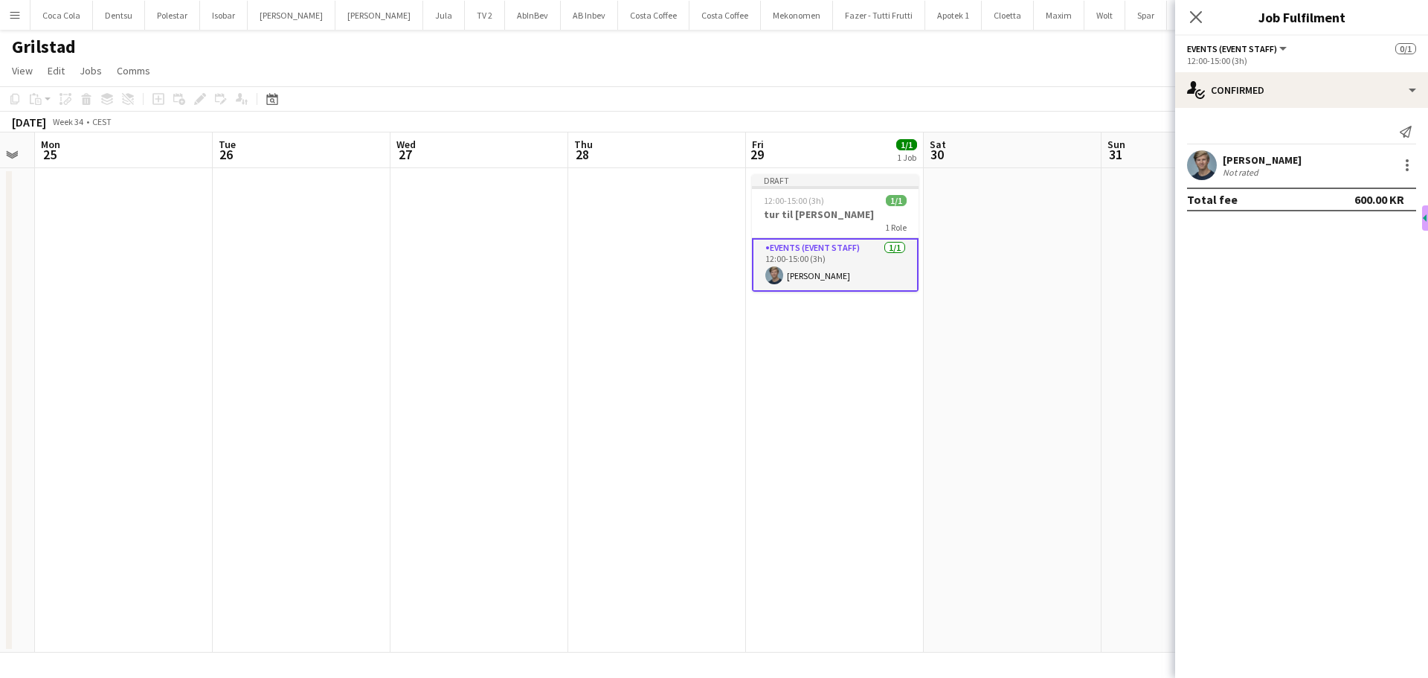
click at [1190, 30] on div "Close pop-in" at bounding box center [1196, 17] width 42 height 34
click at [1196, 24] on div "Close pop-in" at bounding box center [1196, 17] width 42 height 34
click at [1197, 22] on icon "Close pop-in" at bounding box center [1196, 17] width 14 height 14
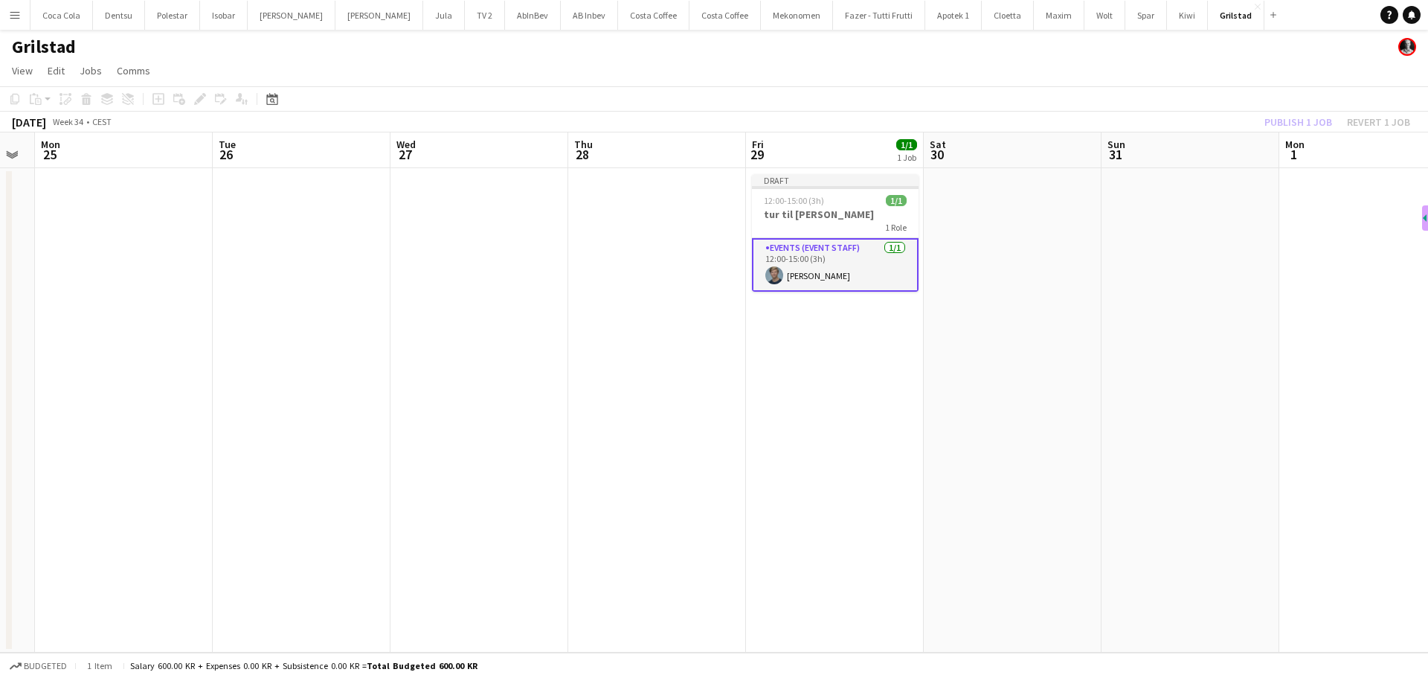
click at [1061, 234] on app-date-cell at bounding box center [1013, 410] width 178 height 484
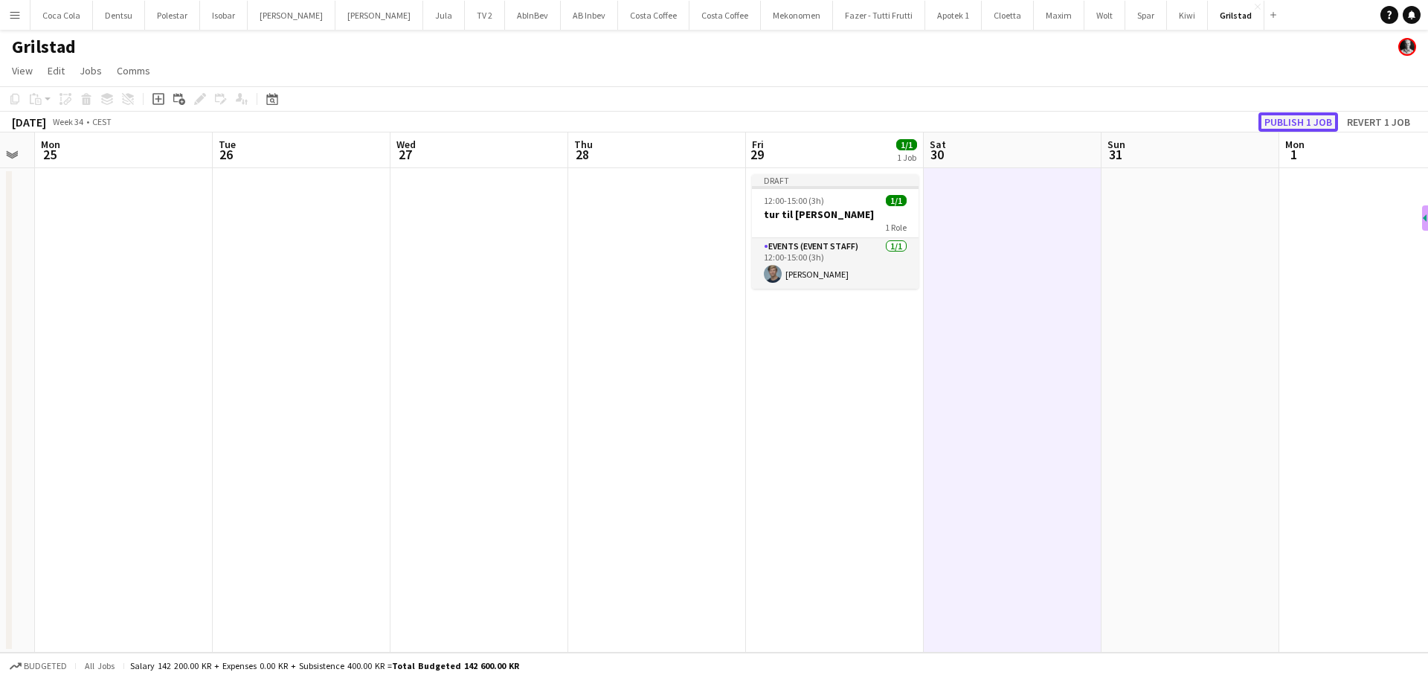
click at [1267, 126] on button "Publish 1 job" at bounding box center [1298, 121] width 80 height 19
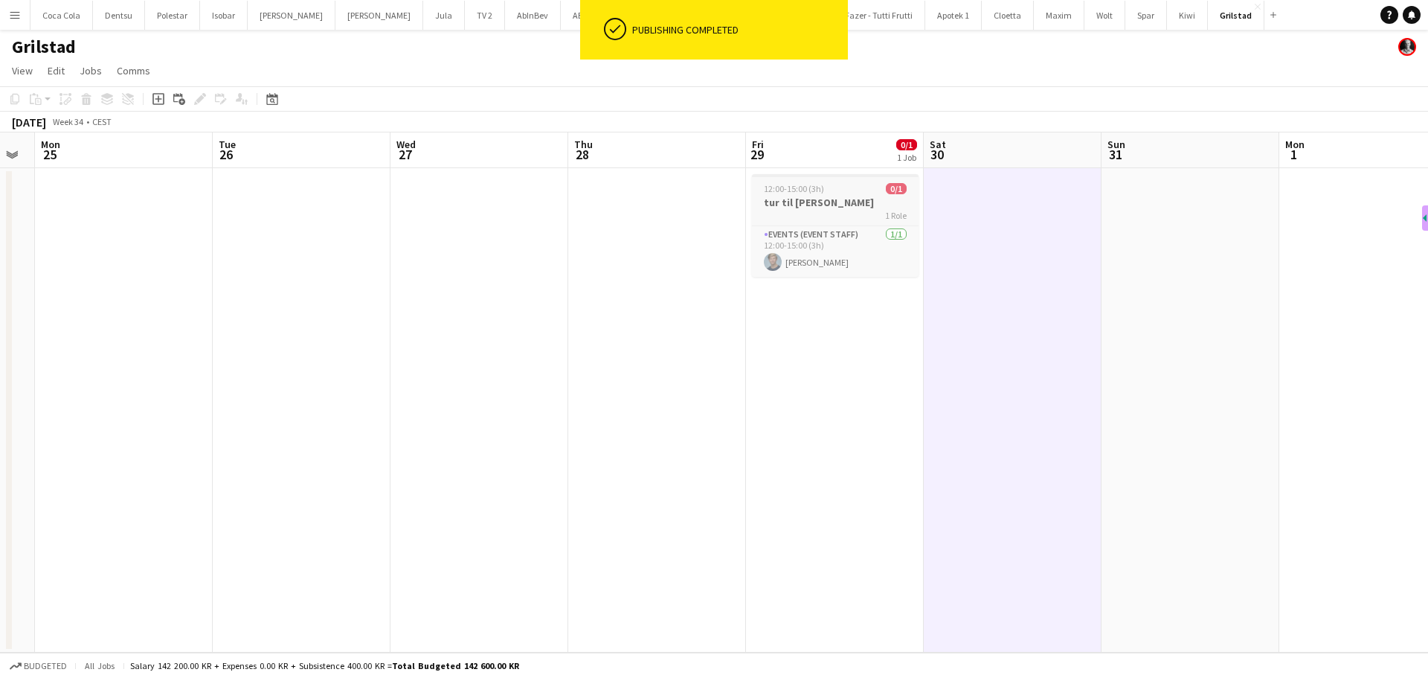
click at [829, 207] on h3 "tur til [PERSON_NAME]" at bounding box center [835, 202] width 167 height 13
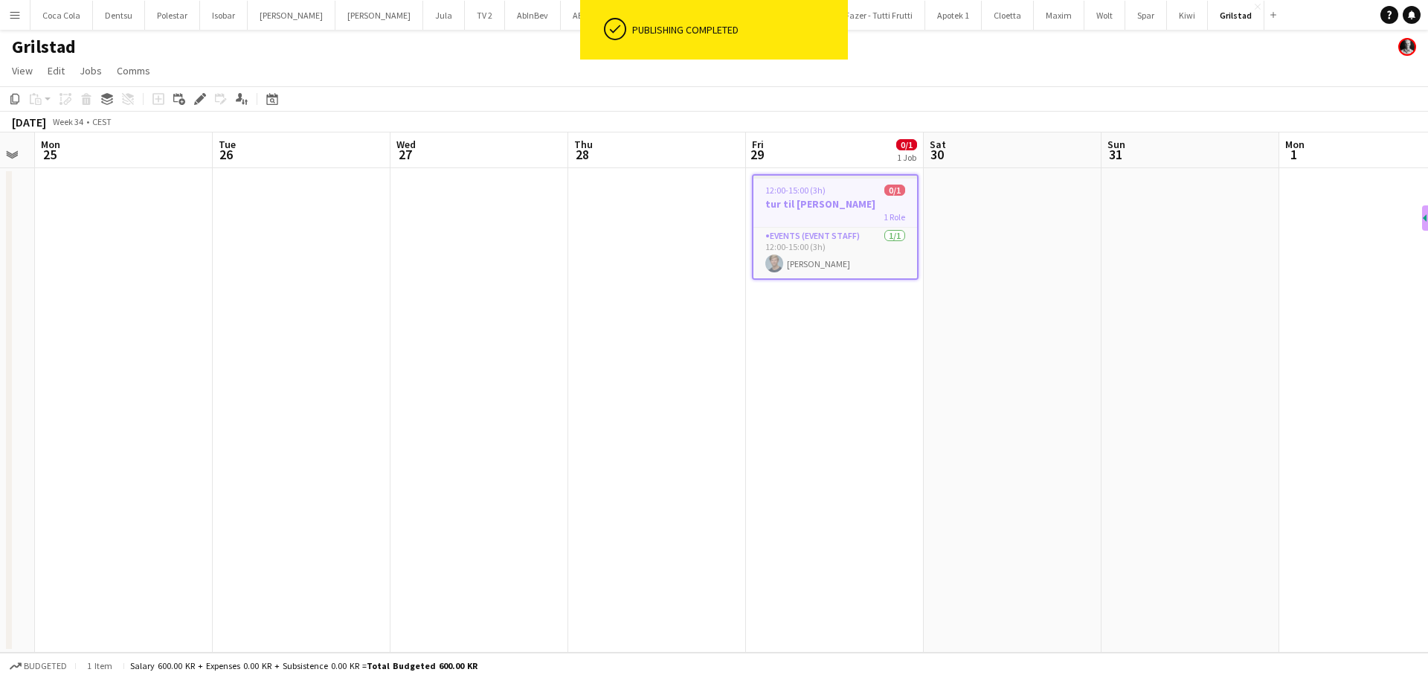
click at [757, 312] on app-date-cell "12:00-15:00 (3h) 0/1 tur til [PERSON_NAME] 1 Role Events (Event Staff) [DATE] 1…" at bounding box center [835, 410] width 178 height 484
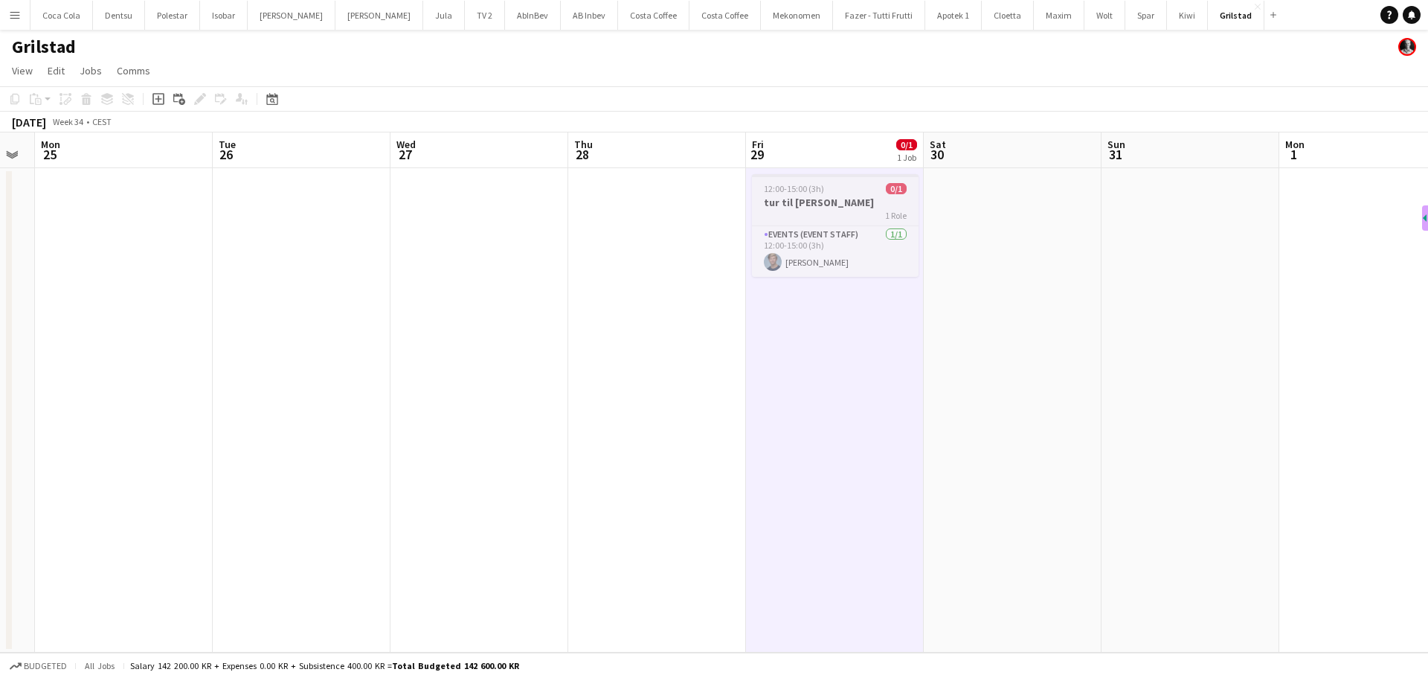
click at [846, 199] on h3 "tur til [PERSON_NAME]" at bounding box center [835, 202] width 167 height 13
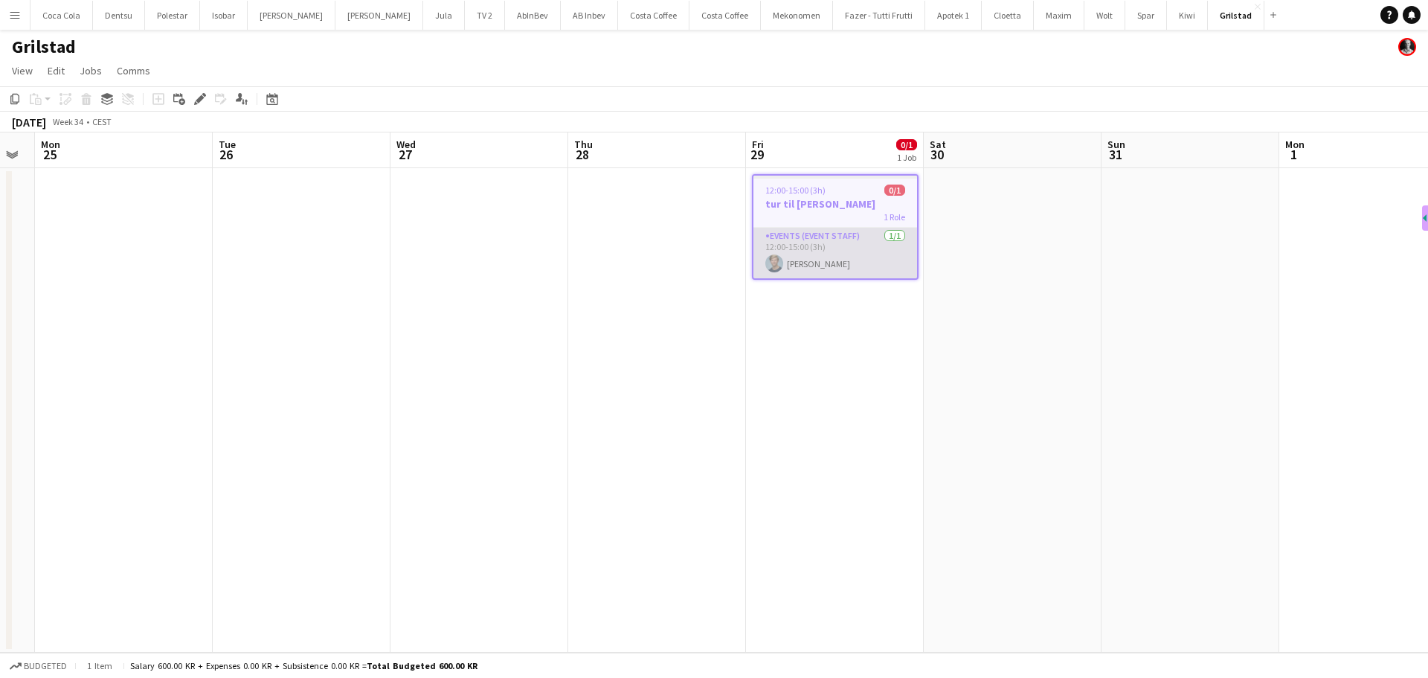
click at [849, 246] on app-card-role "Events (Event Staff) [DATE] 12:00-15:00 (3h) [PERSON_NAME]" at bounding box center [835, 253] width 164 height 51
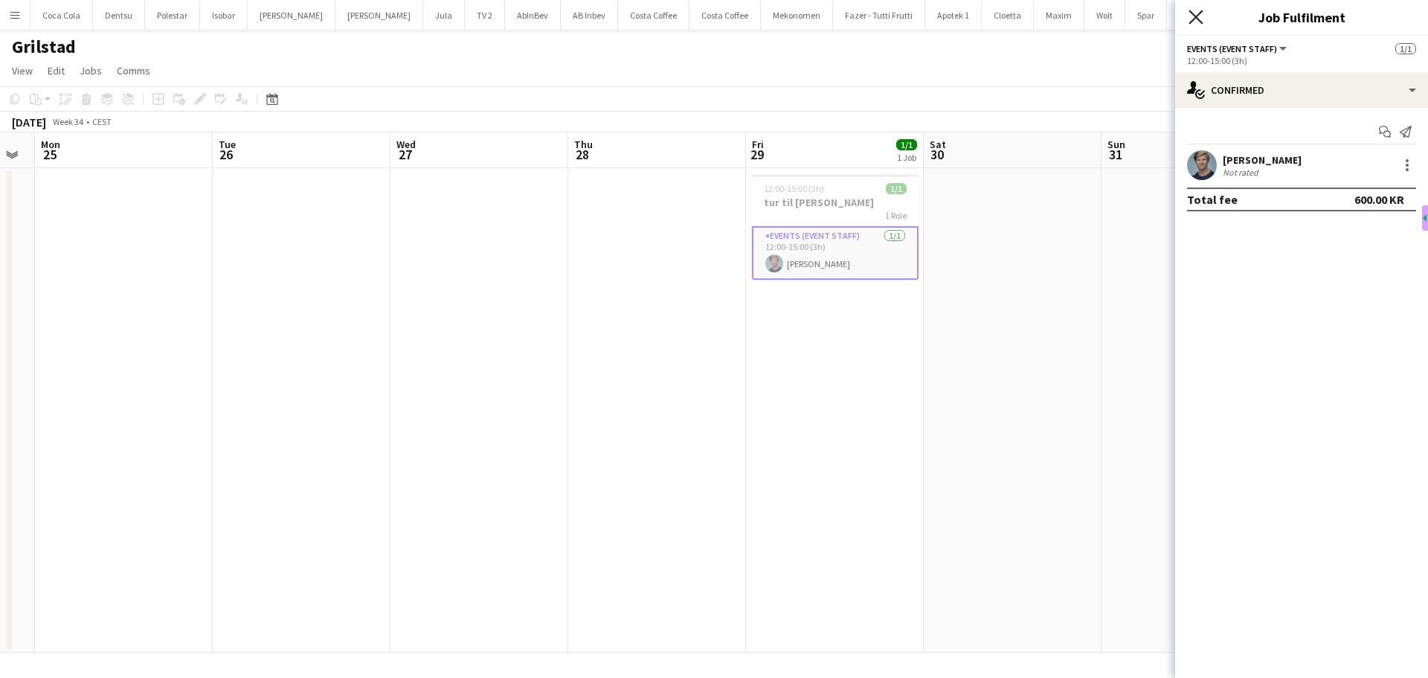
click at [1194, 15] on icon at bounding box center [1196, 17] width 14 height 14
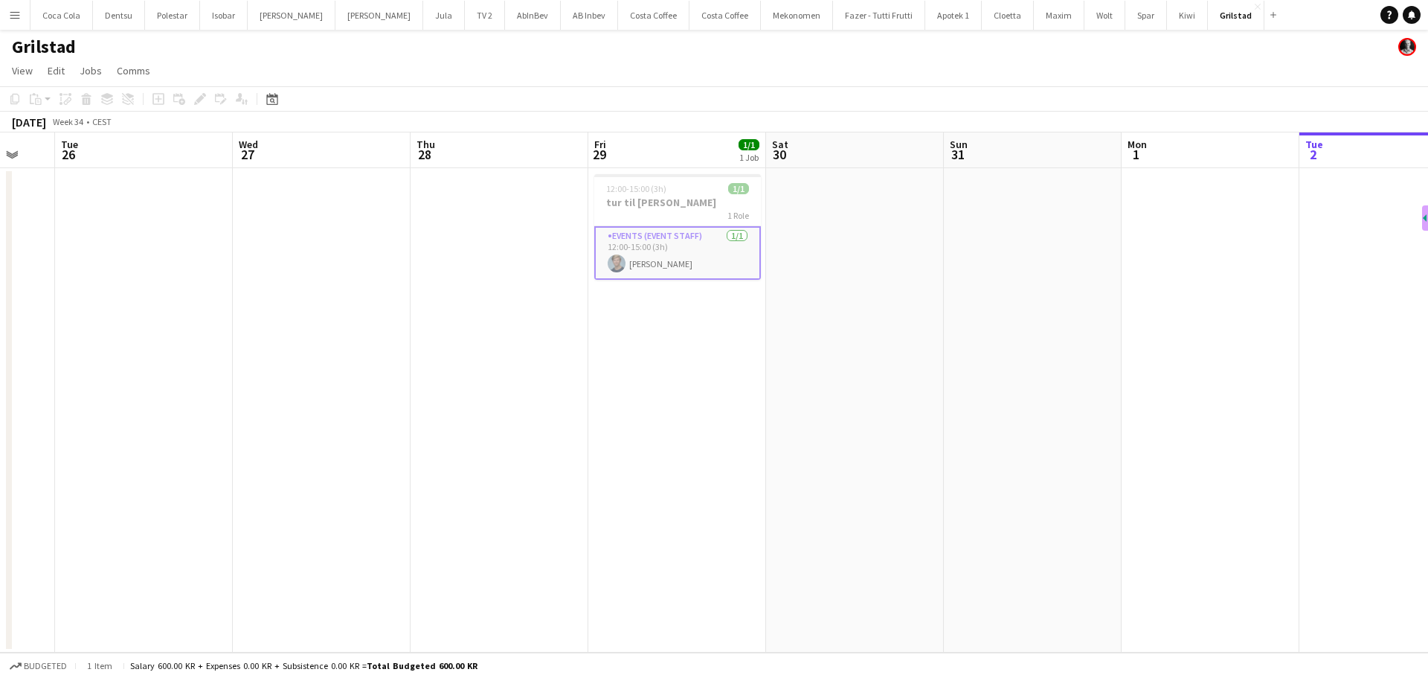
drag, startPoint x: 1011, startPoint y: 306, endPoint x: 900, endPoint y: 315, distance: 111.2
click at [900, 315] on app-calendar-viewport "Sat 23 Sun 24 Mon 25 Tue 26 Wed 27 Thu 28 Fri 29 1/1 1 Job Sat 30 Sun 31 Mon 1 …" at bounding box center [714, 392] width 1428 height 520
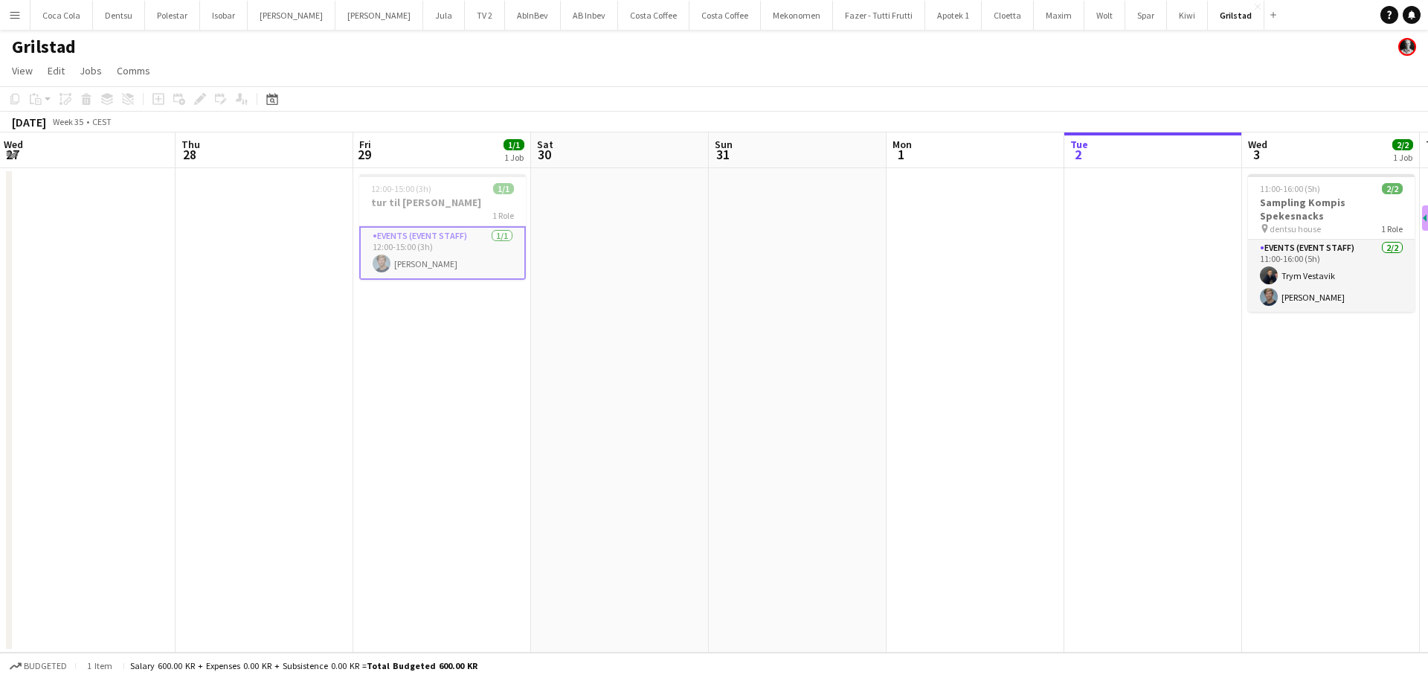
drag, startPoint x: 748, startPoint y: 317, endPoint x: 669, endPoint y: 321, distance: 79.7
click at [698, 317] on app-calendar-viewport "Sun 24 Mon 25 Tue 26 Wed 27 Thu 28 Fri 29 1/1 1 Job Sat 30 Sun 31 Mon 1 Tue 2 W…" at bounding box center [714, 392] width 1428 height 520
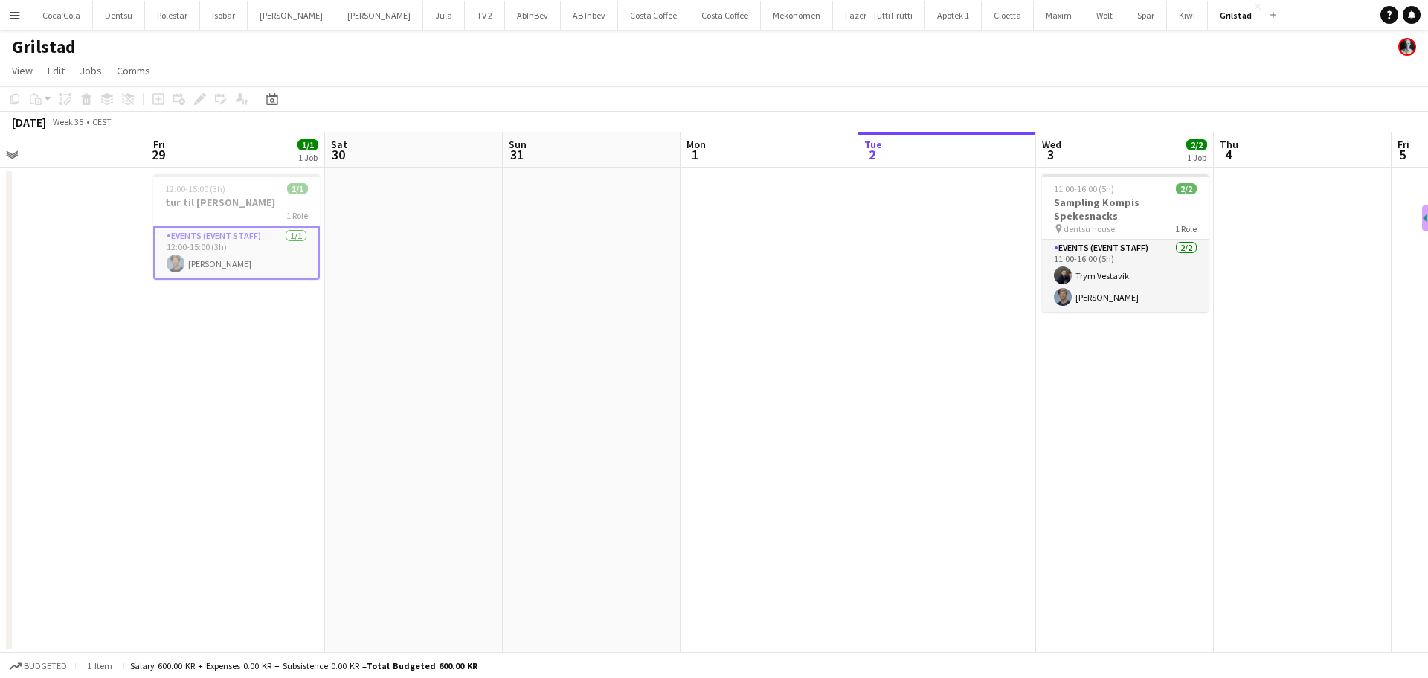
drag, startPoint x: 845, startPoint y: 303, endPoint x: 581, endPoint y: 329, distance: 265.2
click at [689, 329] on app-calendar-viewport "Mon 25 Tue 26 Wed 27 Thu 28 Fri 29 1/1 1 Job Sat 30 Sun 31 Mon 1 Tue 2 Wed 3 2/…" at bounding box center [714, 392] width 1428 height 520
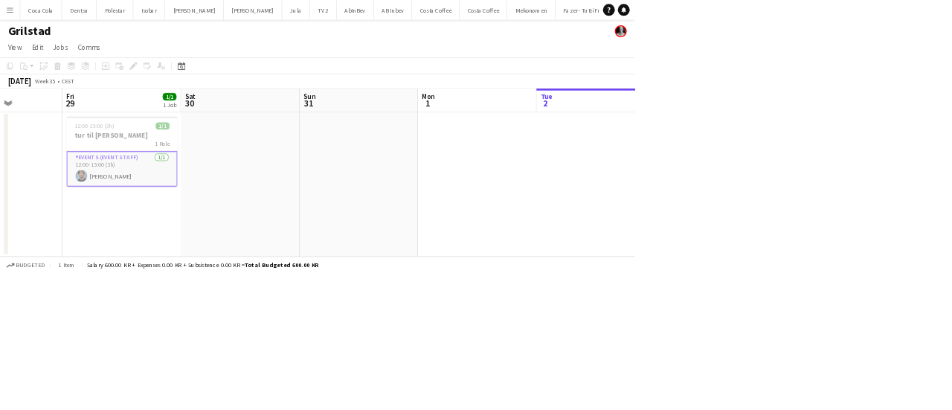
scroll to position [0, 440]
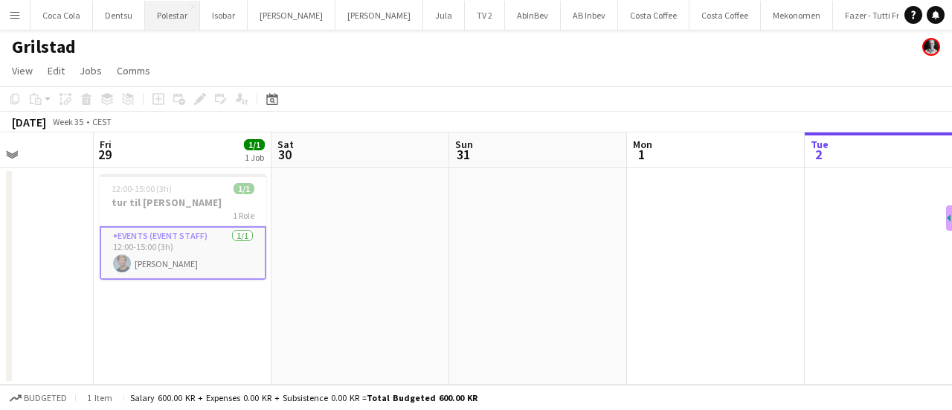
click at [171, 22] on button "Polestar Close" at bounding box center [172, 15] width 55 height 29
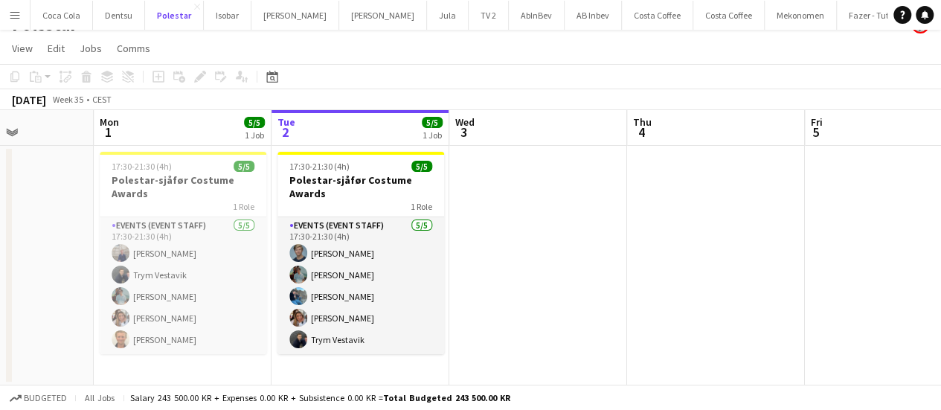
scroll to position [0, 432]
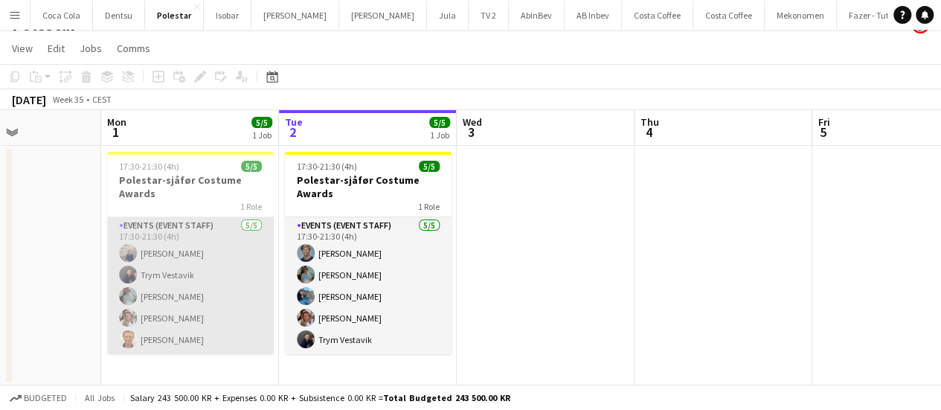
click at [201, 332] on app-card-role "Events (Event Staff) [DATE] 17:30-21:30 (4h) [PERSON_NAME] Trym Vestavik [PERSO…" at bounding box center [190, 285] width 167 height 137
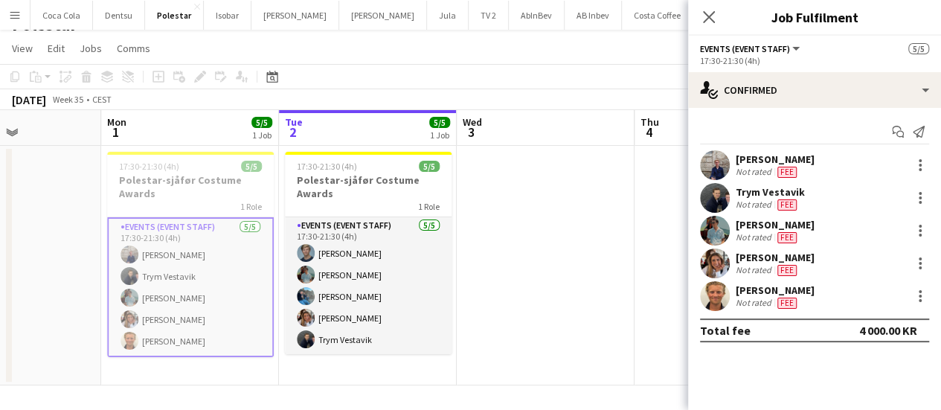
click at [712, 293] on app-user-avatar at bounding box center [715, 296] width 30 height 30
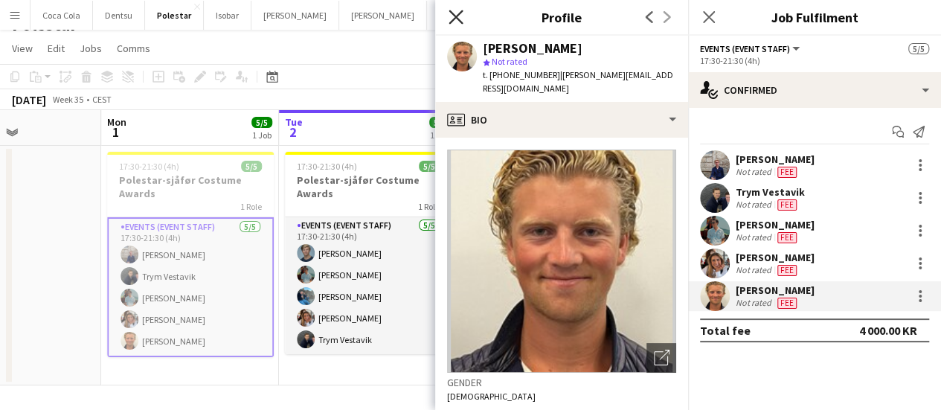
click at [451, 13] on icon at bounding box center [455, 17] width 14 height 14
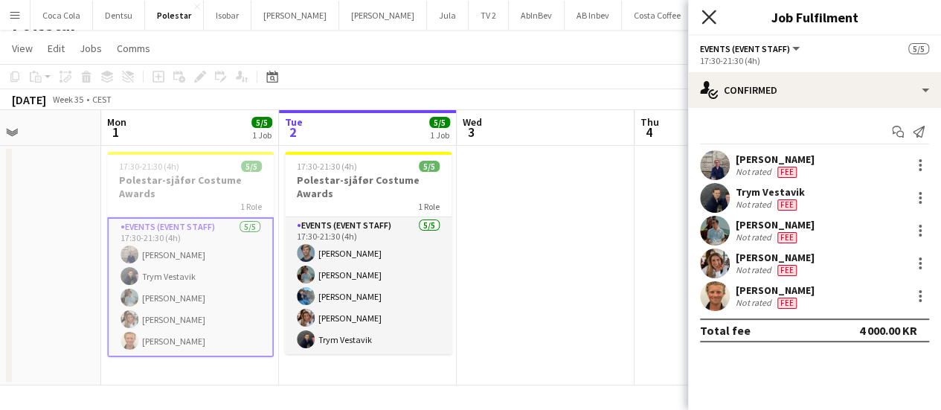
click at [713, 13] on icon at bounding box center [708, 17] width 14 height 14
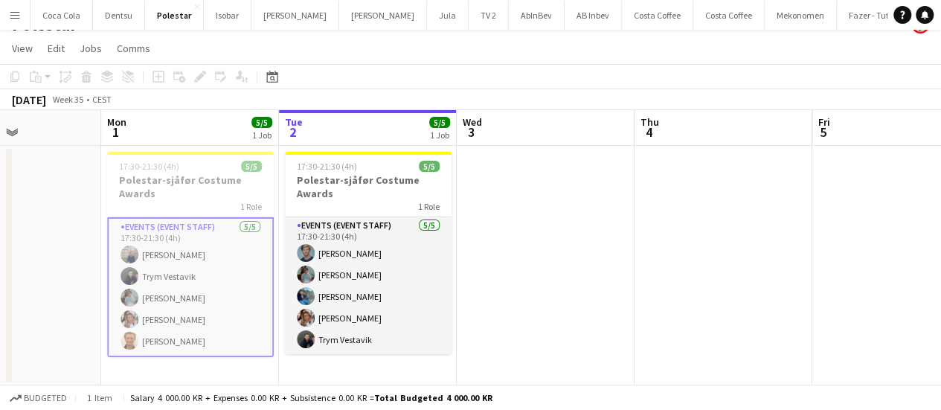
click at [506, 218] on app-date-cell at bounding box center [546, 265] width 178 height 239
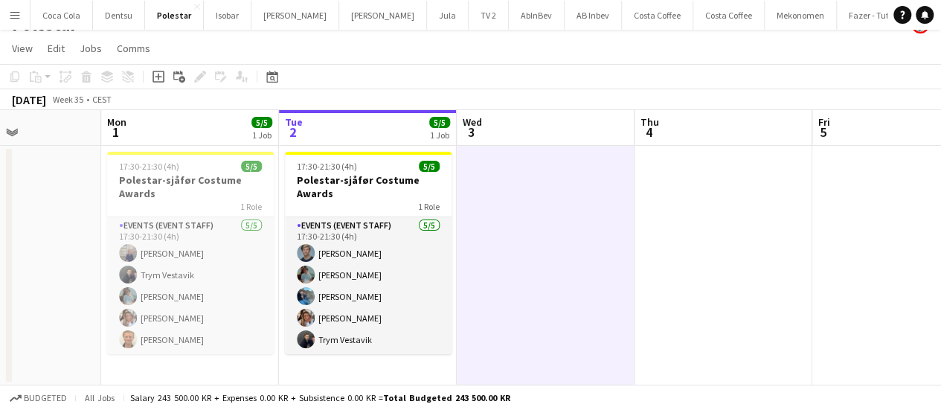
click at [199, 119] on app-board-header-date "Mon 1 5/5 1 Job" at bounding box center [190, 128] width 178 height 36
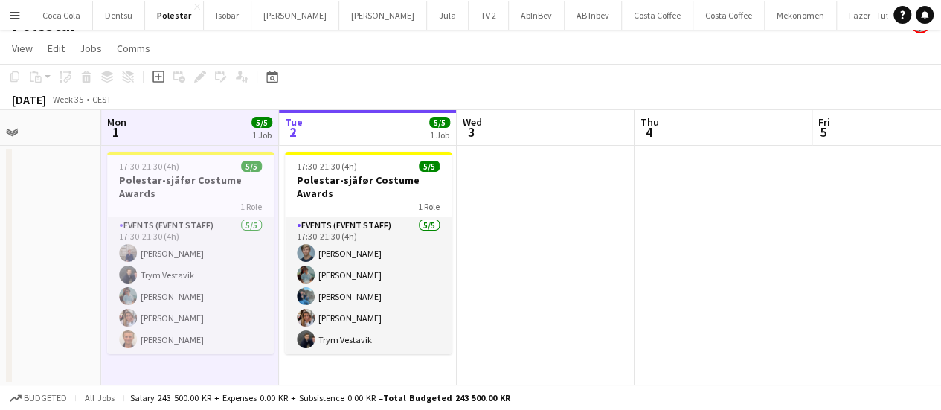
click at [353, 118] on app-board-header-date "Tue 2 5/5 1 Job" at bounding box center [368, 128] width 178 height 36
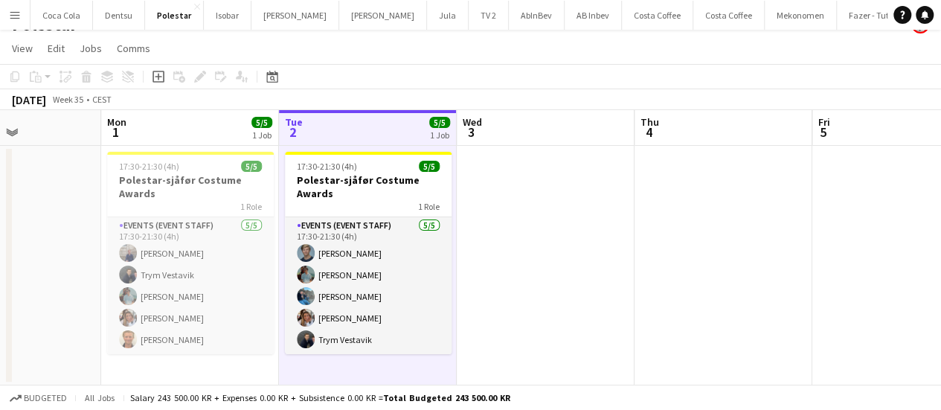
click at [521, 197] on app-date-cell at bounding box center [546, 265] width 178 height 239
